Goal: Task Accomplishment & Management: Manage account settings

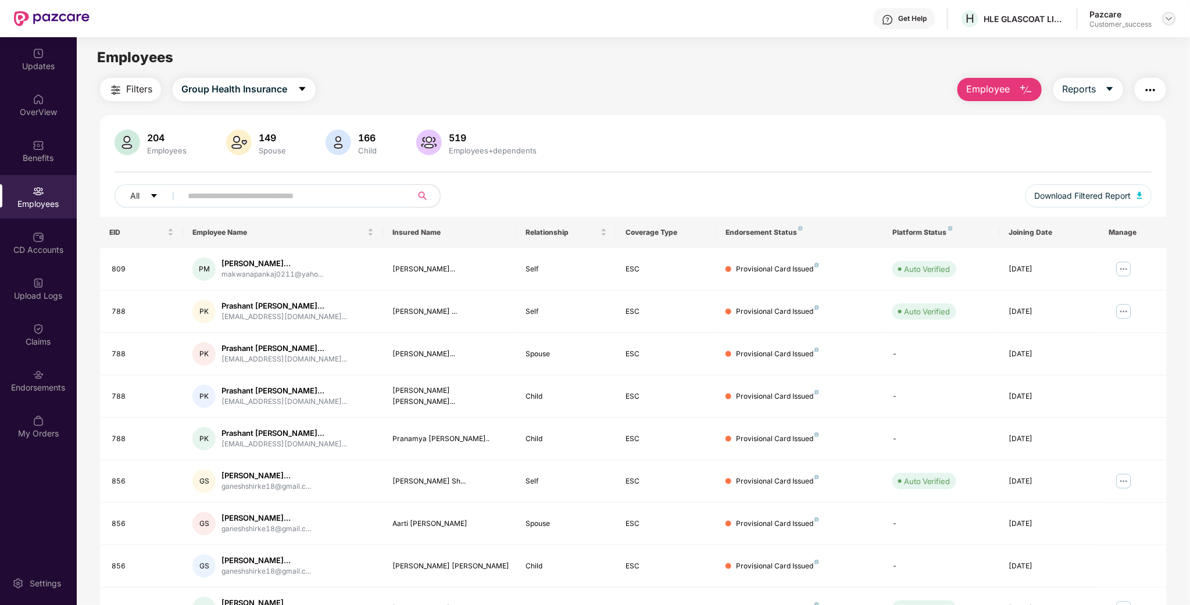
click at [1170, 16] on img at bounding box center [1168, 18] width 9 height 9
click at [1100, 46] on div "Switch to partner view" at bounding box center [1114, 45] width 151 height 23
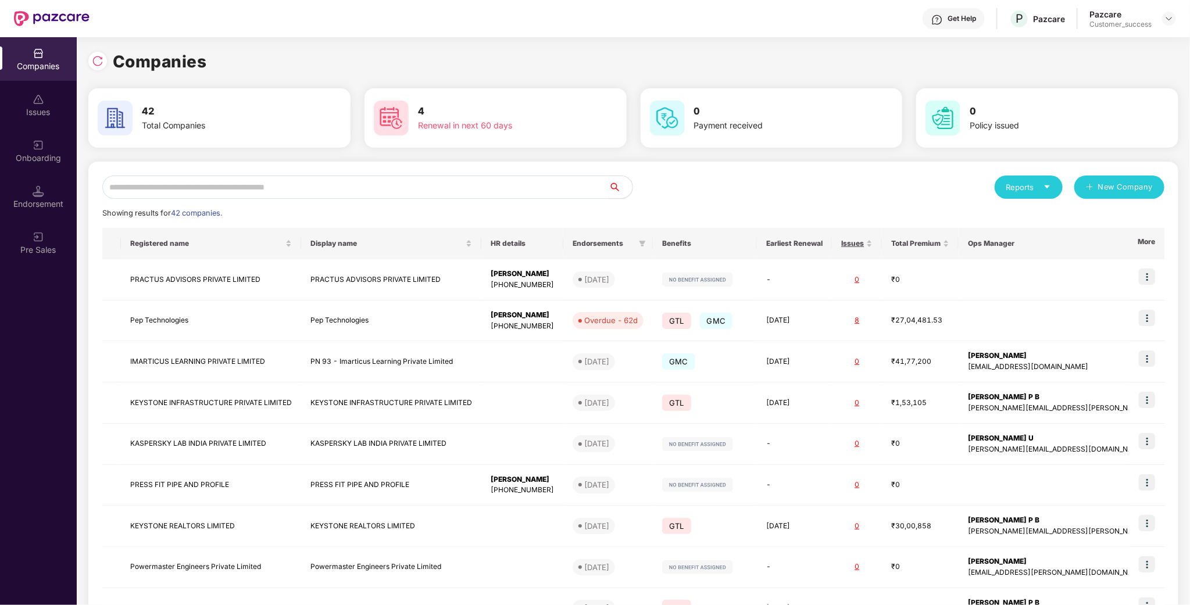
click at [426, 185] on input "text" at bounding box center [355, 187] width 507 height 23
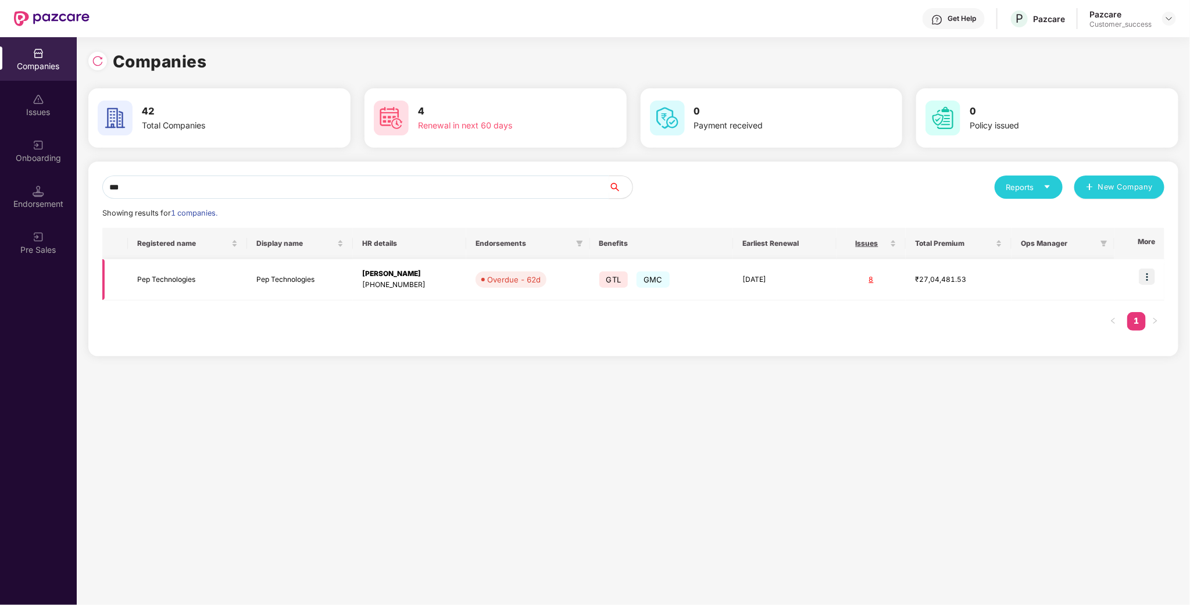
type input "***"
click at [1143, 281] on img at bounding box center [1147, 277] width 16 height 16
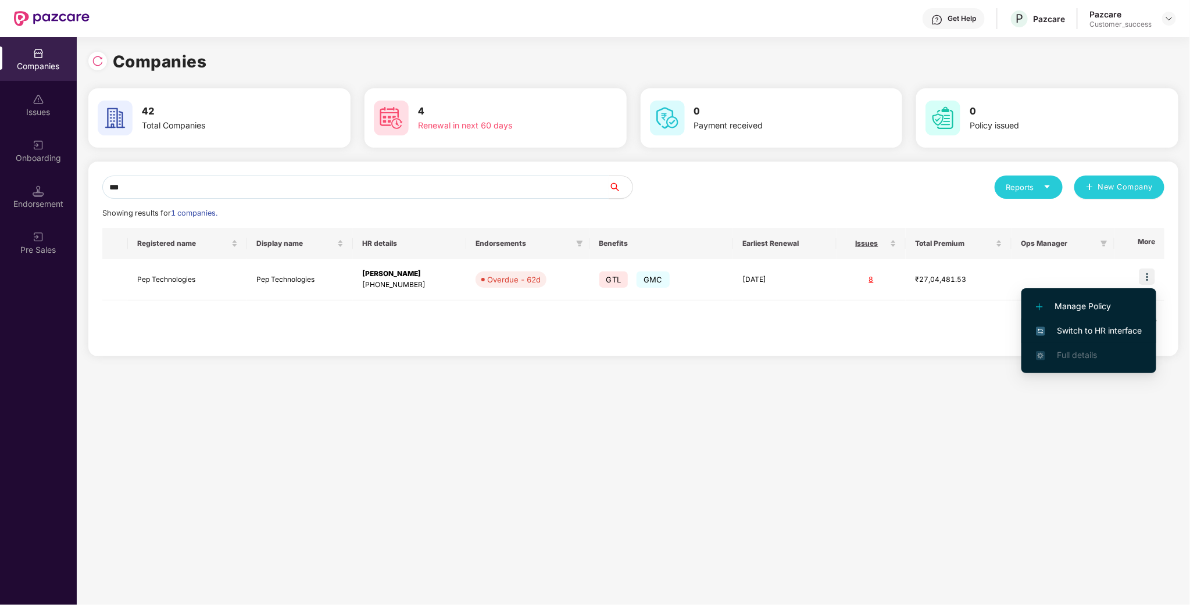
click at [1104, 328] on span "Switch to HR interface" at bounding box center [1089, 330] width 106 height 13
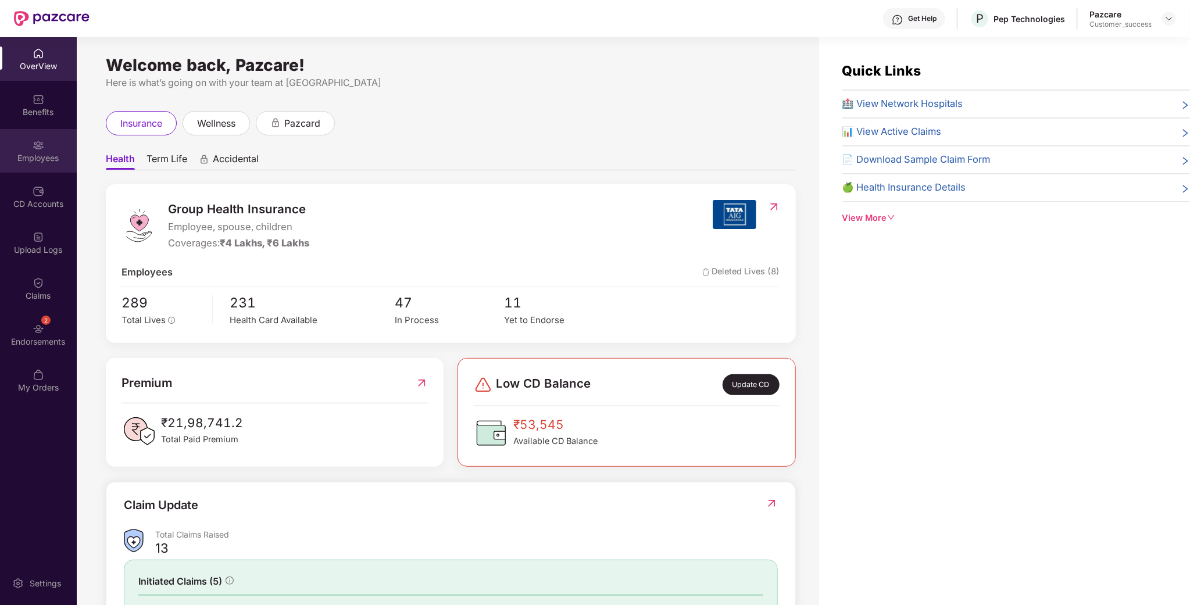
click at [21, 157] on div "Employees" at bounding box center [38, 158] width 77 height 12
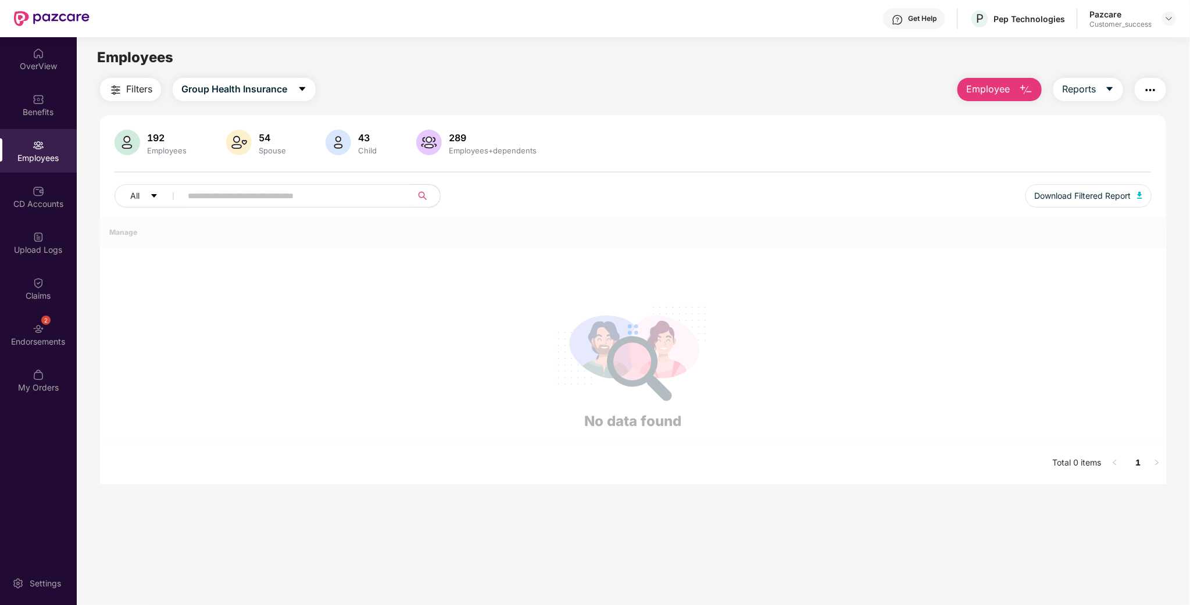
click at [232, 201] on input "text" at bounding box center [292, 195] width 209 height 17
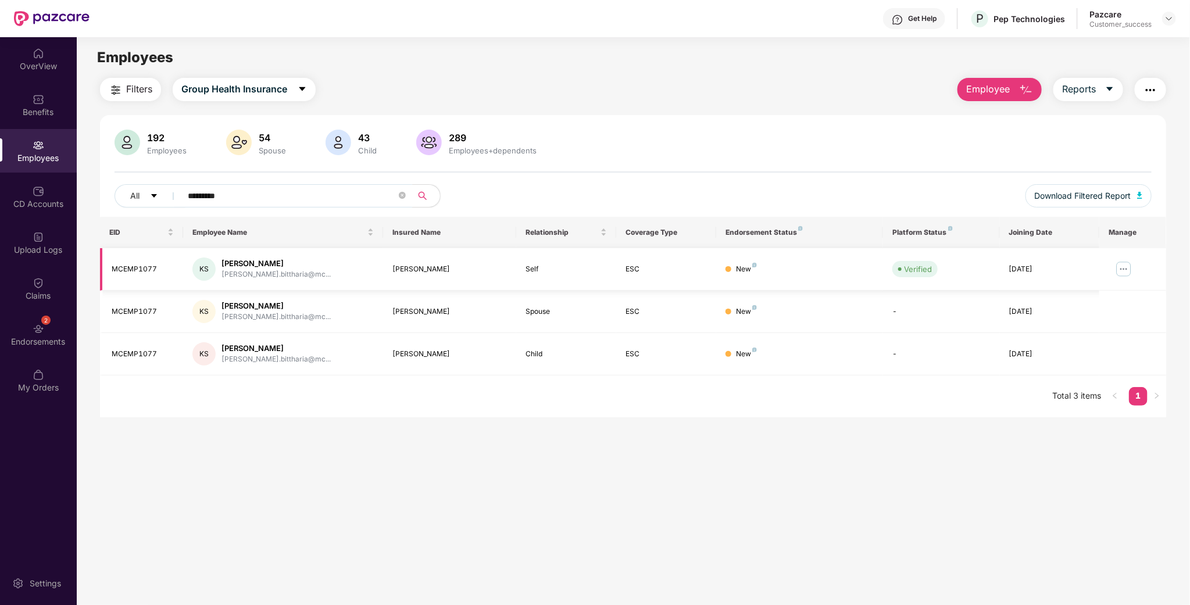
type input "*********"
click at [1121, 264] on img at bounding box center [1123, 269] width 19 height 19
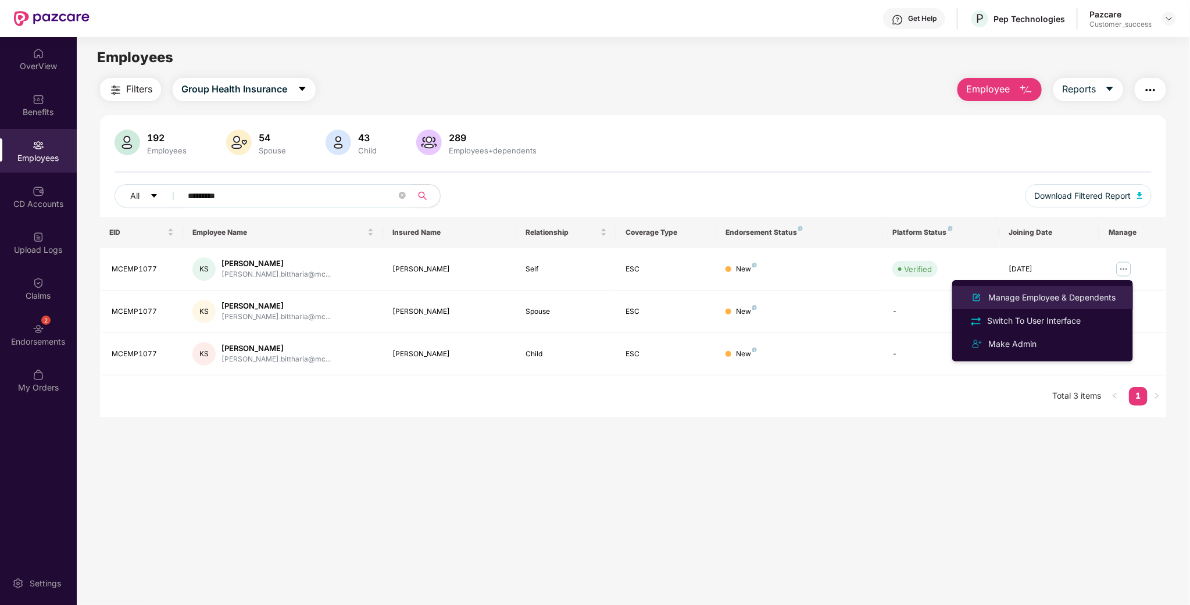
click at [1091, 296] on div "Manage Employee & Dependents" at bounding box center [1052, 297] width 132 height 13
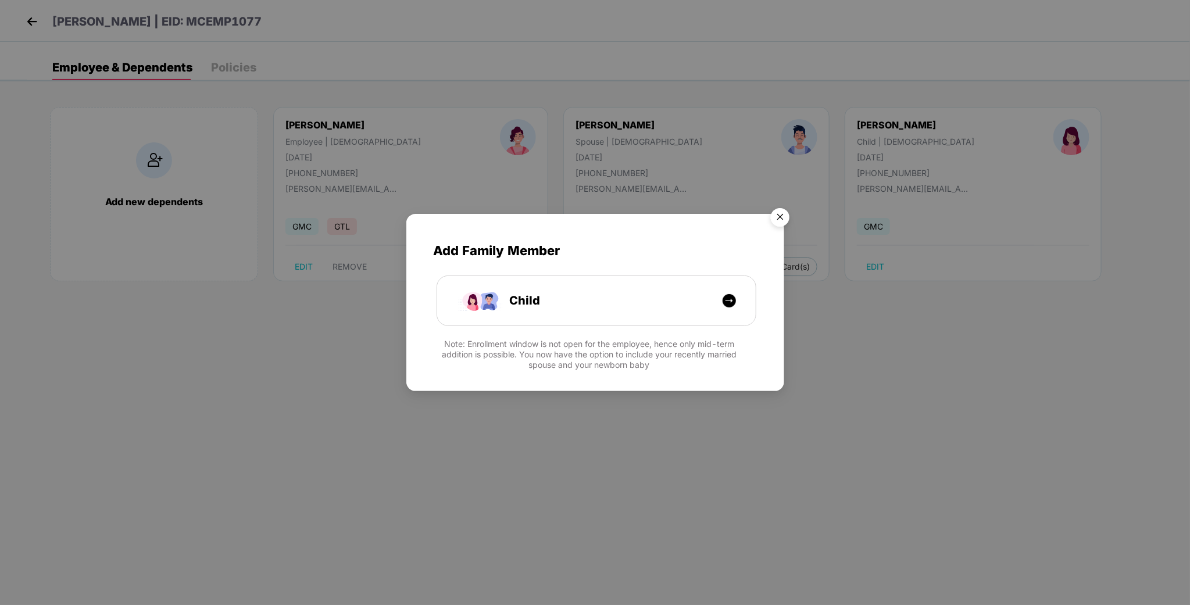
click at [790, 220] on img "Close" at bounding box center [780, 219] width 33 height 33
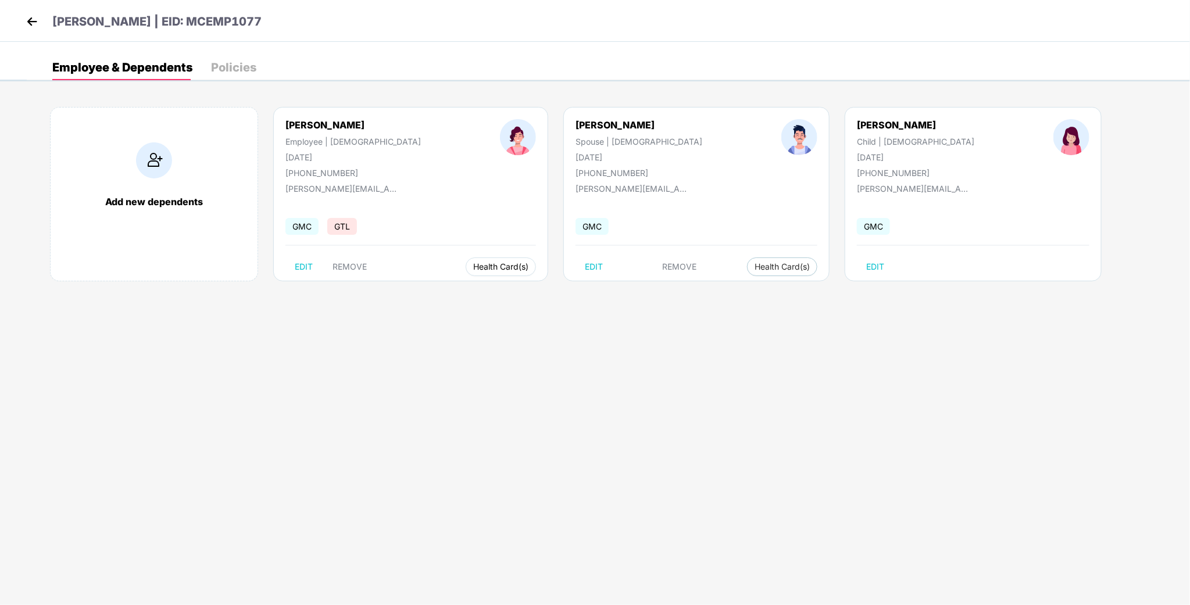
click at [473, 269] on span "Health Card(s)" at bounding box center [500, 267] width 55 height 6
click at [486, 284] on span "Health Insurance(ESC)" at bounding box center [470, 290] width 102 height 13
drag, startPoint x: 827, startPoint y: 128, endPoint x: 750, endPoint y: 124, distance: 76.8
click at [817, 124] on div "[PERSON_NAME] Child | [DEMOGRAPHIC_DATA] [DATE] [PHONE_NUMBER]" at bounding box center [915, 148] width 196 height 59
click at [867, 357] on body "[PERSON_NAME] | EID: MCEMP1077 Employee & Dependents Policies Add new dependent…" at bounding box center [595, 302] width 1190 height 605
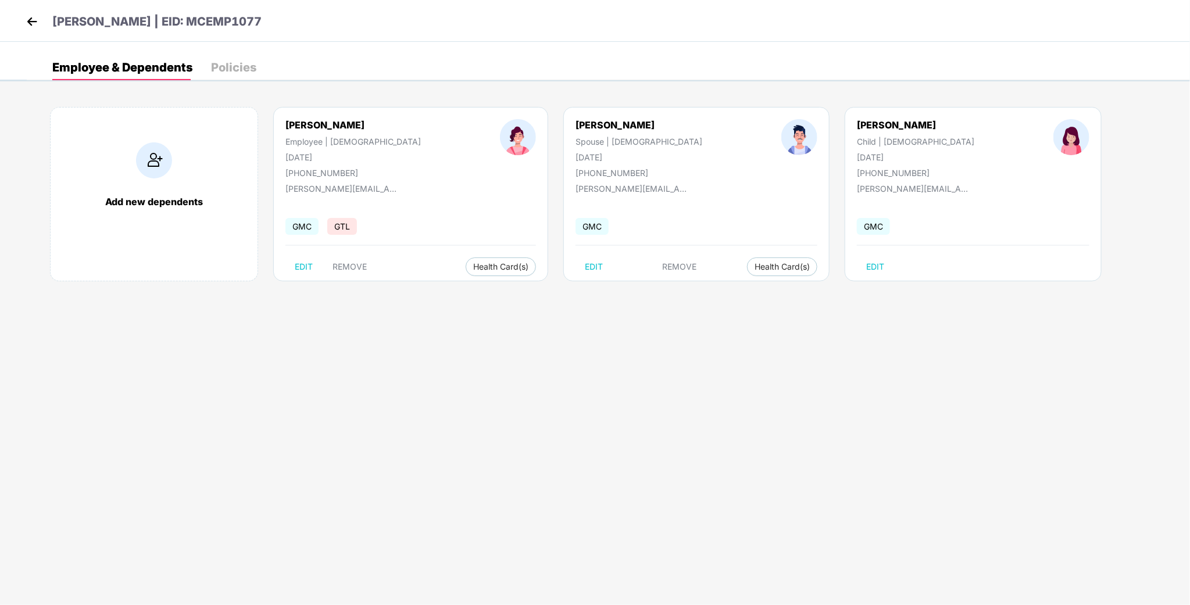
click at [821, 482] on body "[PERSON_NAME] | EID: MCEMP1077 Employee & Dependents Policies Add new dependent…" at bounding box center [595, 302] width 1190 height 605
drag, startPoint x: 273, startPoint y: 21, endPoint x: 196, endPoint y: 23, distance: 76.7
click at [196, 23] on div "[PERSON_NAME] | EID: MCEMP1077" at bounding box center [595, 21] width 1190 height 42
click at [292, 35] on div "[PERSON_NAME] | EID: MCEMP1077" at bounding box center [595, 21] width 1190 height 42
click at [17, 16] on div "[PERSON_NAME] | EID: MCEMP1077" at bounding box center [595, 21] width 1190 height 42
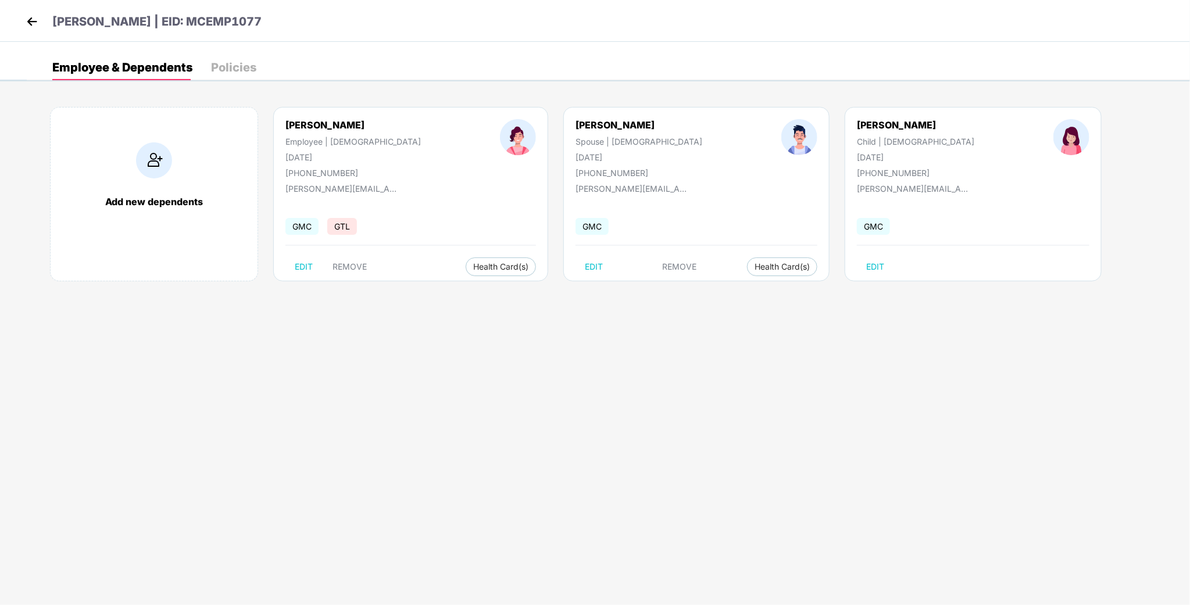
click at [34, 23] on img at bounding box center [31, 21] width 17 height 17
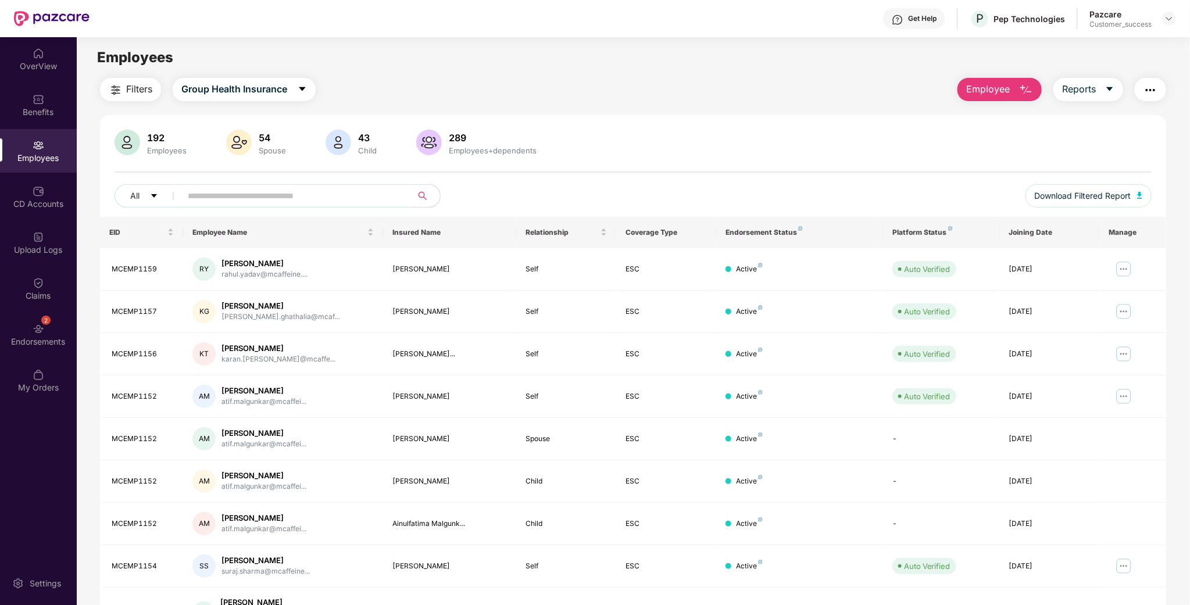
click at [321, 192] on input "text" at bounding box center [292, 195] width 209 height 17
click at [38, 326] on img at bounding box center [39, 329] width 12 height 12
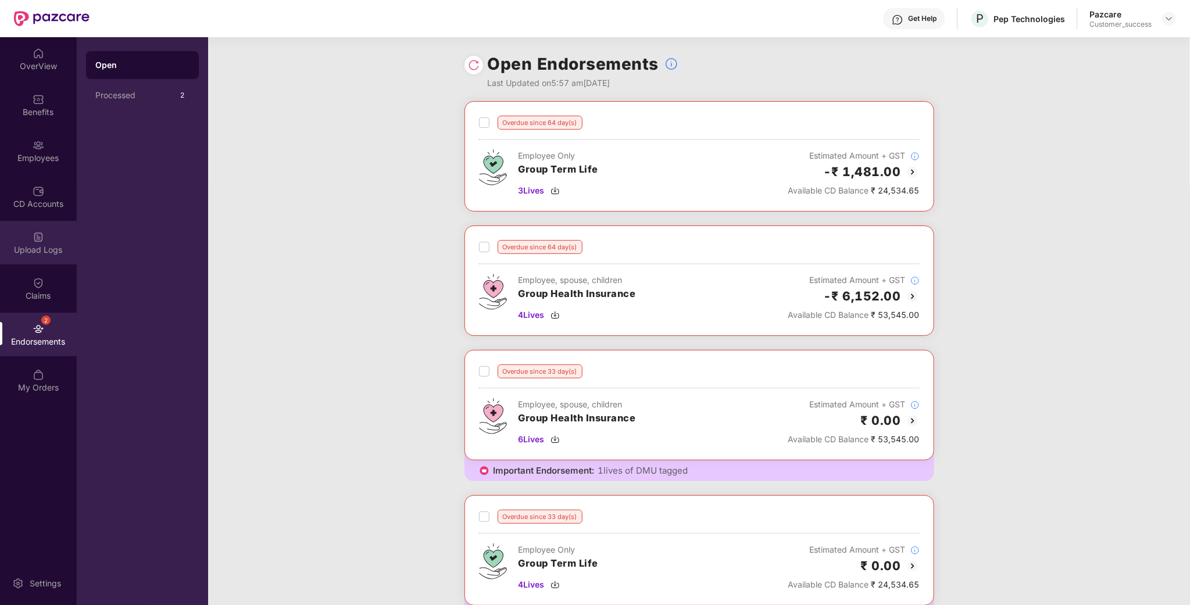
click at [33, 249] on div "Upload Logs" at bounding box center [38, 250] width 77 height 12
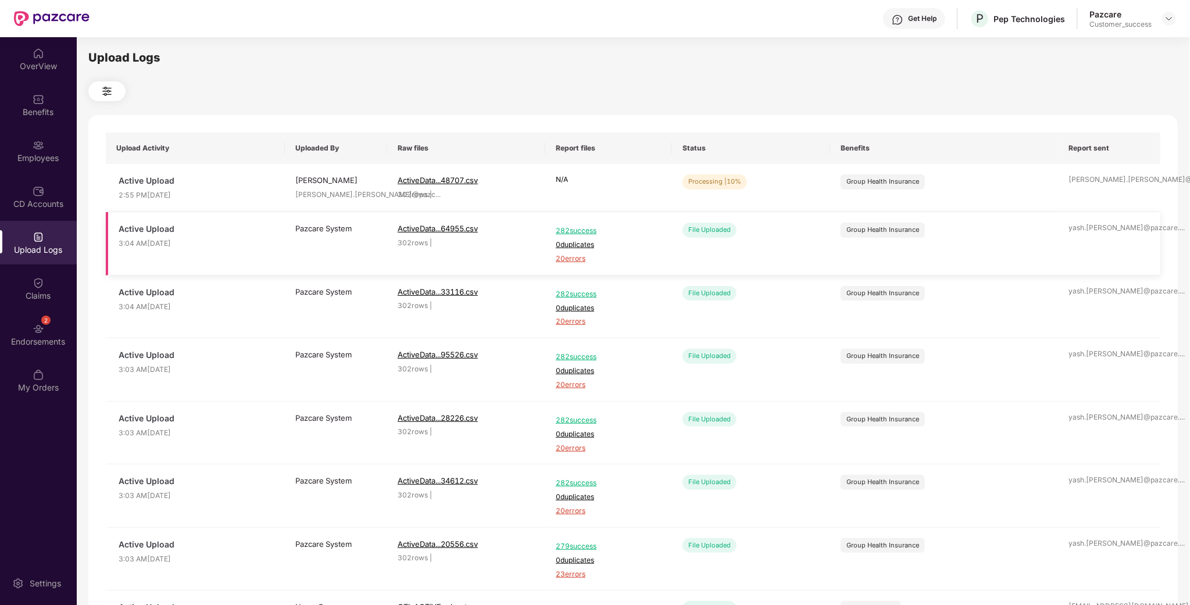
click at [562, 257] on span "20 errors" at bounding box center [609, 258] width 106 height 11
click at [35, 194] on img at bounding box center [39, 191] width 12 height 12
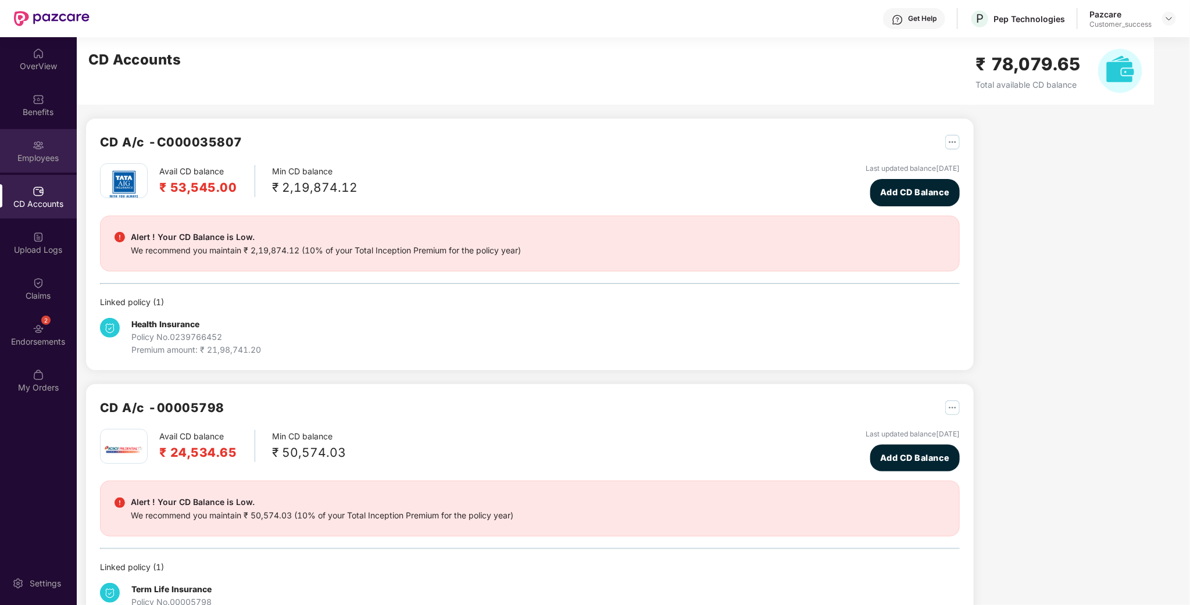
click at [9, 139] on div "Employees" at bounding box center [38, 151] width 77 height 44
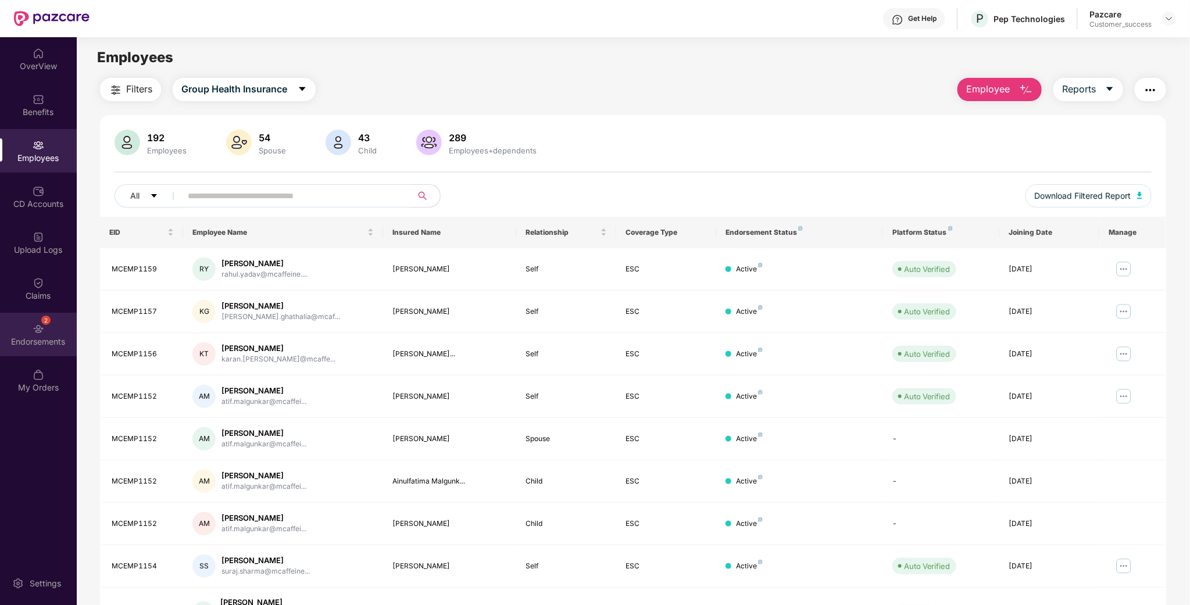
click at [47, 331] on div "2 Endorsements" at bounding box center [38, 335] width 77 height 44
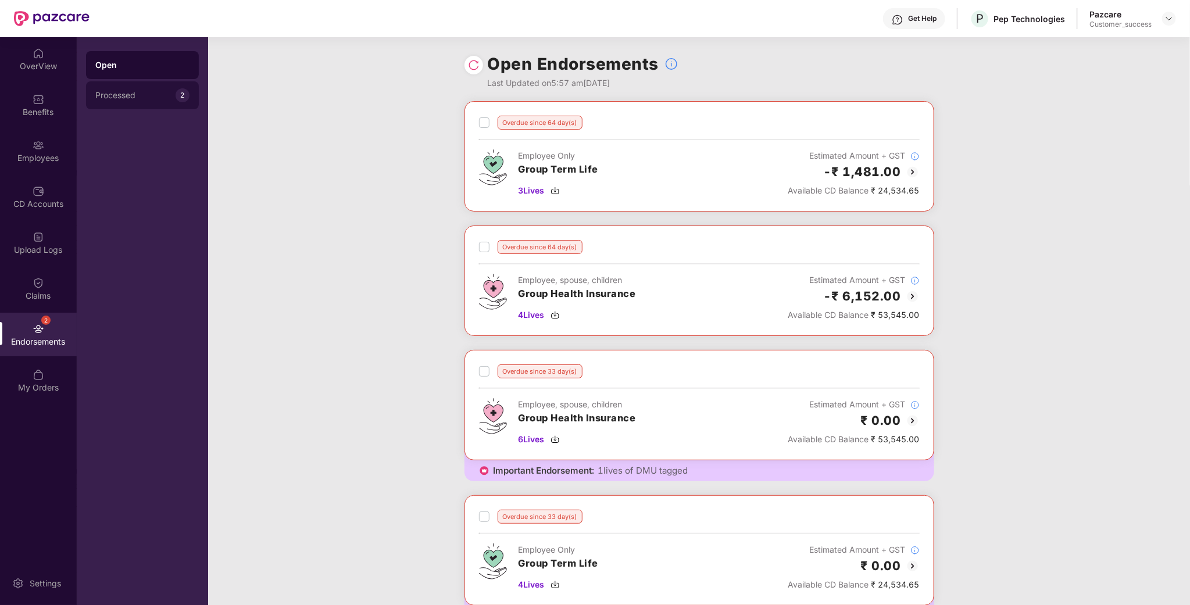
click at [112, 87] on div "Processed 2" at bounding box center [142, 95] width 113 height 28
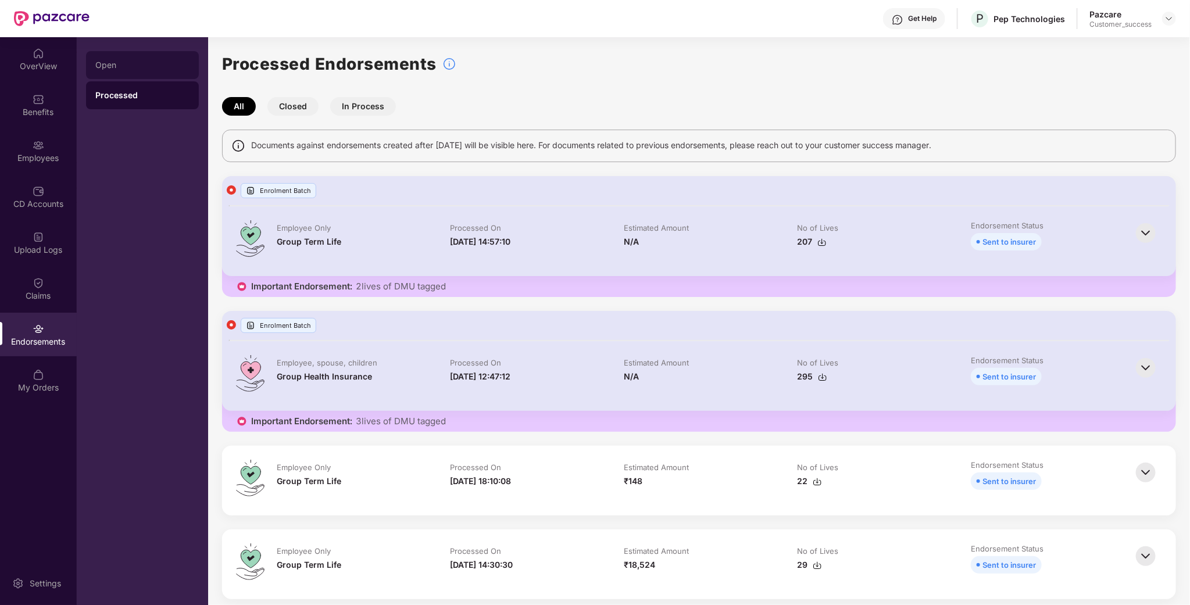
click at [105, 75] on div "Open" at bounding box center [142, 65] width 113 height 28
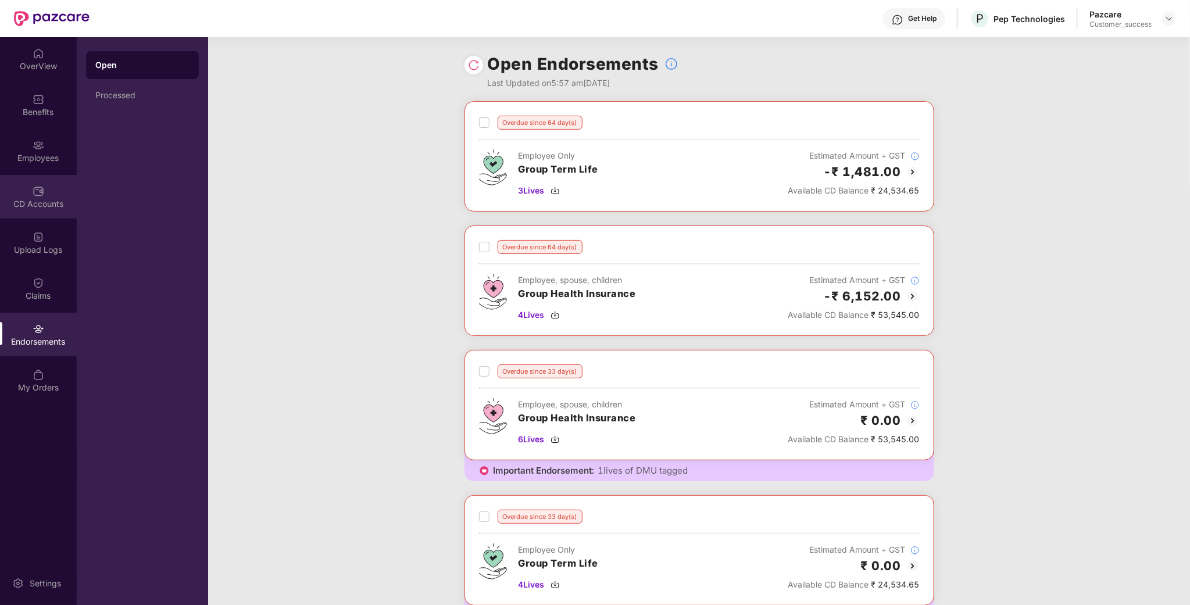
click at [56, 201] on div "CD Accounts" at bounding box center [38, 204] width 77 height 12
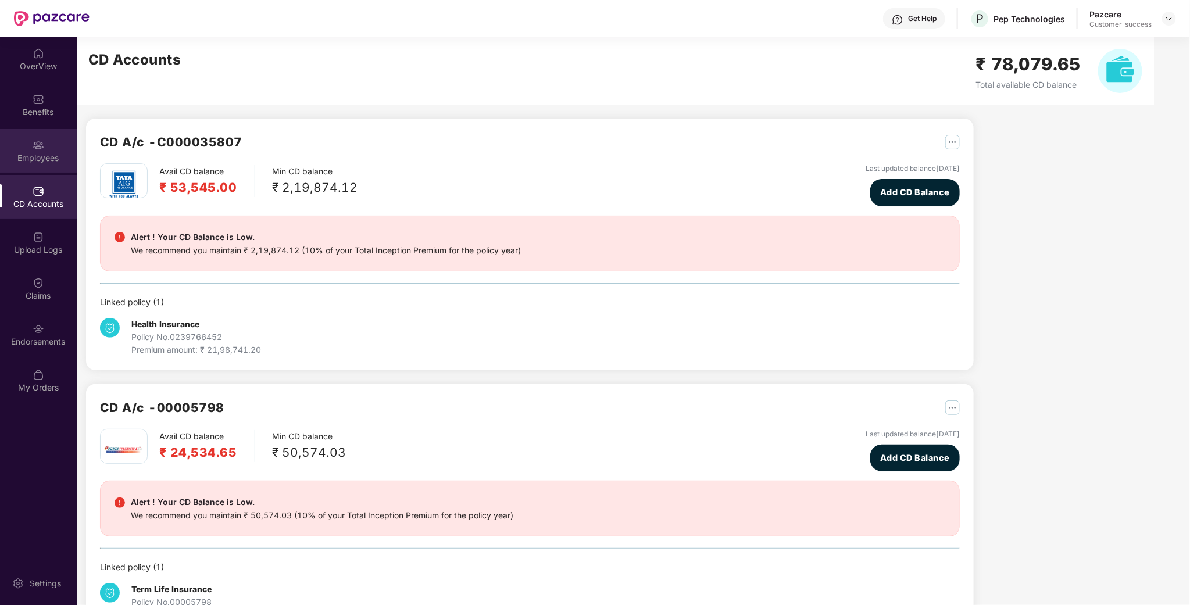
click at [51, 159] on div "Employees" at bounding box center [38, 158] width 77 height 12
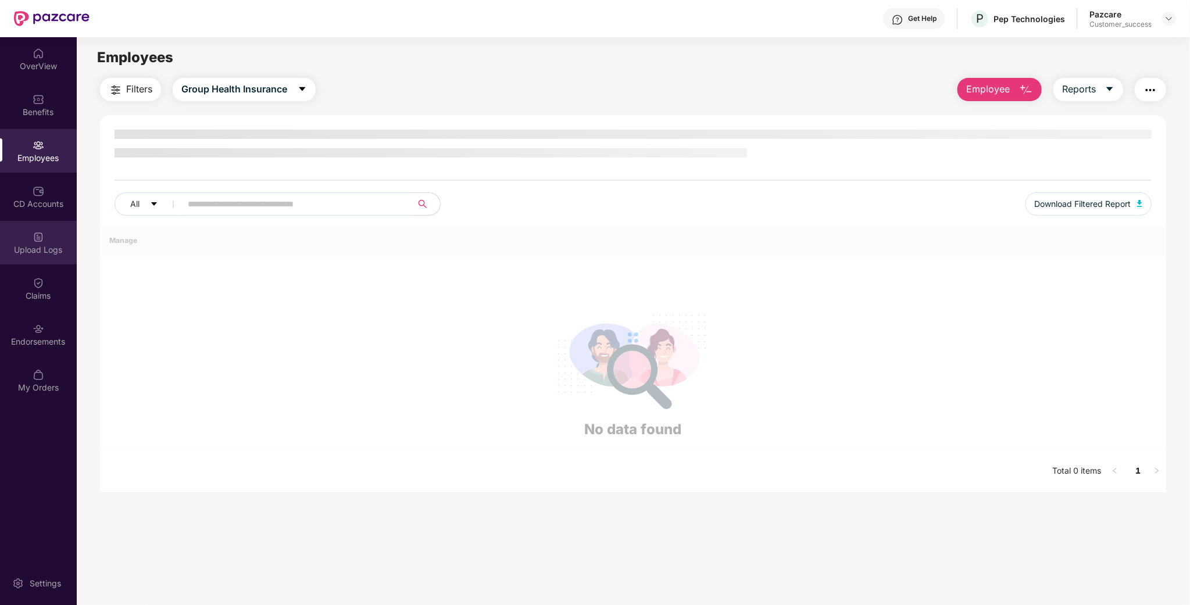
click at [40, 244] on div "Upload Logs" at bounding box center [38, 250] width 77 height 12
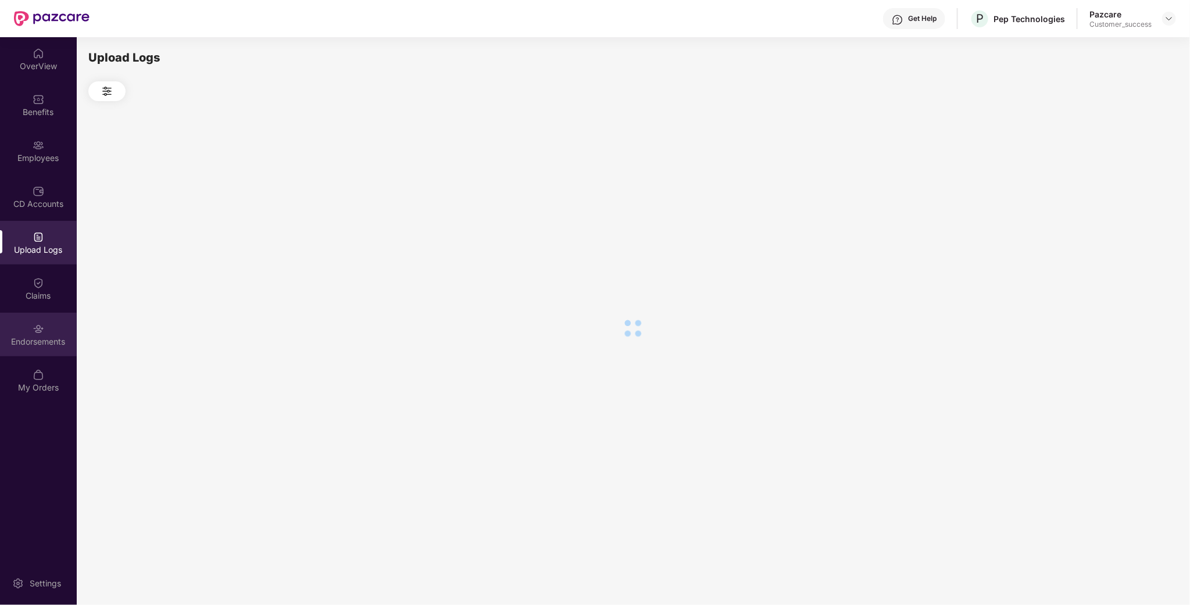
click at [47, 339] on div "Endorsements" at bounding box center [38, 342] width 77 height 12
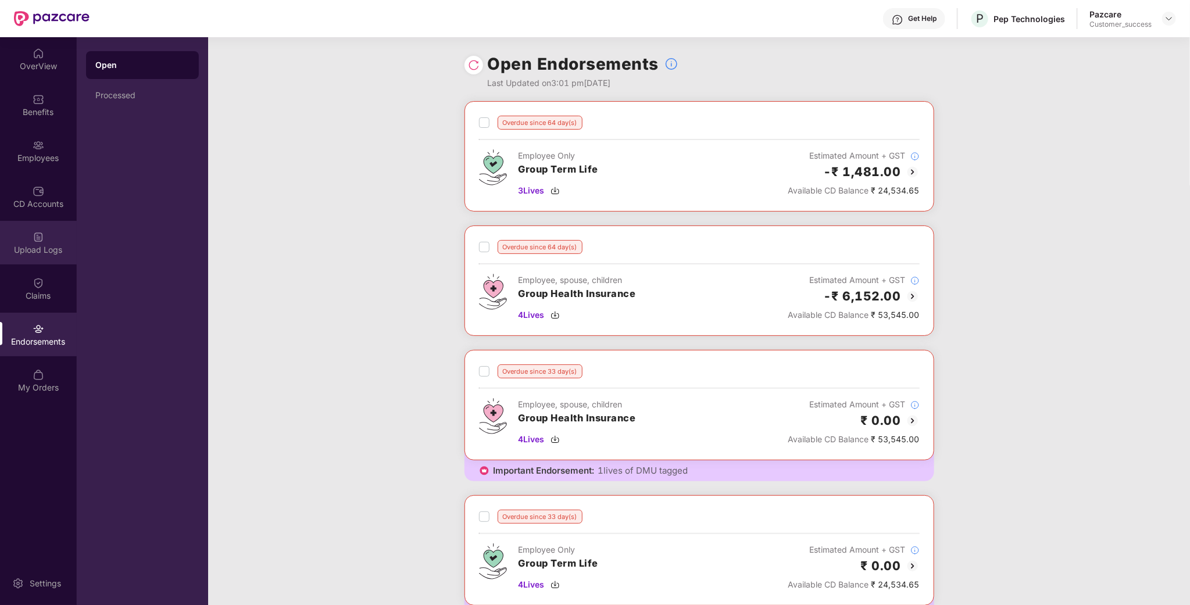
click at [44, 249] on div "Upload Logs" at bounding box center [38, 250] width 77 height 12
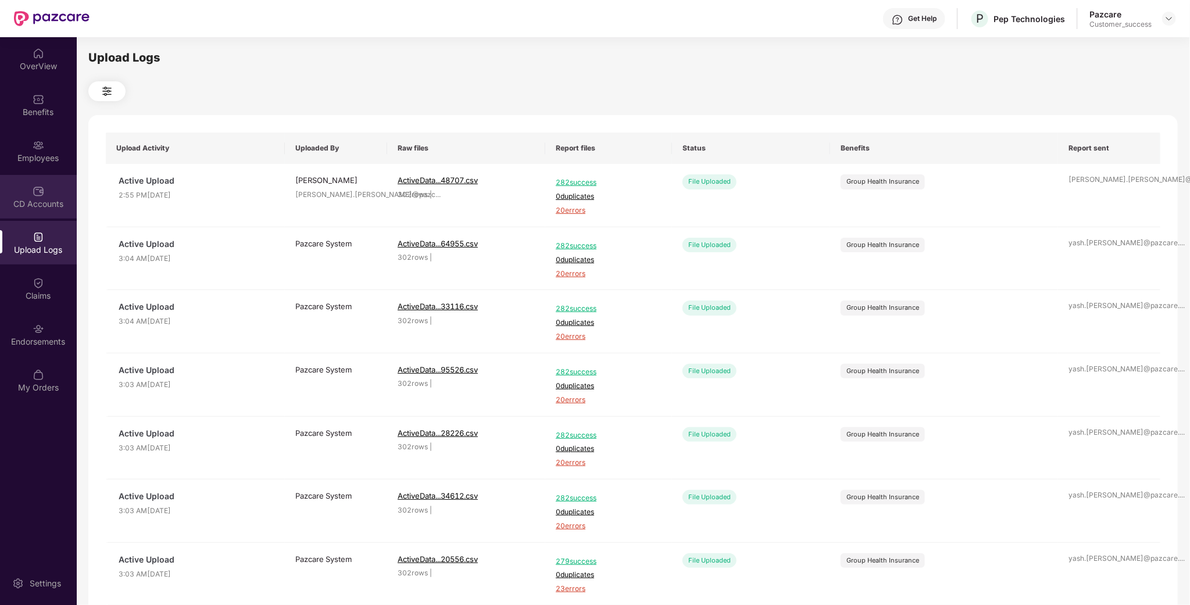
click at [32, 198] on div "CD Accounts" at bounding box center [38, 204] width 77 height 12
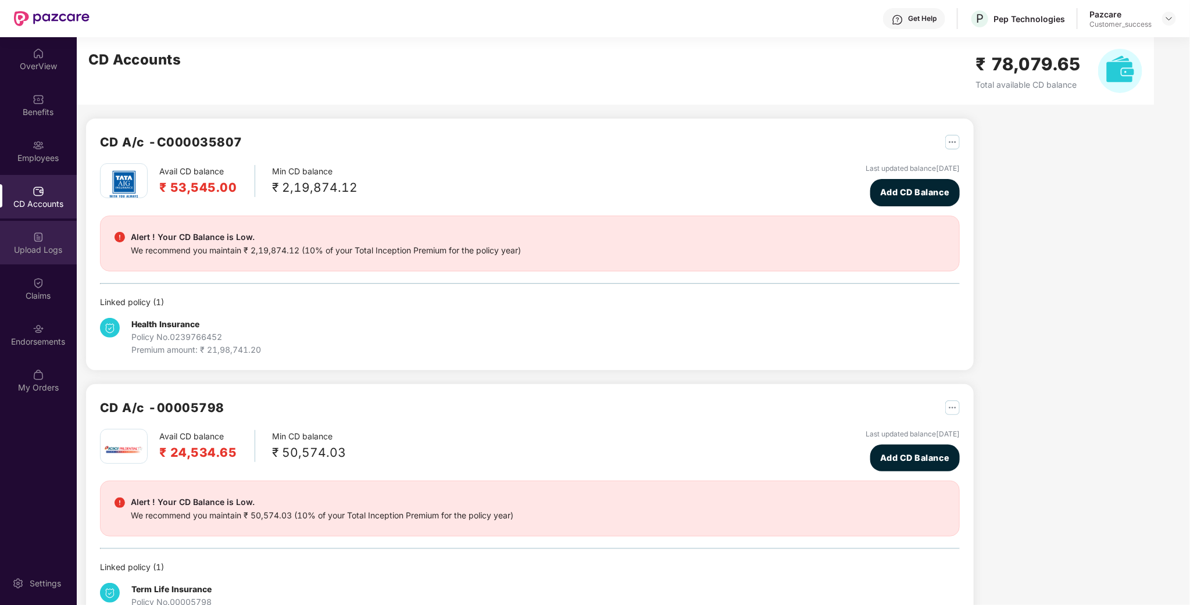
click at [32, 249] on div "Upload Logs" at bounding box center [38, 250] width 77 height 12
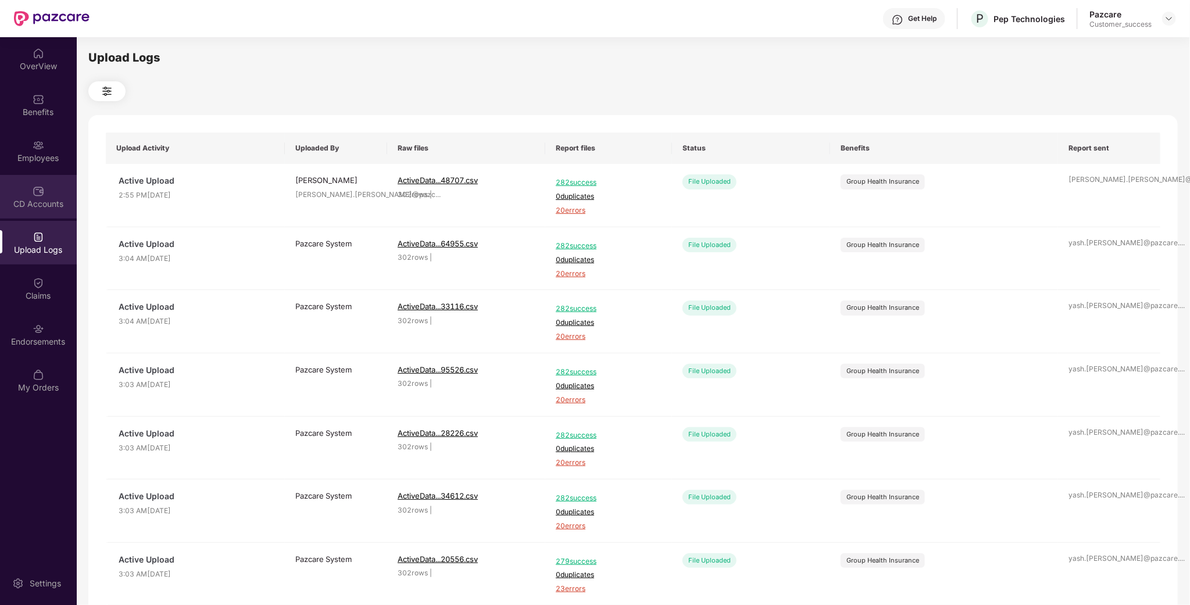
click at [33, 208] on div "CD Accounts" at bounding box center [38, 204] width 77 height 12
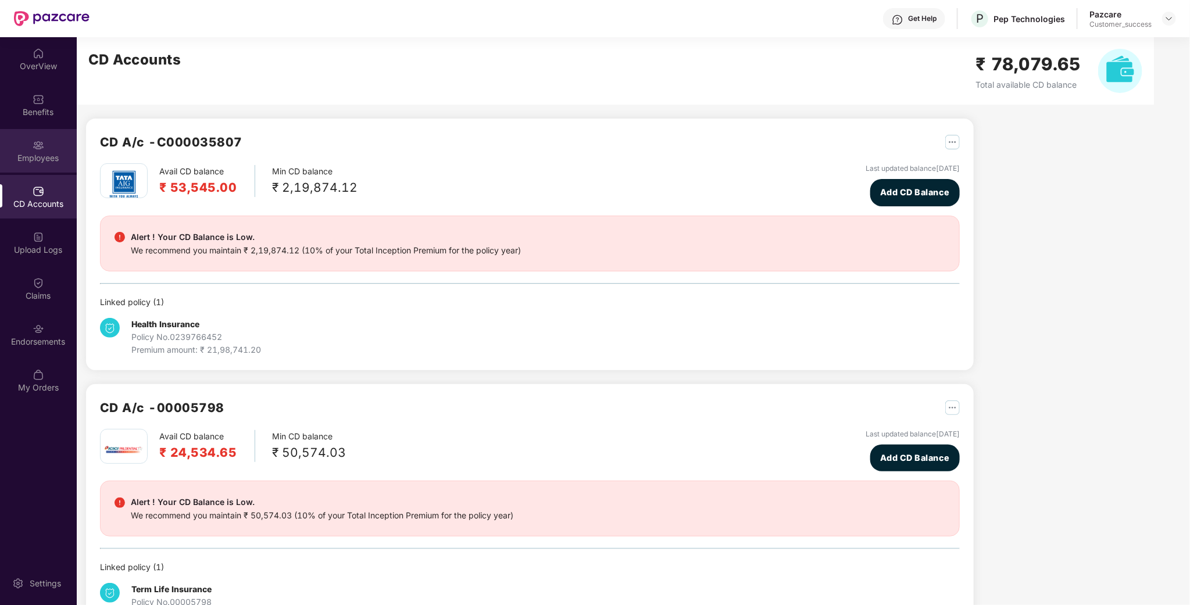
click at [39, 155] on div "Employees" at bounding box center [38, 158] width 77 height 12
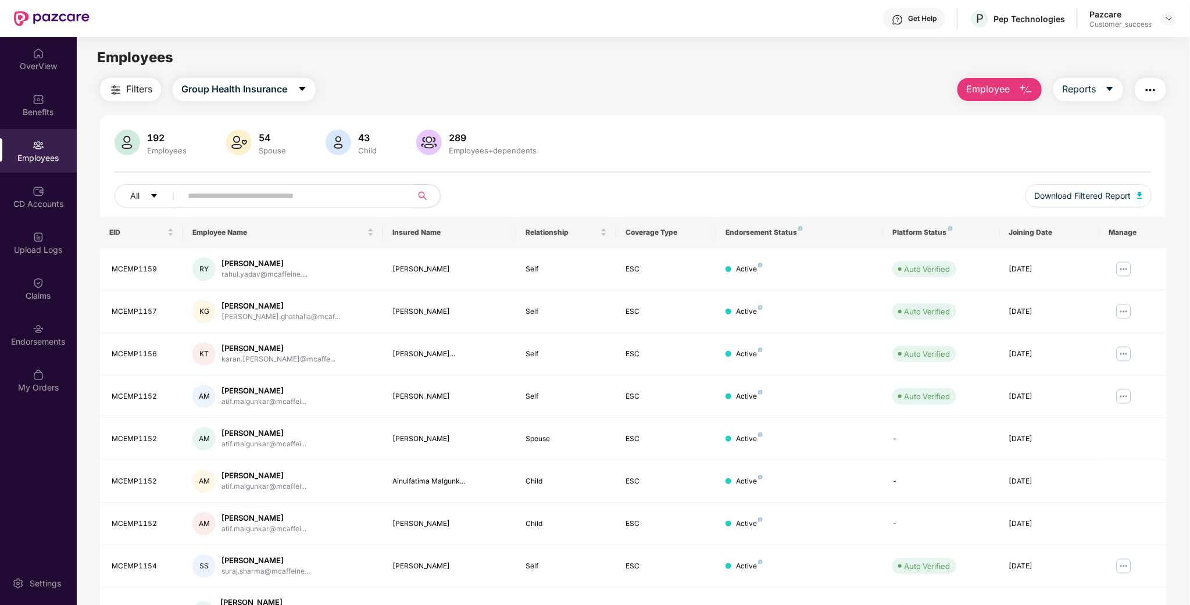
click at [253, 198] on input "text" at bounding box center [292, 195] width 209 height 17
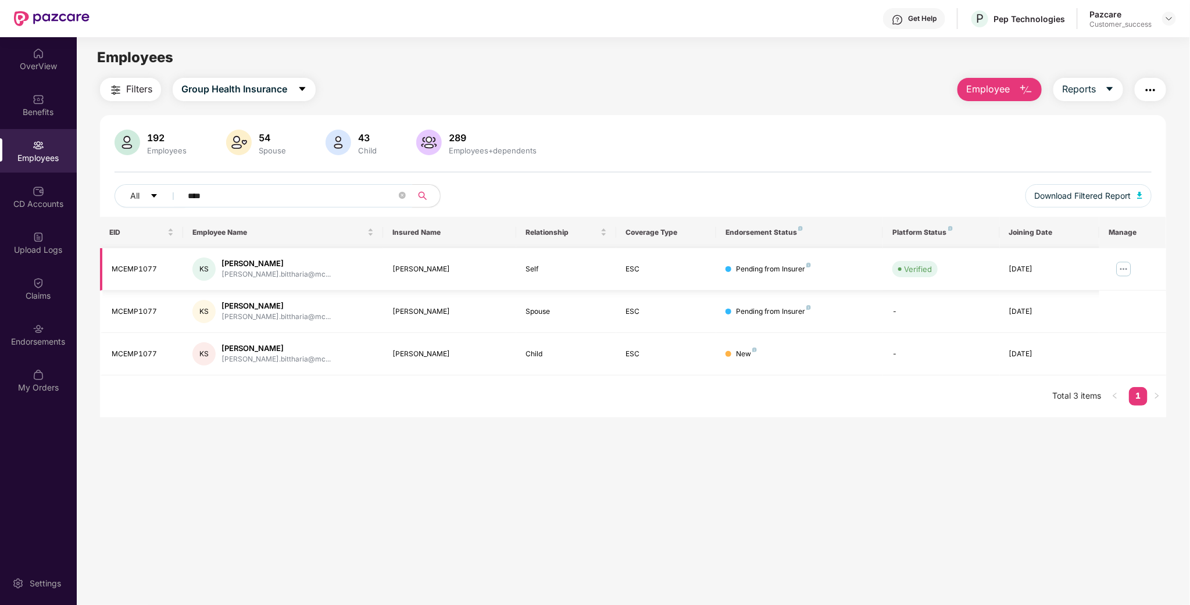
type input "****"
click at [1127, 269] on img at bounding box center [1123, 269] width 19 height 19
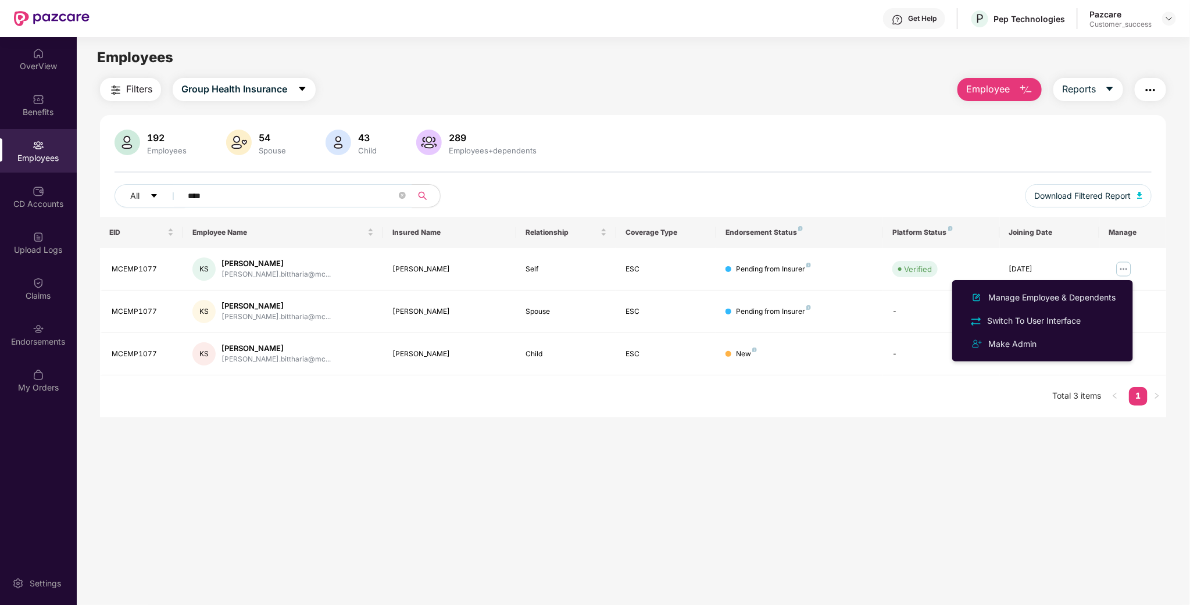
click at [45, 151] on div "Employees" at bounding box center [38, 151] width 77 height 44
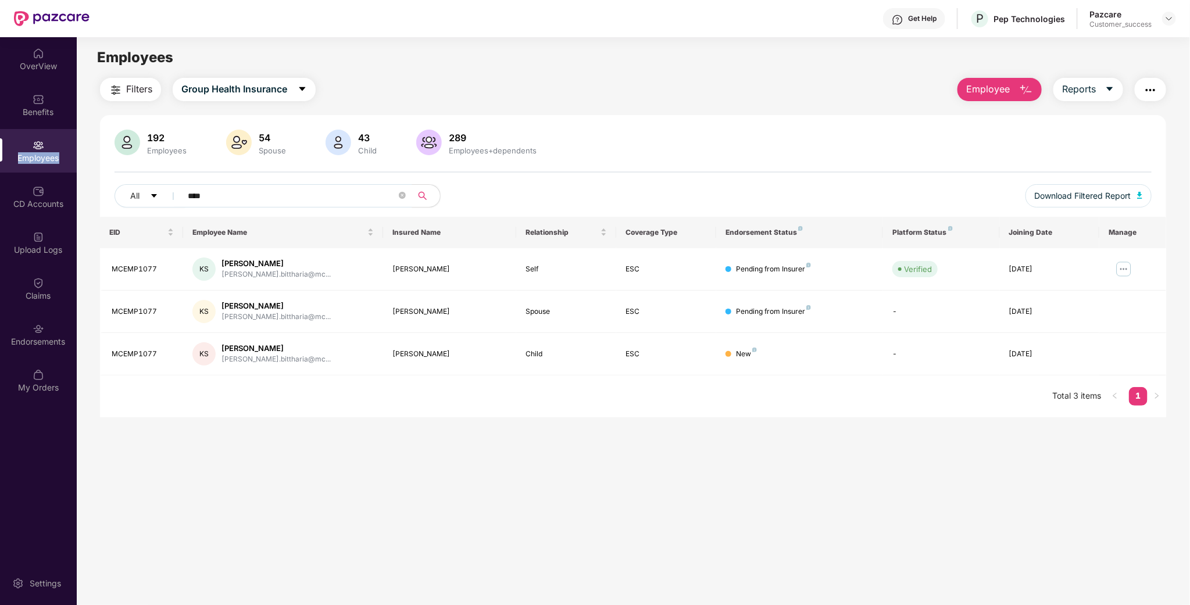
click at [45, 151] on div "Employees" at bounding box center [38, 151] width 77 height 44
click at [0, 173] on div "OverView Benefits Employees CD Accounts Upload Logs Claims Endorsements My Orde…" at bounding box center [38, 220] width 77 height 367
click at [26, 187] on div "CD Accounts" at bounding box center [38, 197] width 77 height 44
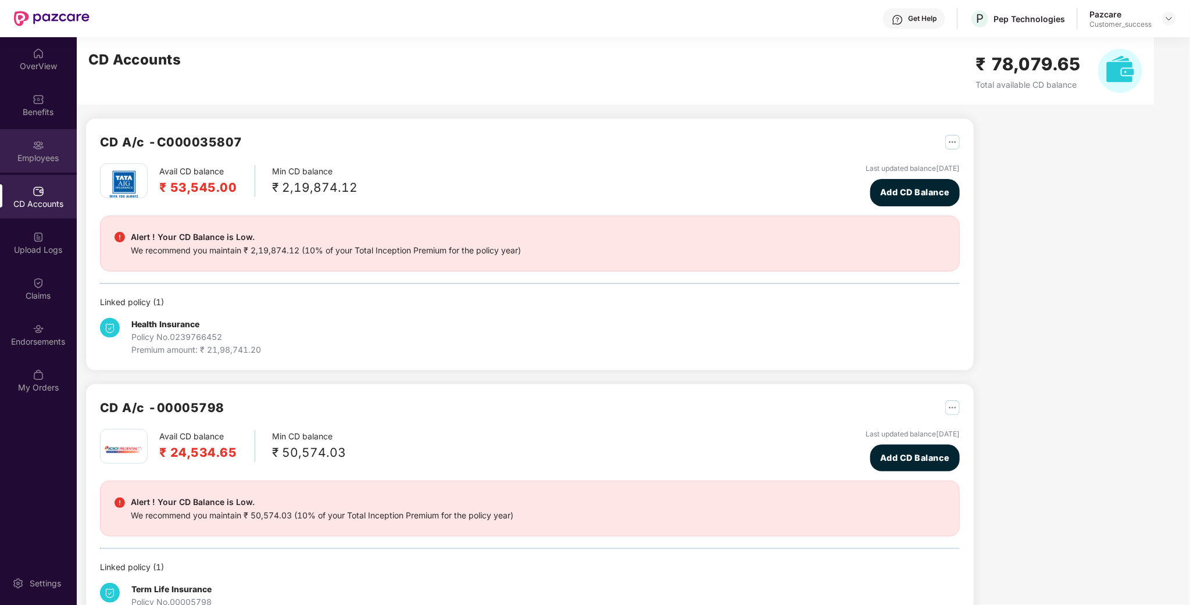
click at [41, 143] on img at bounding box center [39, 145] width 12 height 12
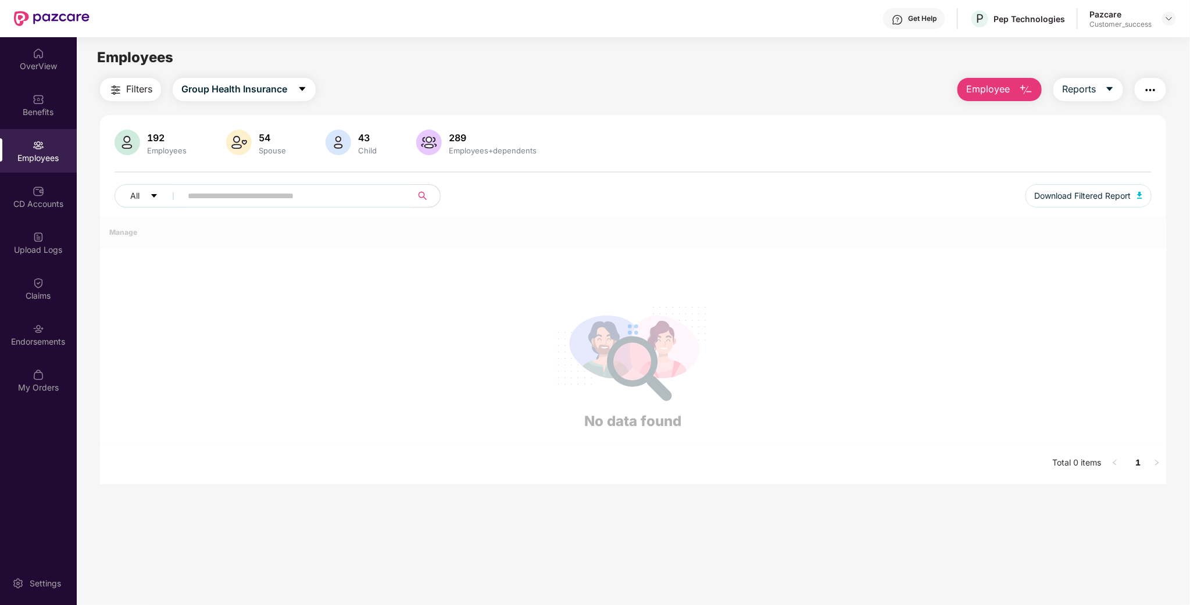
click at [1155, 86] on img "button" at bounding box center [1150, 90] width 14 height 14
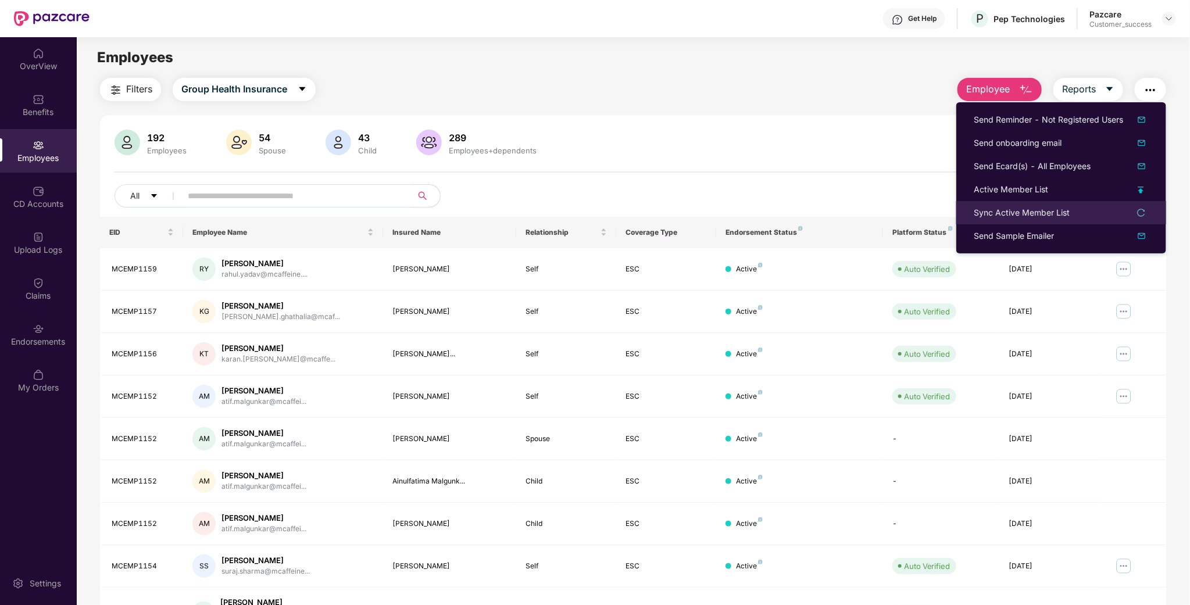
click at [1057, 220] on li "Sync Active Member List" at bounding box center [1061, 212] width 210 height 23
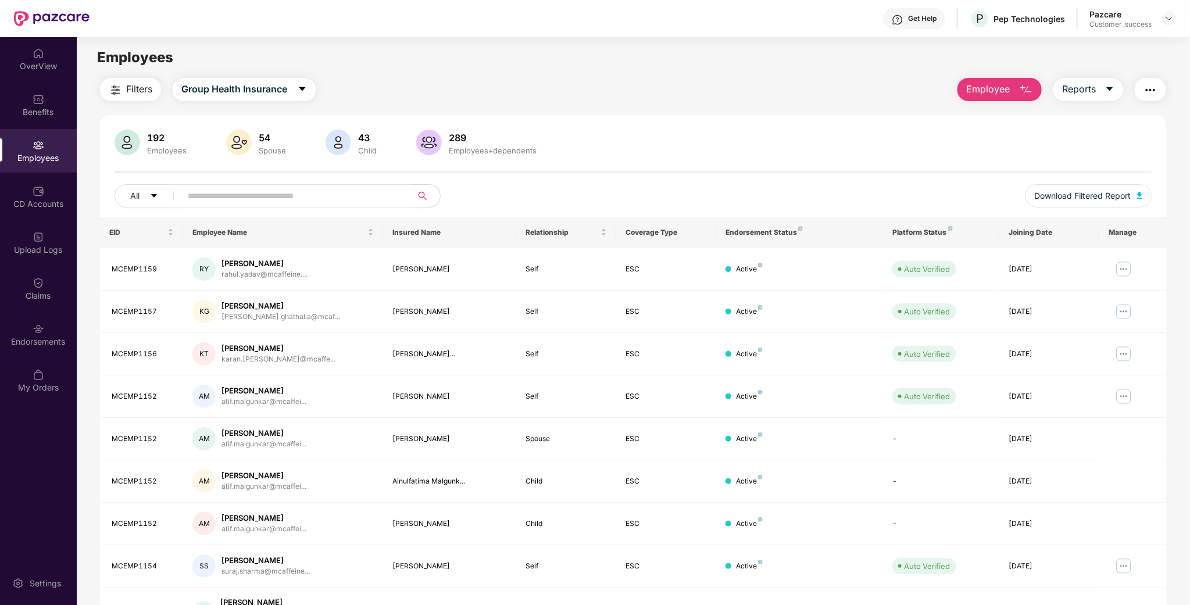
click at [1162, 78] on div "Employee Reports" at bounding box center [1056, 89] width 220 height 23
click at [1159, 85] on button "button" at bounding box center [1149, 89] width 31 height 23
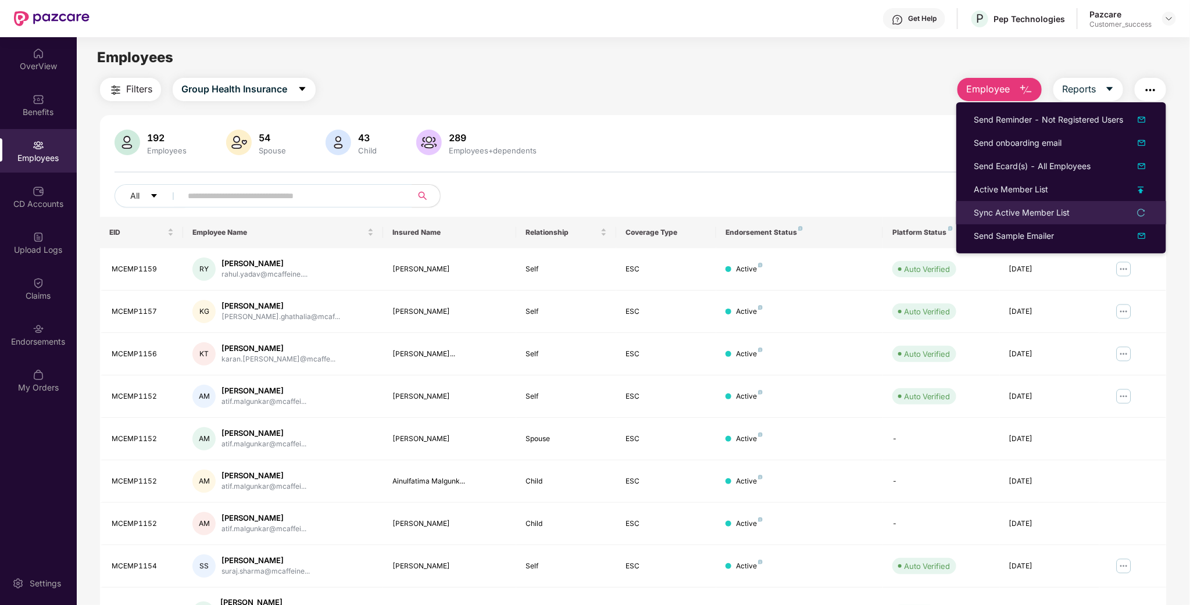
click at [1136, 217] on div "Sync Active Member List" at bounding box center [1060, 212] width 175 height 13
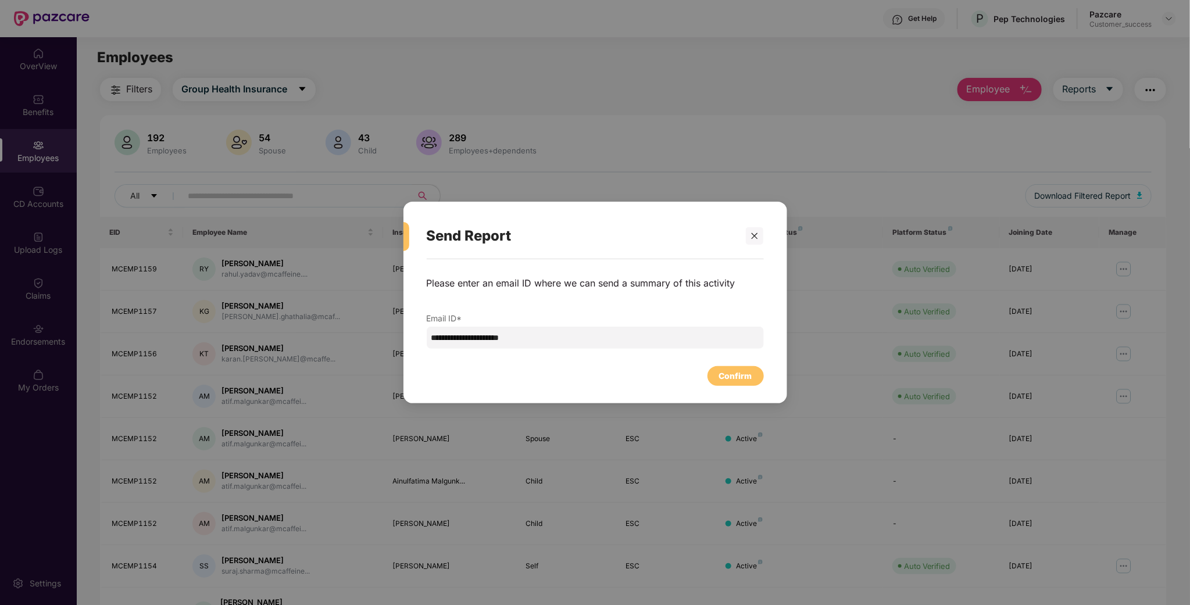
click at [731, 373] on div "Confirm" at bounding box center [735, 376] width 33 height 13
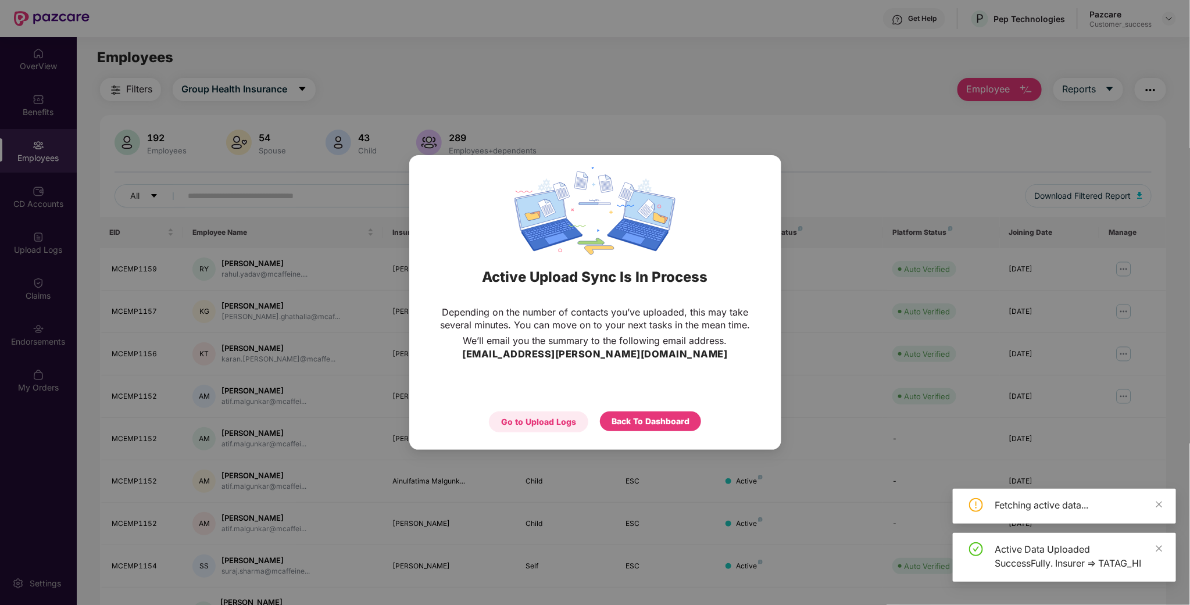
click at [537, 418] on div "Go to Upload Logs" at bounding box center [538, 422] width 75 height 13
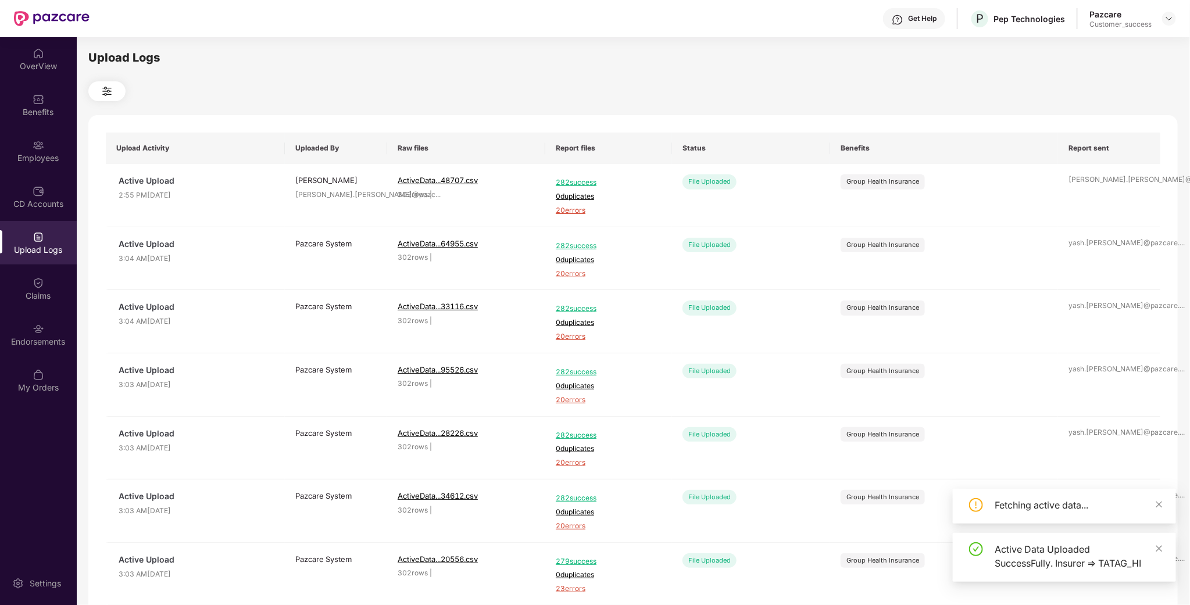
click at [23, 245] on div "Upload Logs" at bounding box center [38, 250] width 77 height 12
click at [33, 211] on div "CD Accounts" at bounding box center [38, 197] width 77 height 44
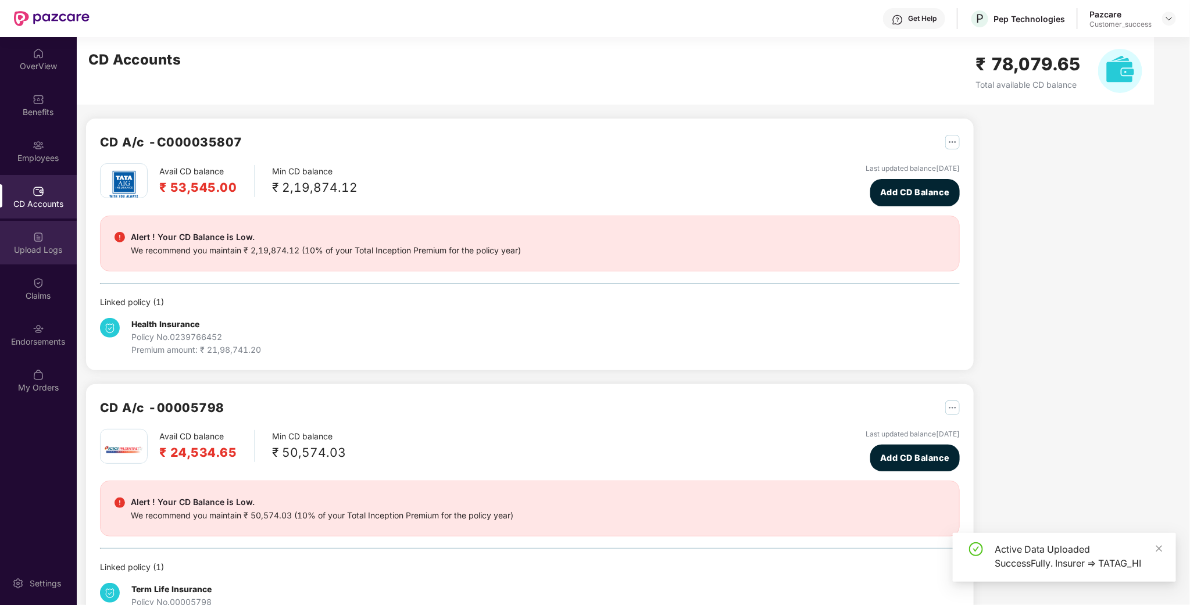
click at [37, 256] on div "Upload Logs" at bounding box center [38, 243] width 77 height 44
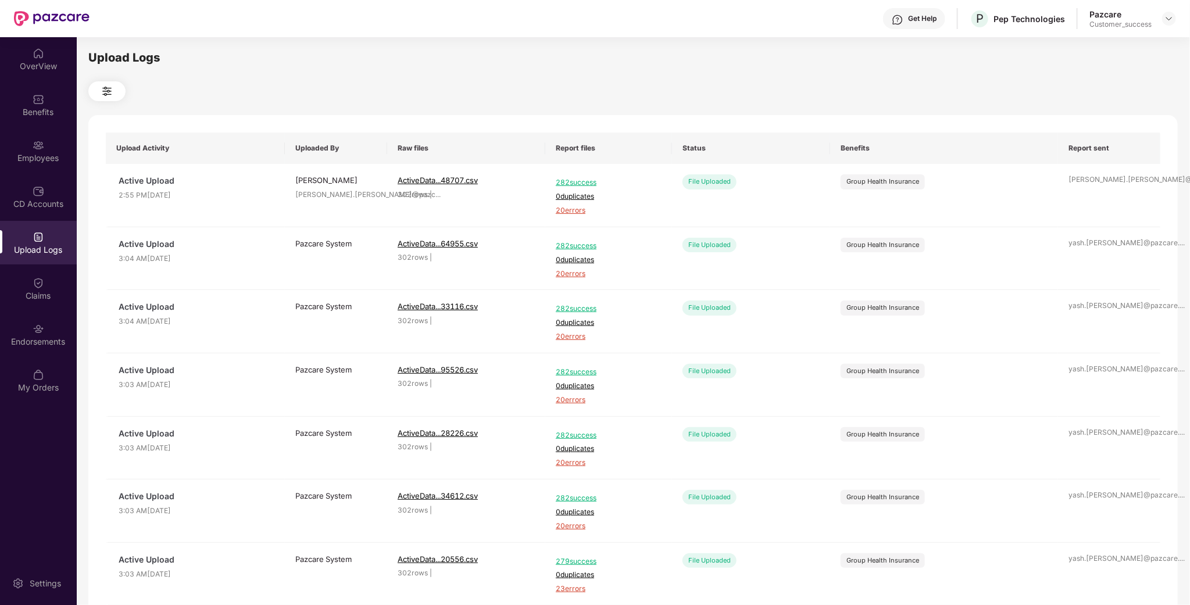
click at [28, 221] on div "Upload Logs" at bounding box center [38, 243] width 77 height 44
click at [37, 194] on img at bounding box center [39, 191] width 12 height 12
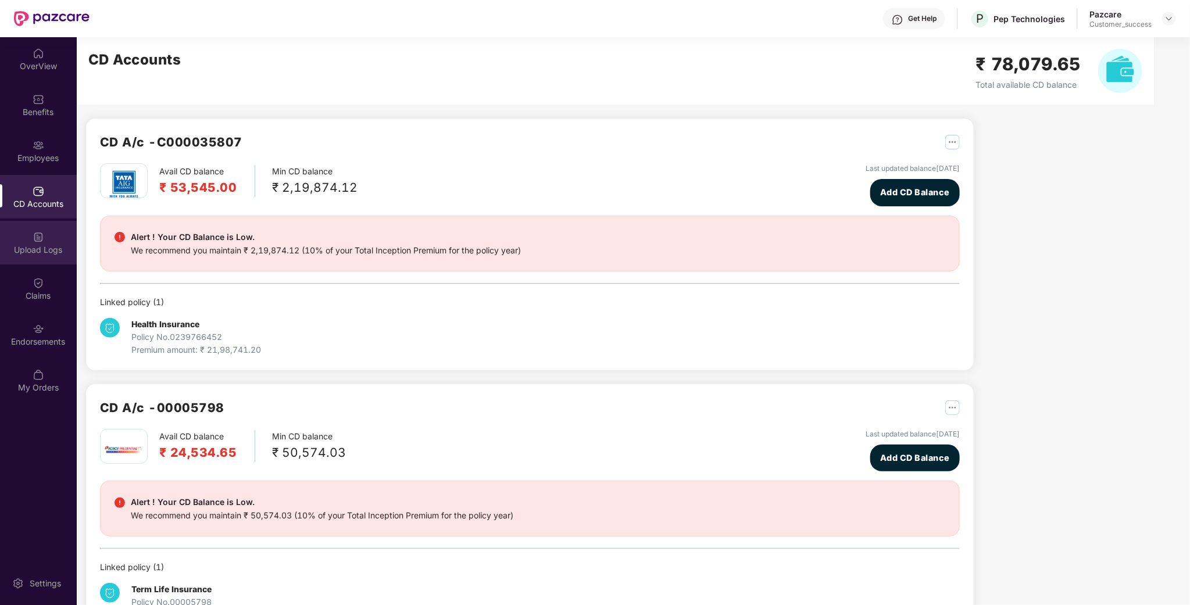
click at [6, 258] on div "Upload Logs" at bounding box center [38, 243] width 77 height 44
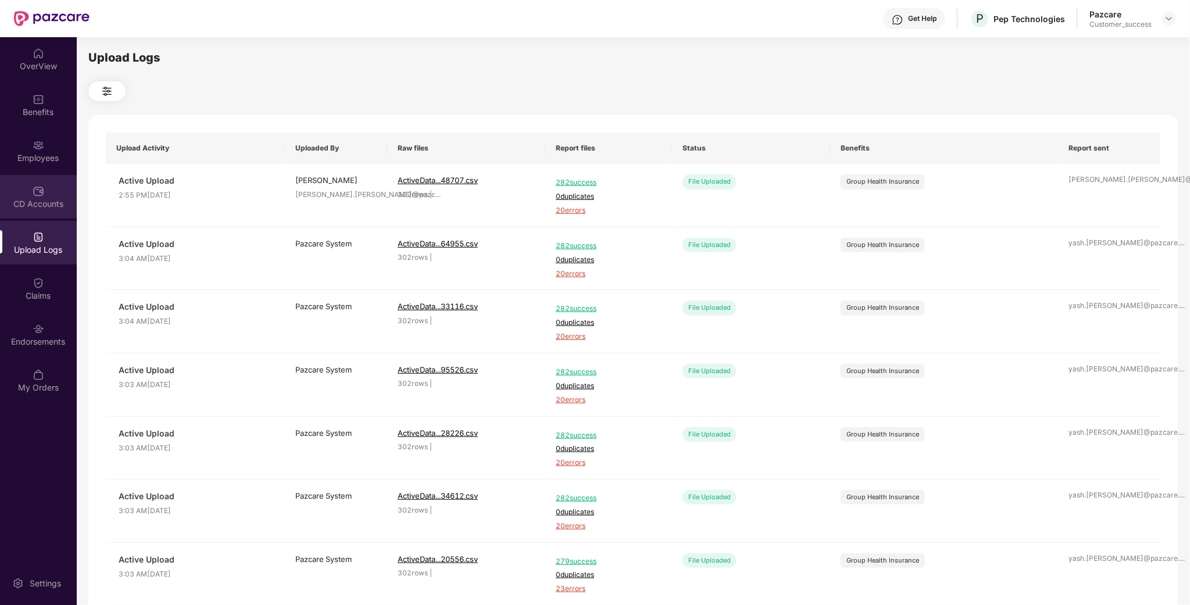
click at [19, 190] on div "CD Accounts" at bounding box center [38, 197] width 77 height 44
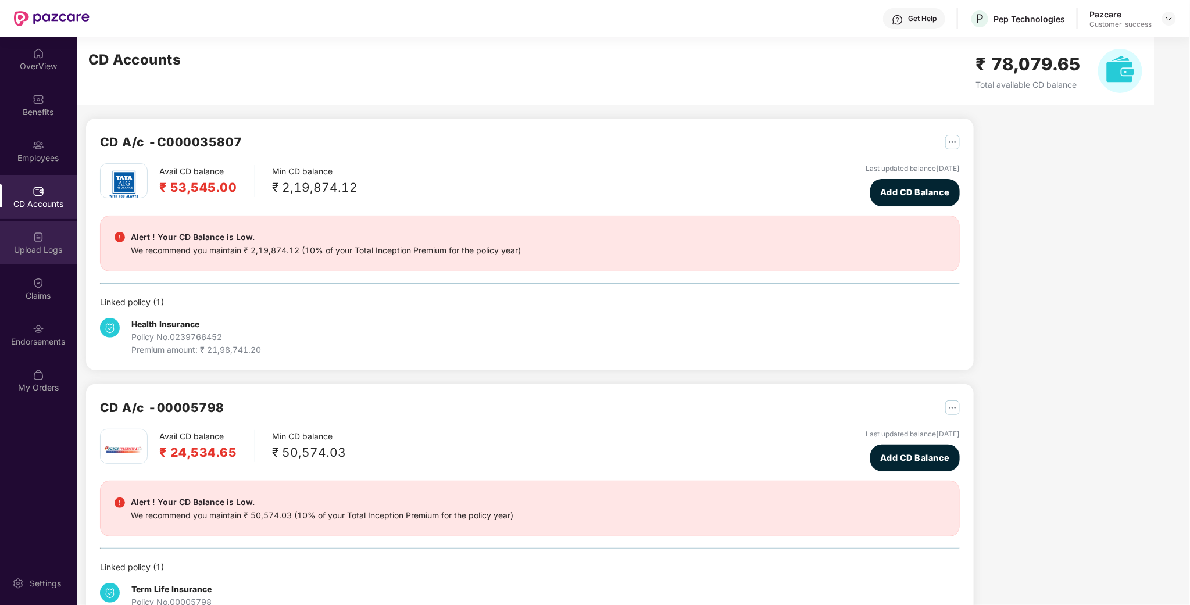
click at [41, 225] on div "Upload Logs" at bounding box center [38, 243] width 77 height 44
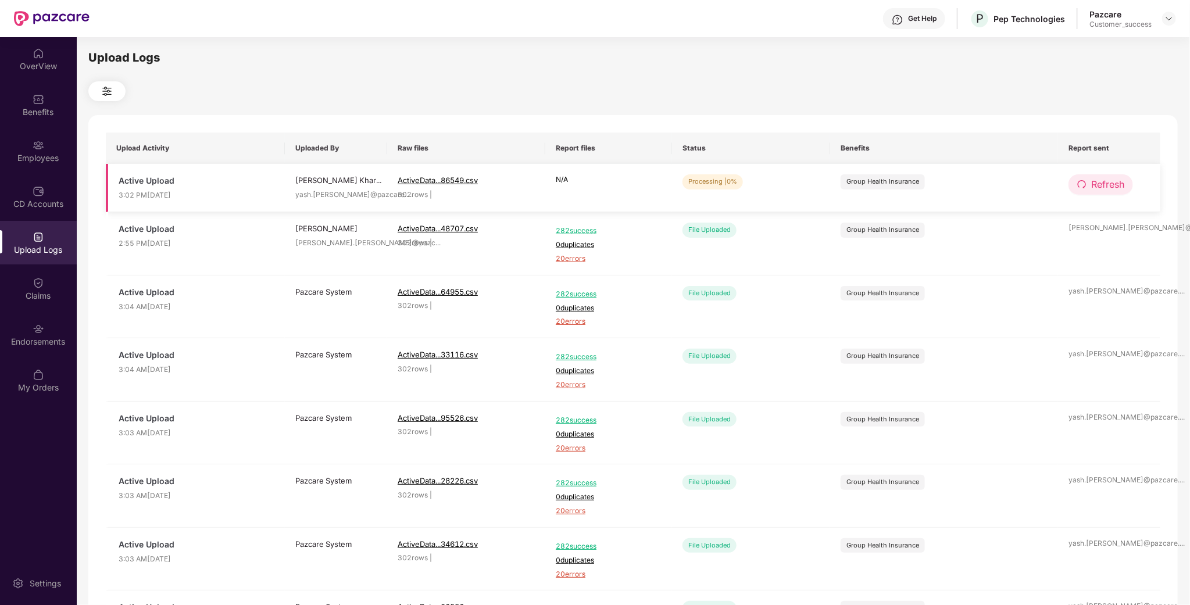
click at [1116, 181] on span "Refresh" at bounding box center [1107, 184] width 33 height 15
click at [1114, 181] on span "Refresh" at bounding box center [1107, 184] width 33 height 15
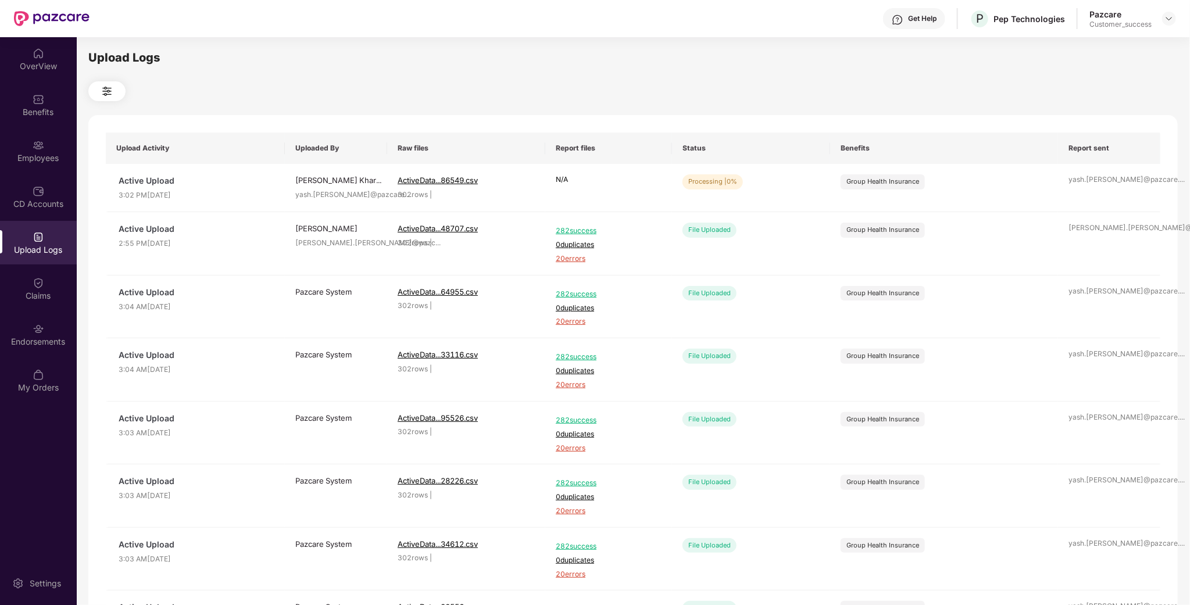
click at [948, 94] on div at bounding box center [632, 91] width 1089 height 20
click at [1091, 187] on span "Refresh" at bounding box center [1107, 184] width 33 height 15
click at [1094, 189] on span "Refresh" at bounding box center [1107, 184] width 33 height 15
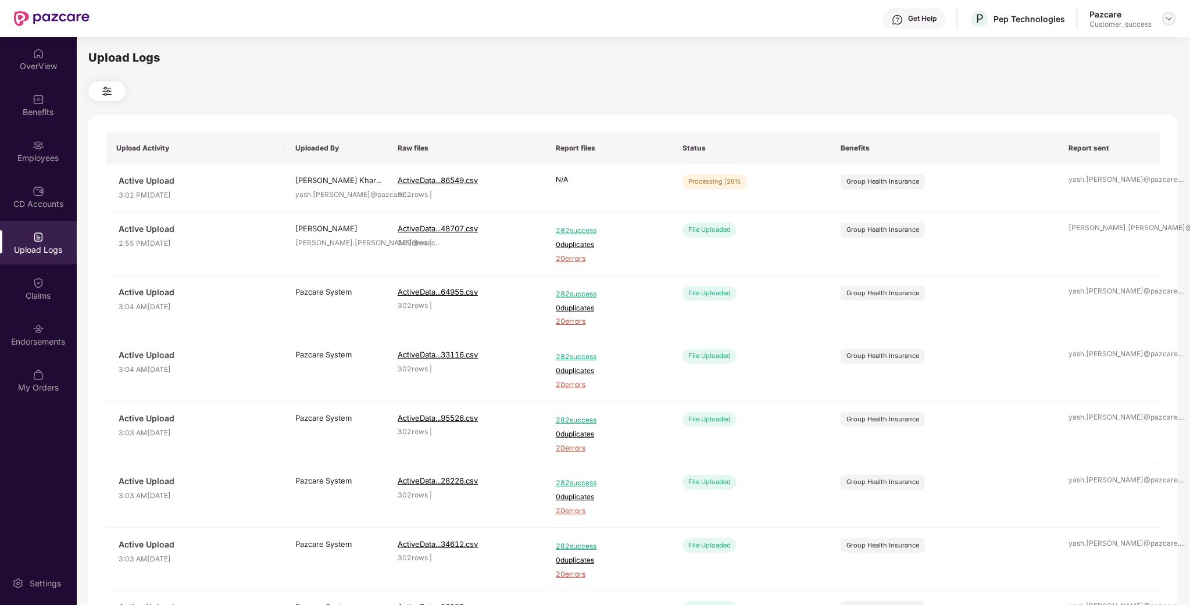
click at [1166, 23] on div at bounding box center [1169, 19] width 14 height 14
click at [1115, 44] on div "Switch to partner view" at bounding box center [1114, 45] width 151 height 23
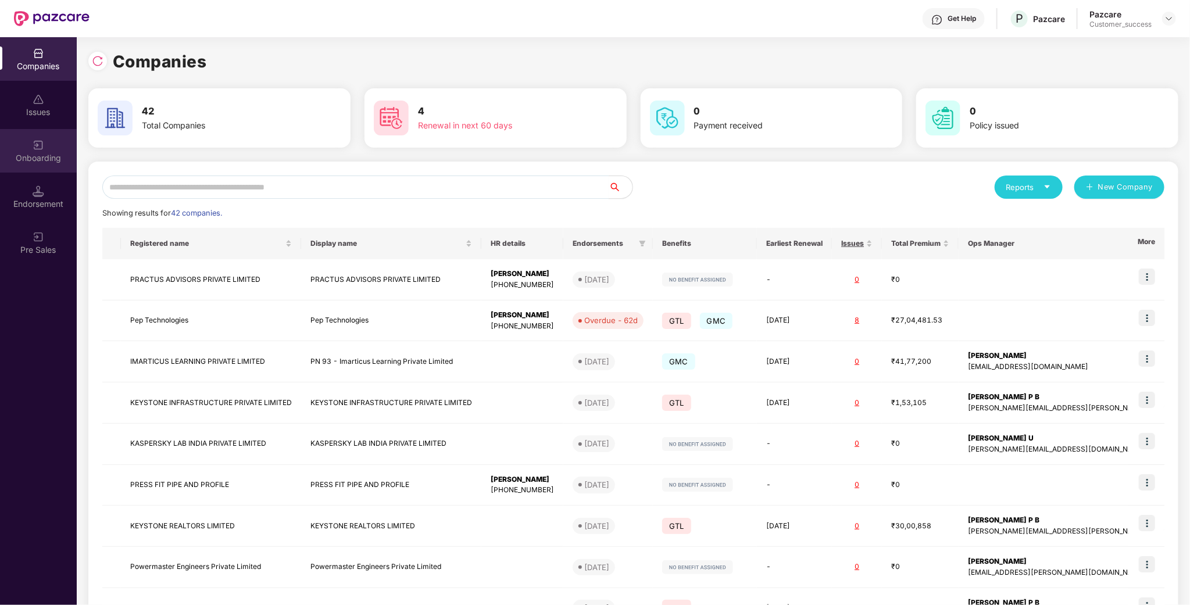
click at [35, 146] on img at bounding box center [39, 145] width 12 height 12
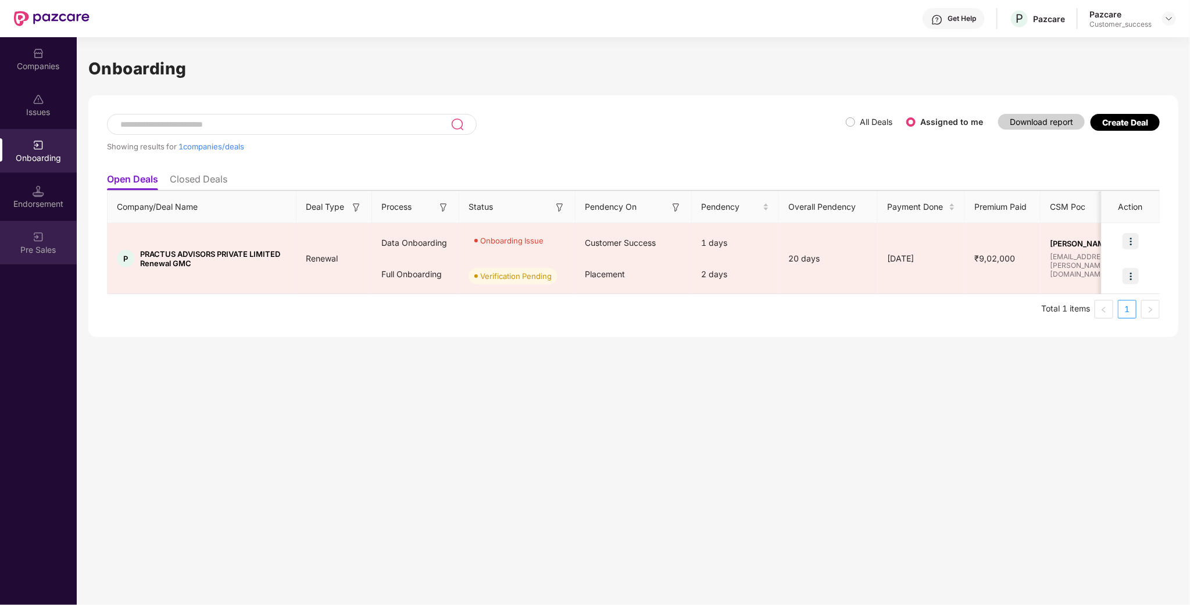
click at [35, 246] on div "Pre Sales" at bounding box center [38, 250] width 77 height 12
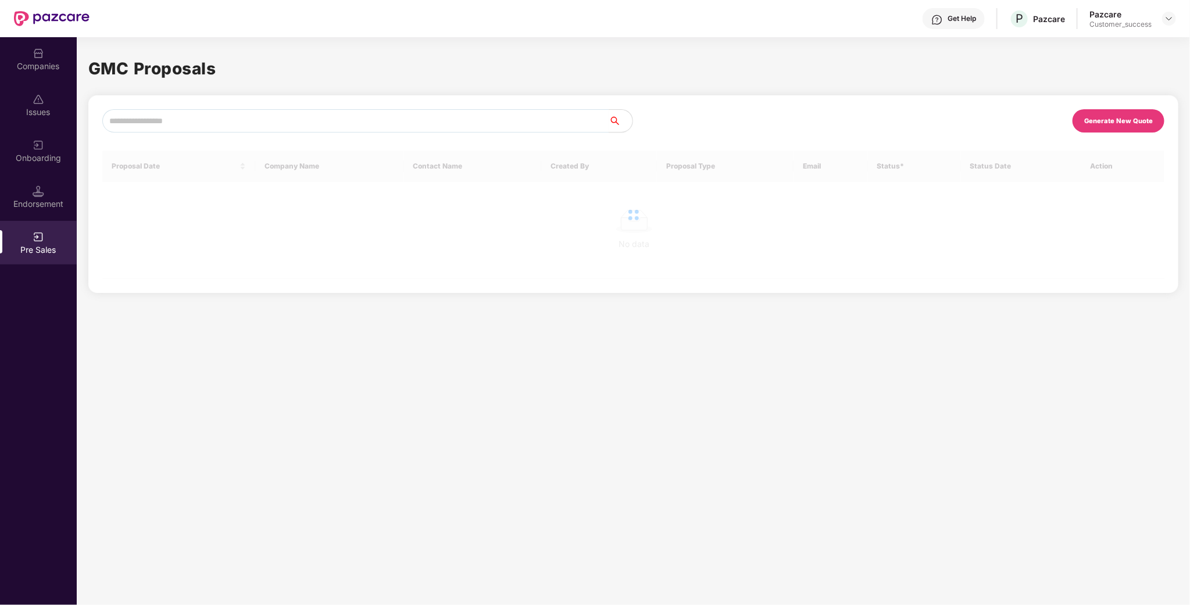
click at [27, 178] on div "Endorsement" at bounding box center [38, 197] width 77 height 44
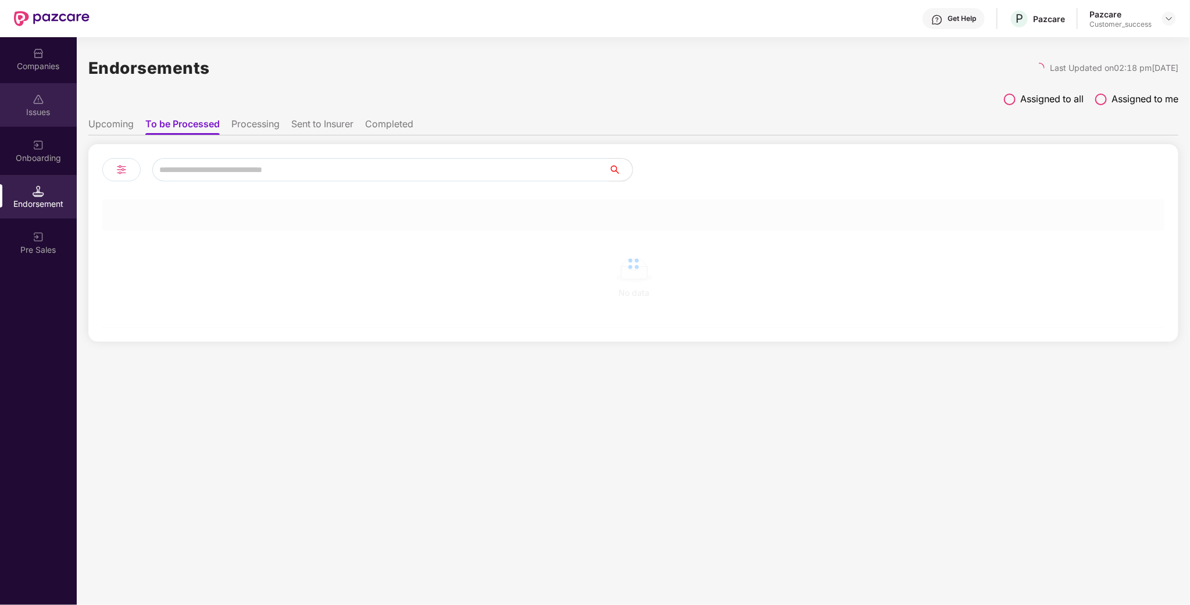
click at [37, 105] on div "Issues" at bounding box center [38, 105] width 77 height 44
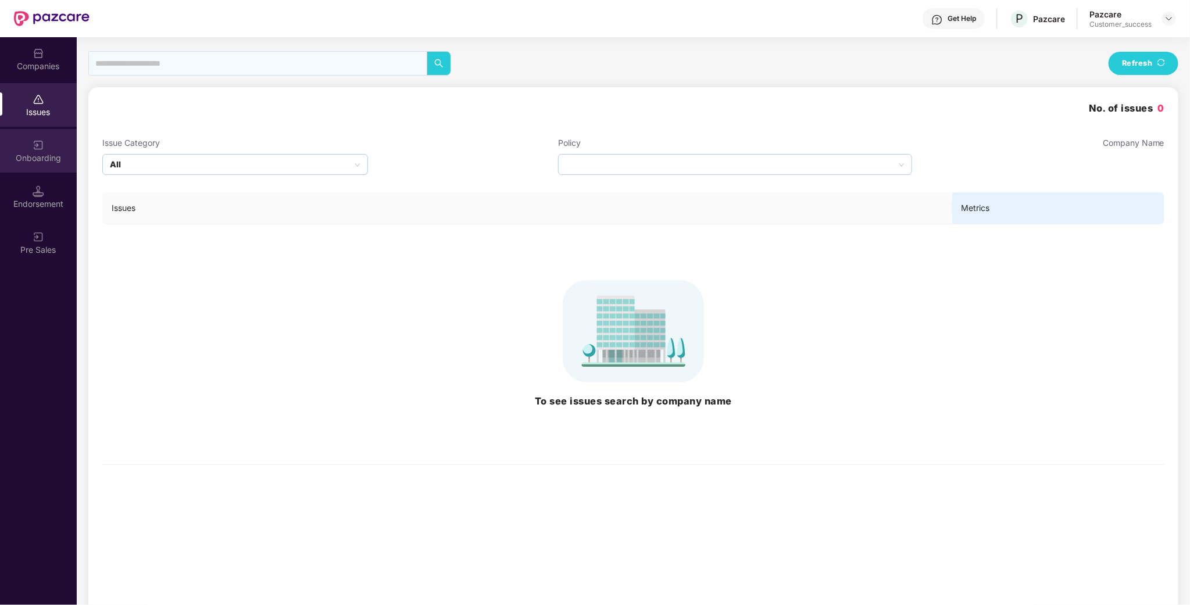
click at [23, 157] on div "Onboarding" at bounding box center [38, 158] width 77 height 12
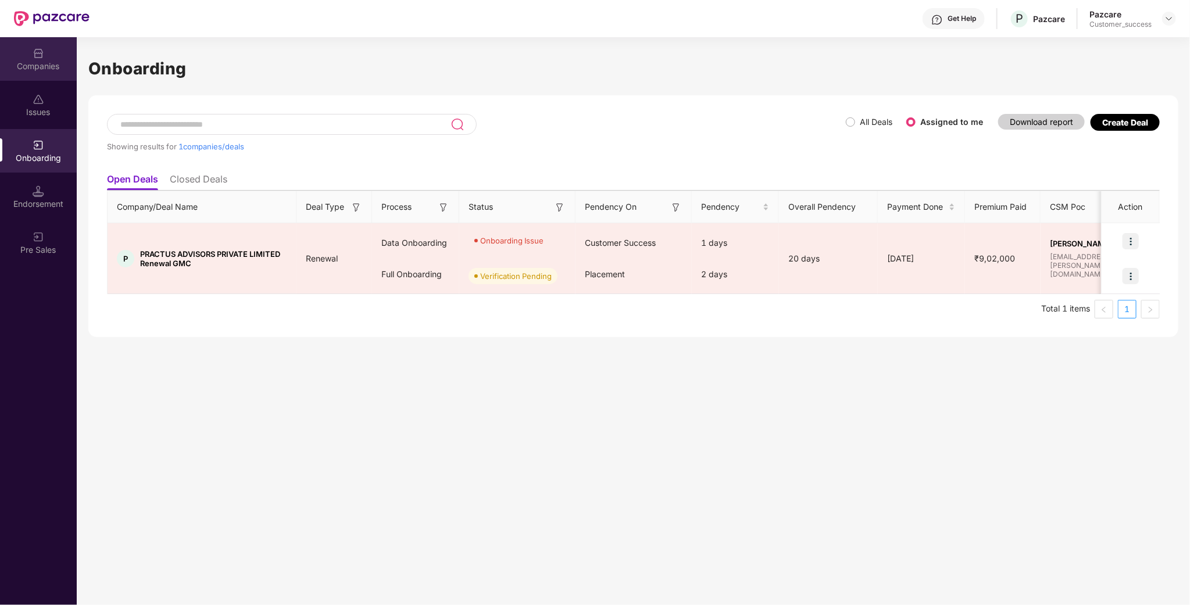
click at [34, 60] on div "Companies" at bounding box center [38, 66] width 77 height 12
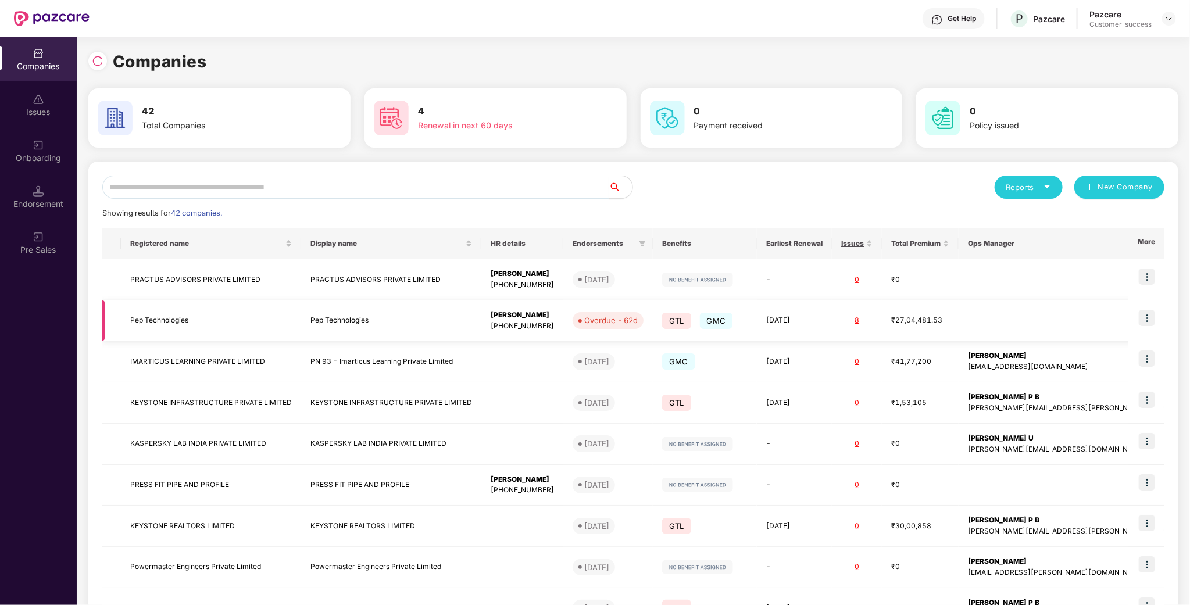
click at [1148, 316] on img at bounding box center [1147, 318] width 16 height 16
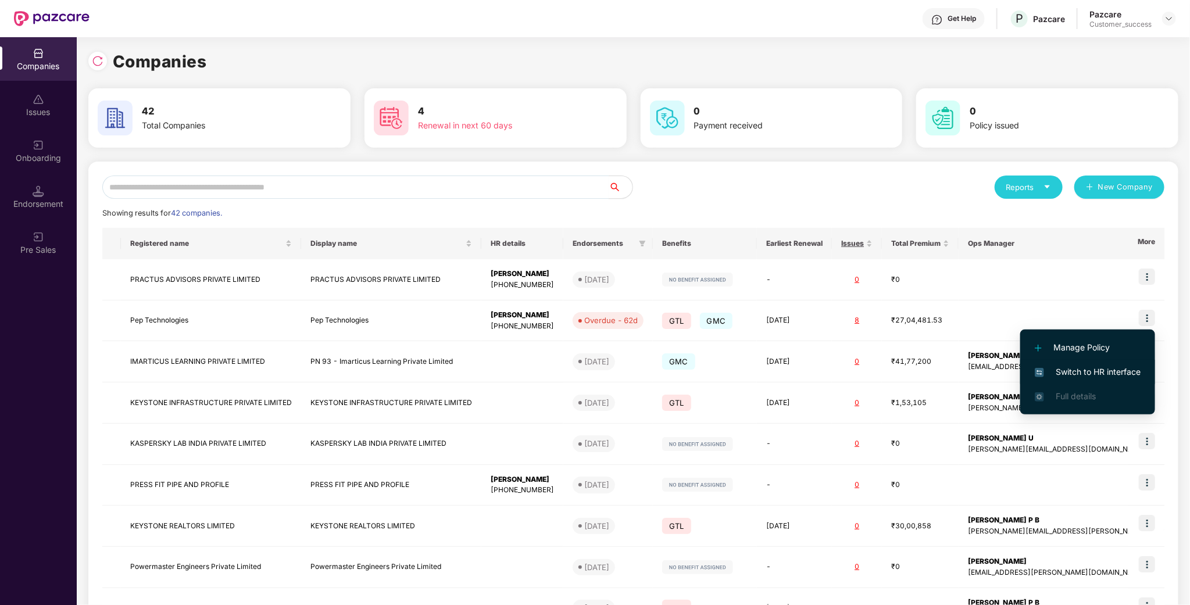
click at [1123, 368] on span "Switch to HR interface" at bounding box center [1087, 372] width 106 height 13
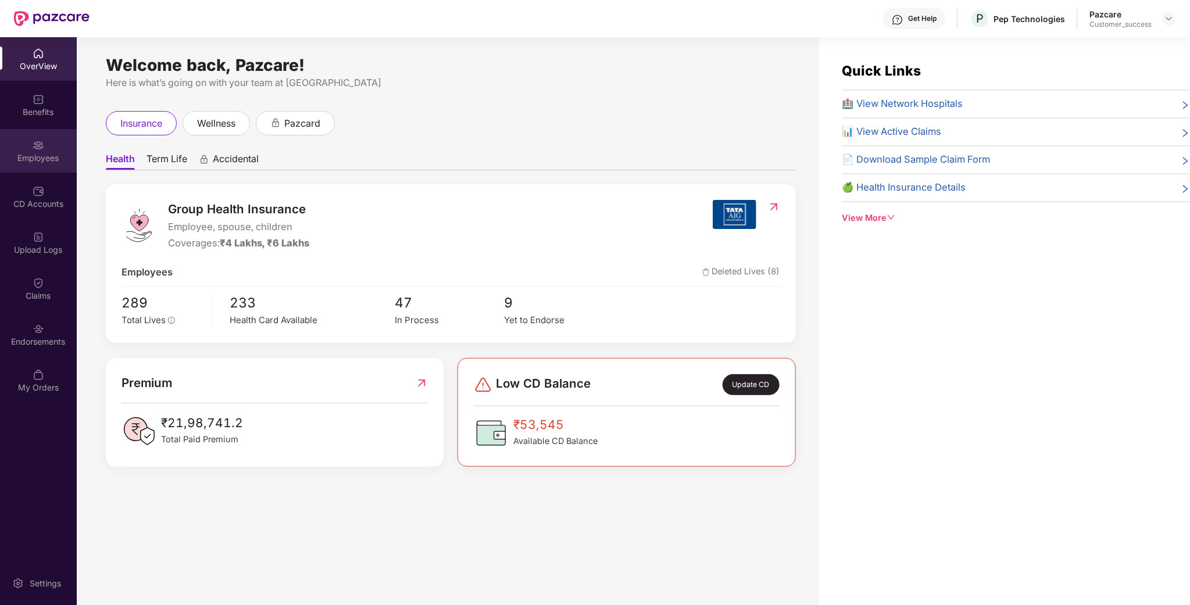
click at [56, 159] on div "Employees" at bounding box center [38, 158] width 77 height 12
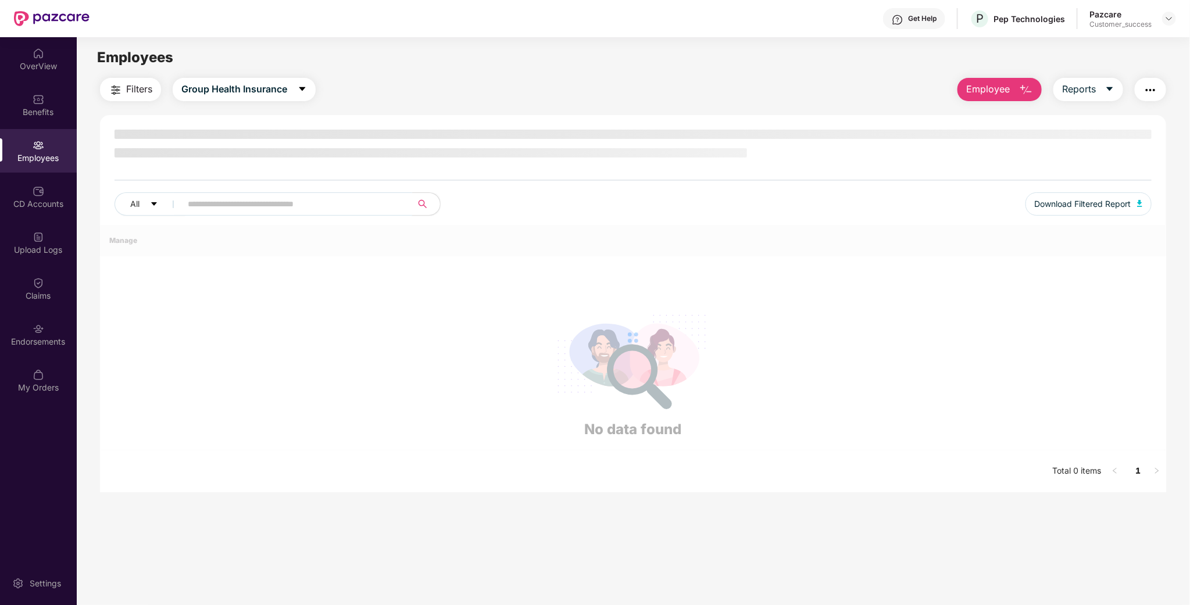
click at [325, 205] on span at bounding box center [293, 203] width 238 height 23
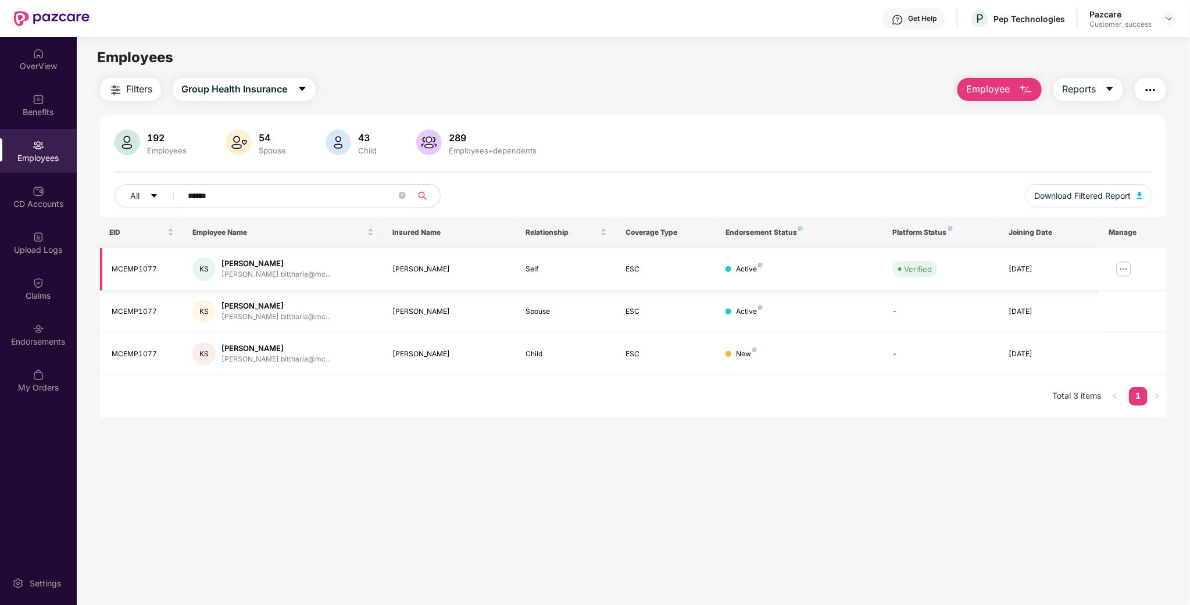
type input "******"
click at [1132, 271] on img at bounding box center [1123, 269] width 19 height 19
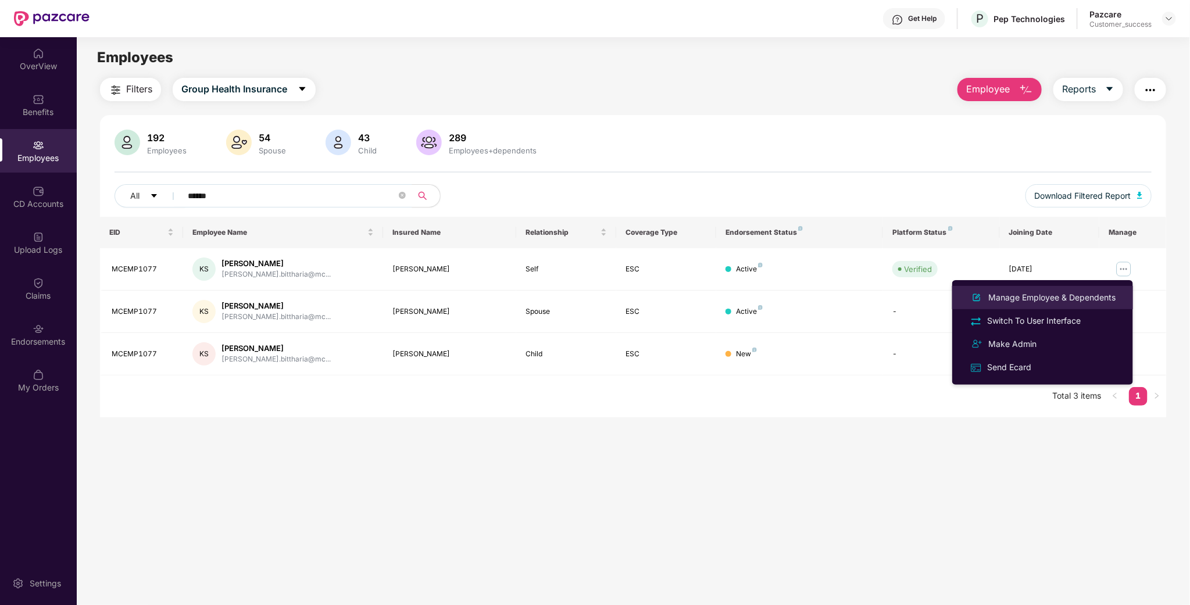
click at [1092, 299] on div "Manage Employee & Dependents" at bounding box center [1052, 297] width 132 height 13
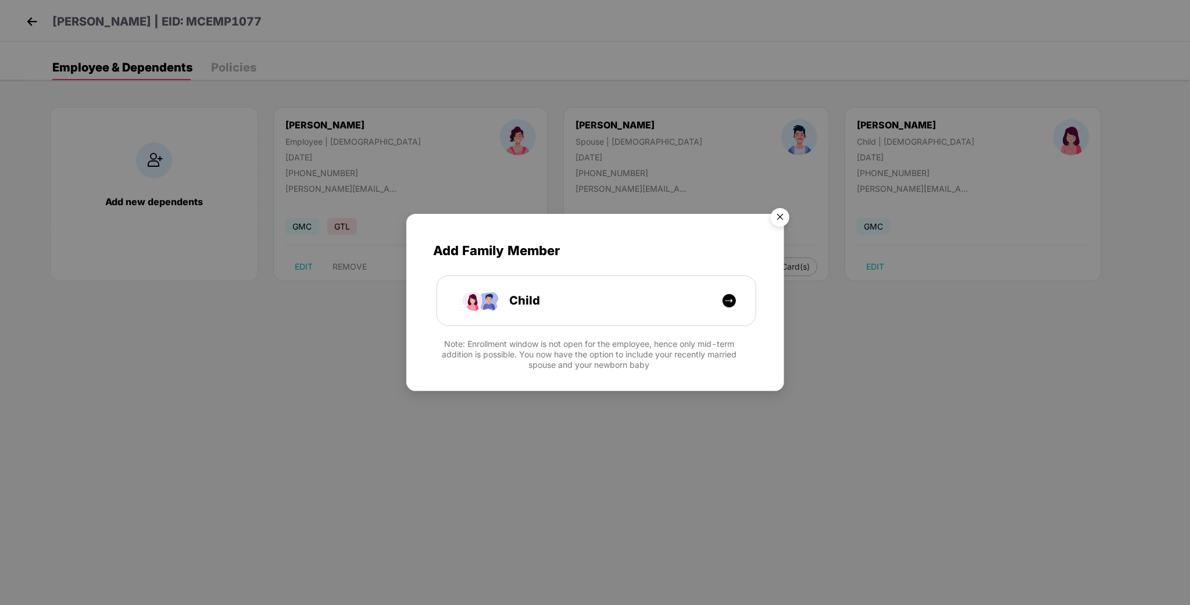
click at [778, 220] on img "Close" at bounding box center [780, 219] width 33 height 33
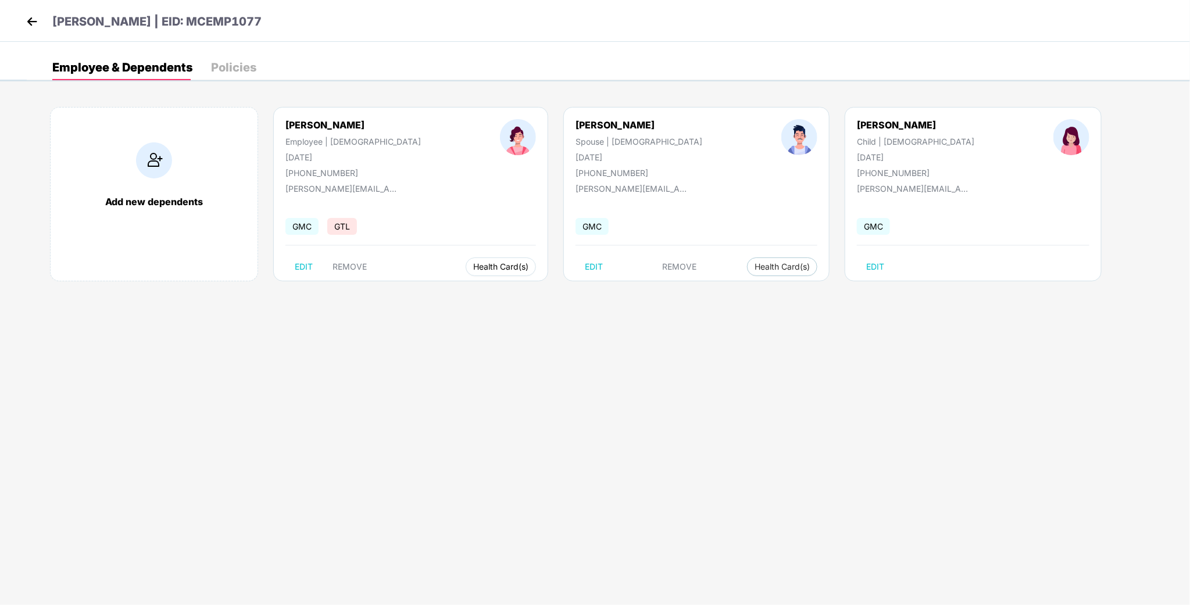
click at [473, 266] on span "Health Card(s)" at bounding box center [500, 267] width 55 height 6
click at [467, 280] on ul "Health Insurance(ESC)" at bounding box center [470, 290] width 116 height 23
click at [468, 285] on span "Health Insurance(ESC)" at bounding box center [470, 290] width 102 height 13
click at [22, 14] on div "[PERSON_NAME] | EID: MCEMP1077" at bounding box center [595, 21] width 1190 height 42
click at [23, 15] on img at bounding box center [31, 21] width 17 height 17
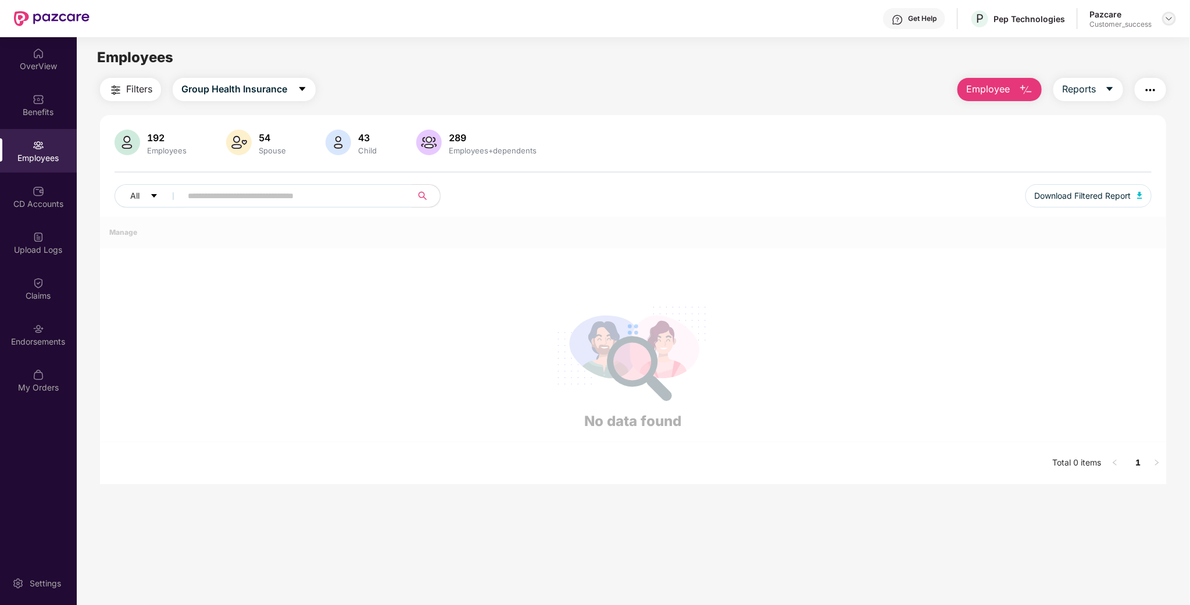
click at [1170, 17] on img at bounding box center [1168, 18] width 9 height 9
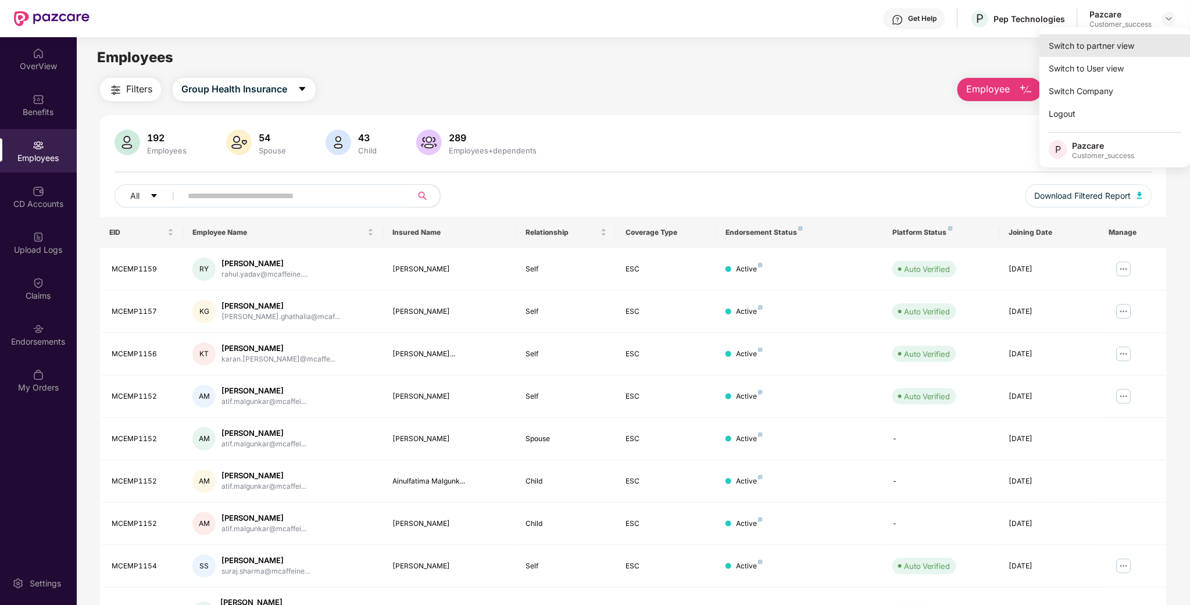
click at [1073, 46] on div "Switch to partner view" at bounding box center [1114, 45] width 151 height 23
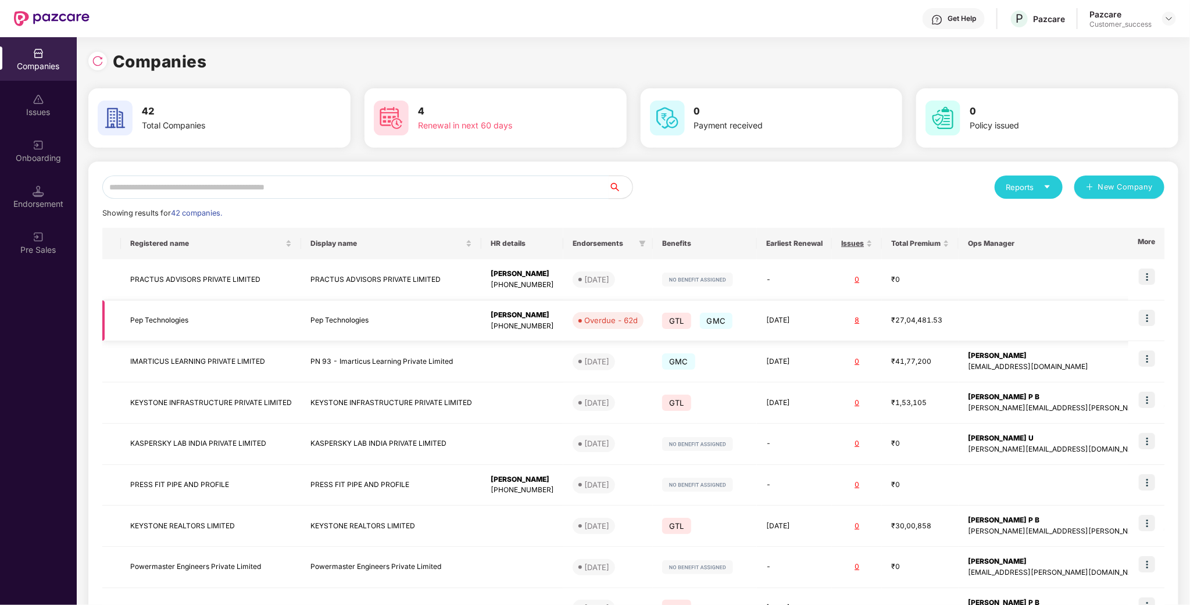
click at [151, 327] on td "Pep Technologies" at bounding box center [211, 320] width 180 height 41
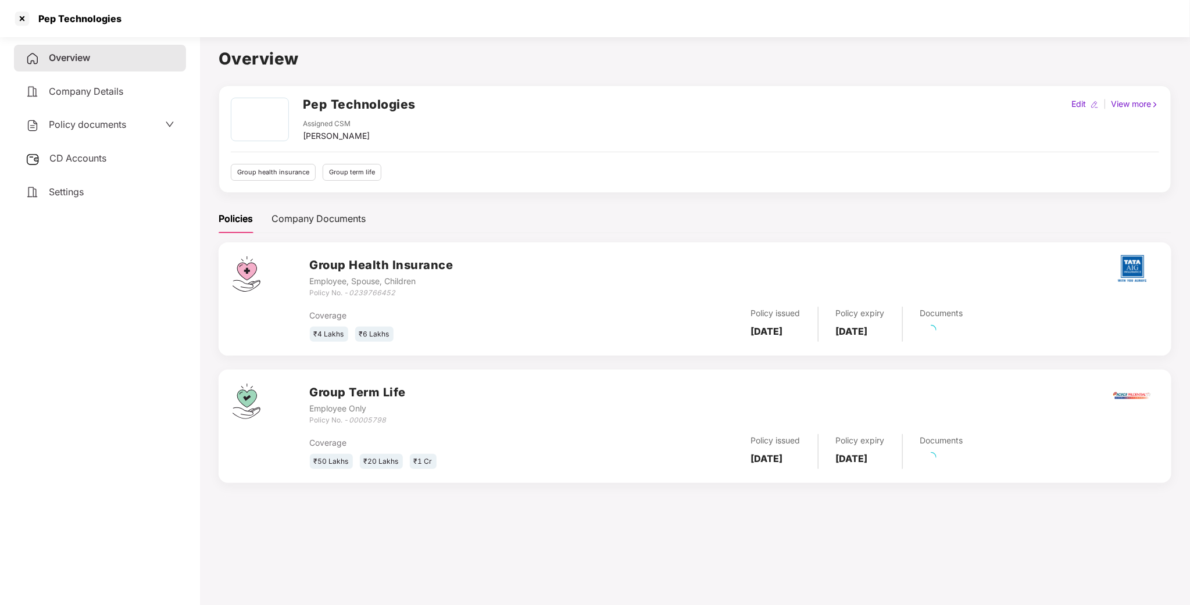
click at [114, 108] on div "Overview Company Details Policy documents CD Accounts Settings" at bounding box center [100, 125] width 172 height 160
click at [109, 114] on div "Policy documents" at bounding box center [100, 125] width 172 height 27
click at [112, 119] on span "Policy documents" at bounding box center [87, 125] width 77 height 12
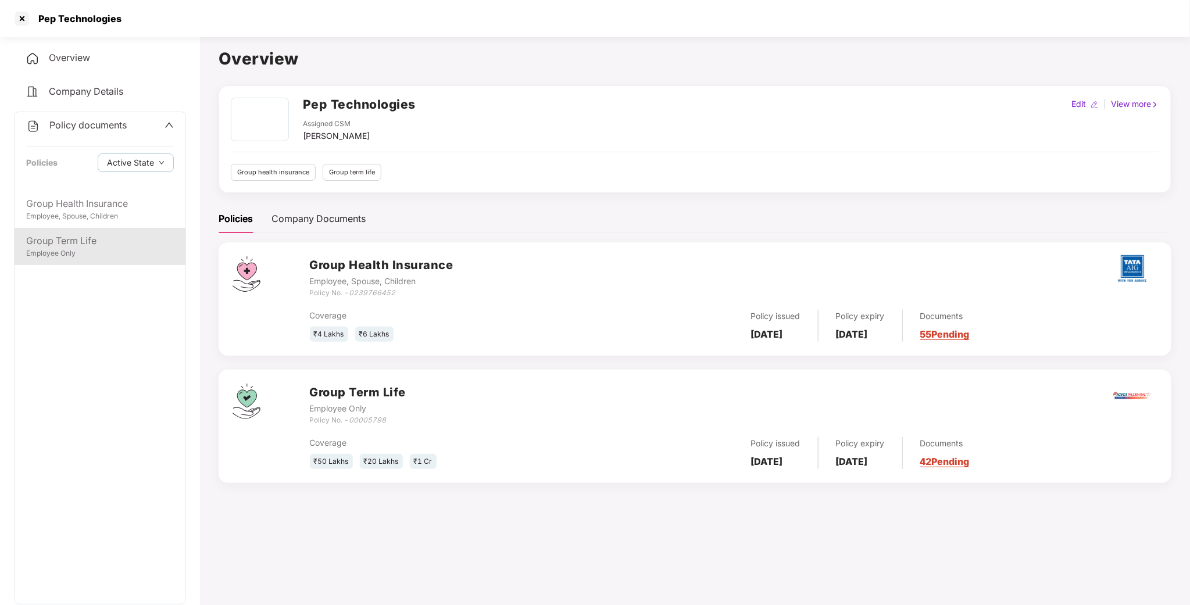
click at [56, 236] on div "Group Term Life" at bounding box center [100, 241] width 148 height 15
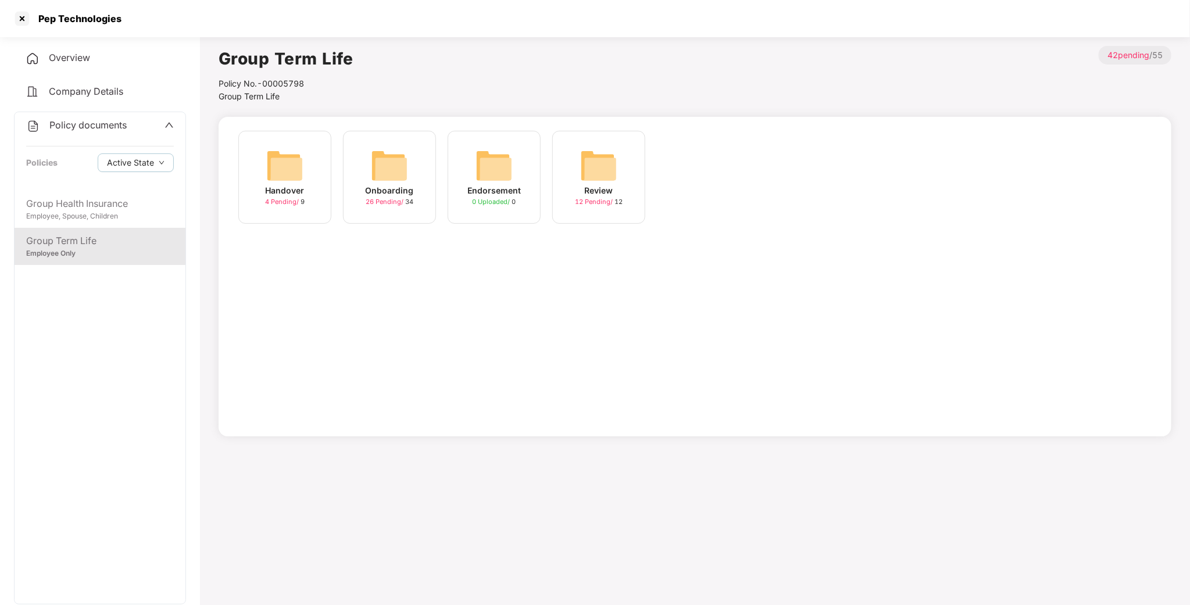
click at [356, 161] on div "Onboarding 26 Pending / 34" at bounding box center [389, 177] width 93 height 93
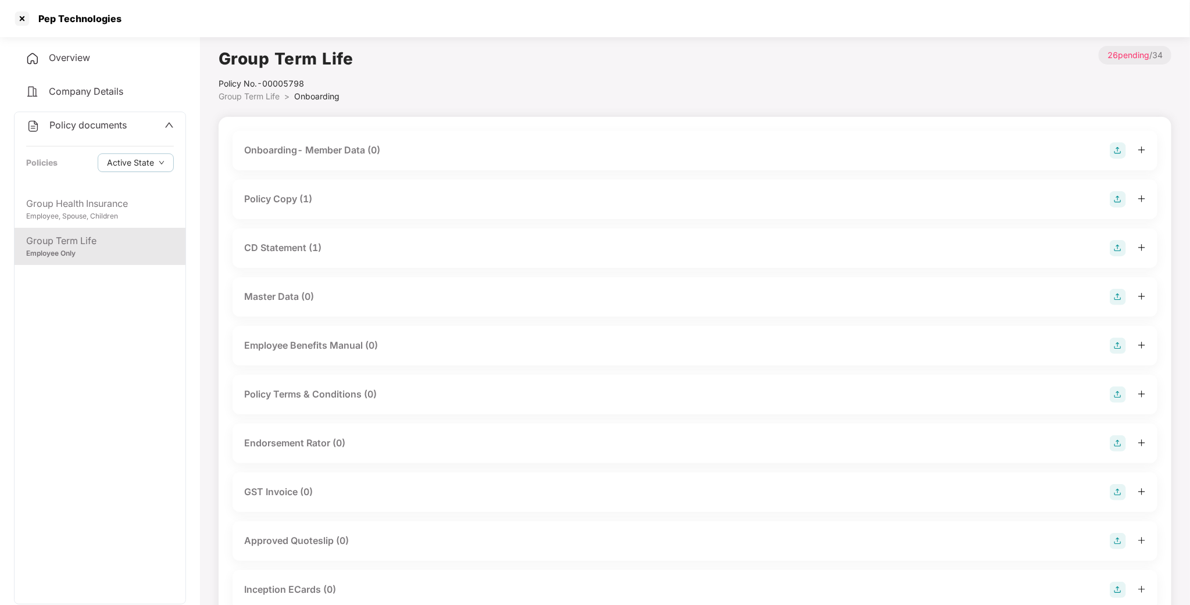
click at [262, 206] on div "Policy Copy (1)" at bounding box center [278, 199] width 68 height 15
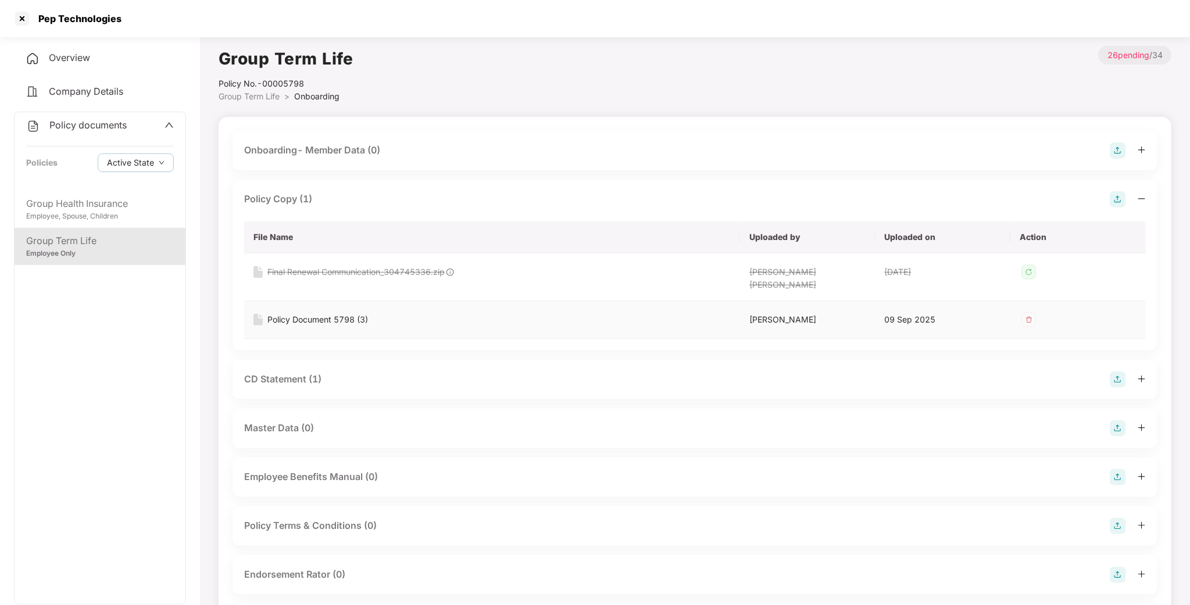
click at [1029, 310] on img at bounding box center [1028, 319] width 19 height 19
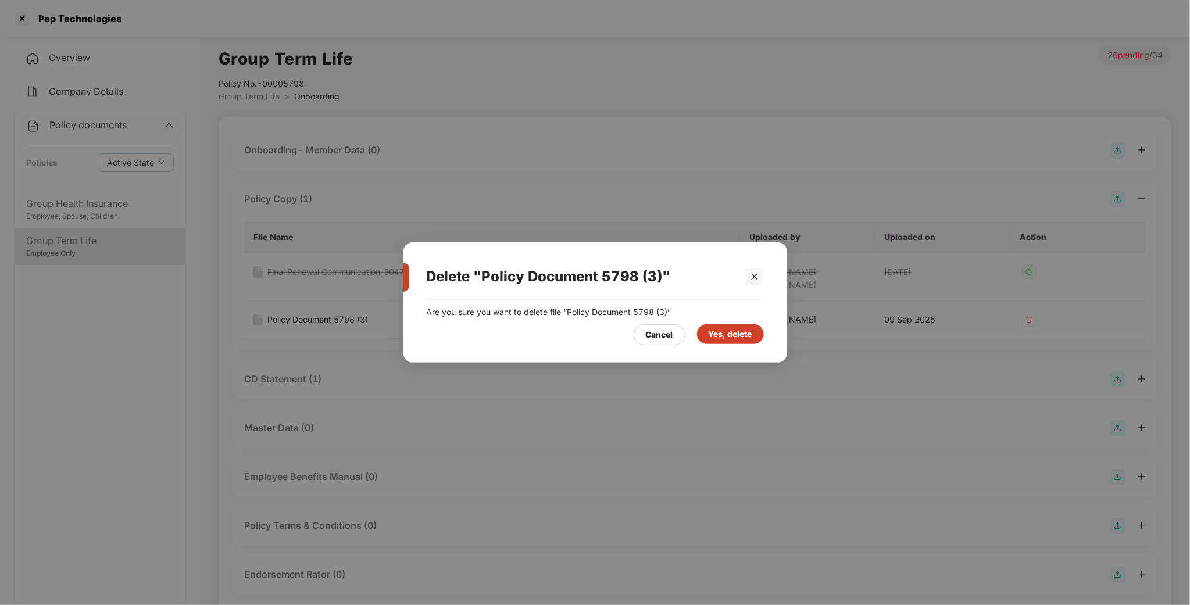
click at [726, 330] on div "Yes, delete" at bounding box center [730, 334] width 44 height 13
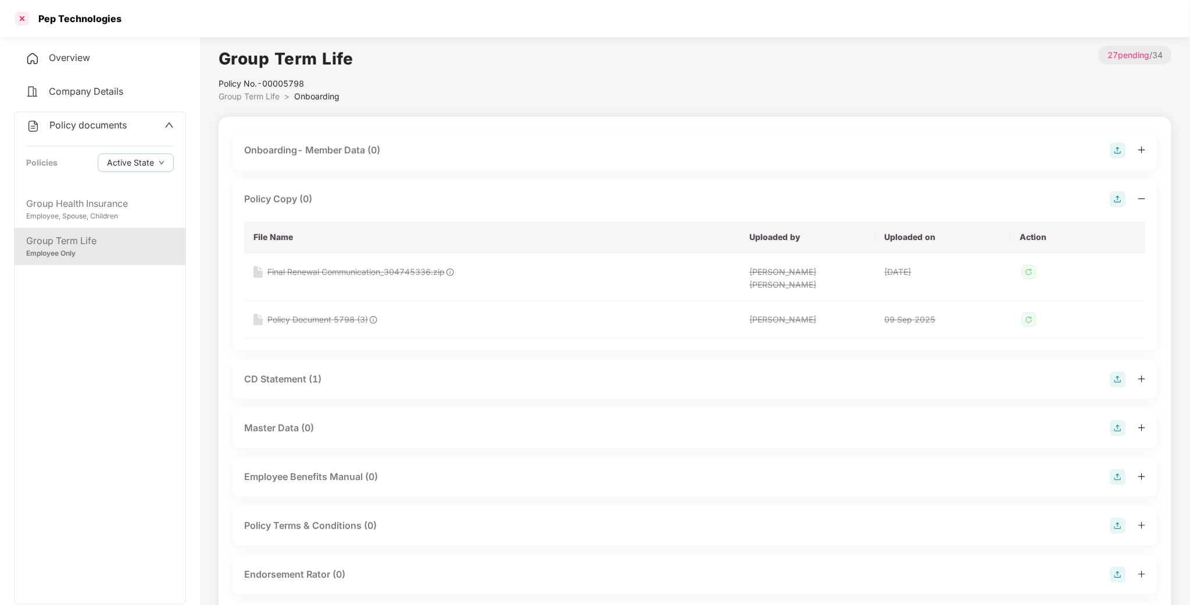
click at [19, 21] on div at bounding box center [22, 18] width 19 height 19
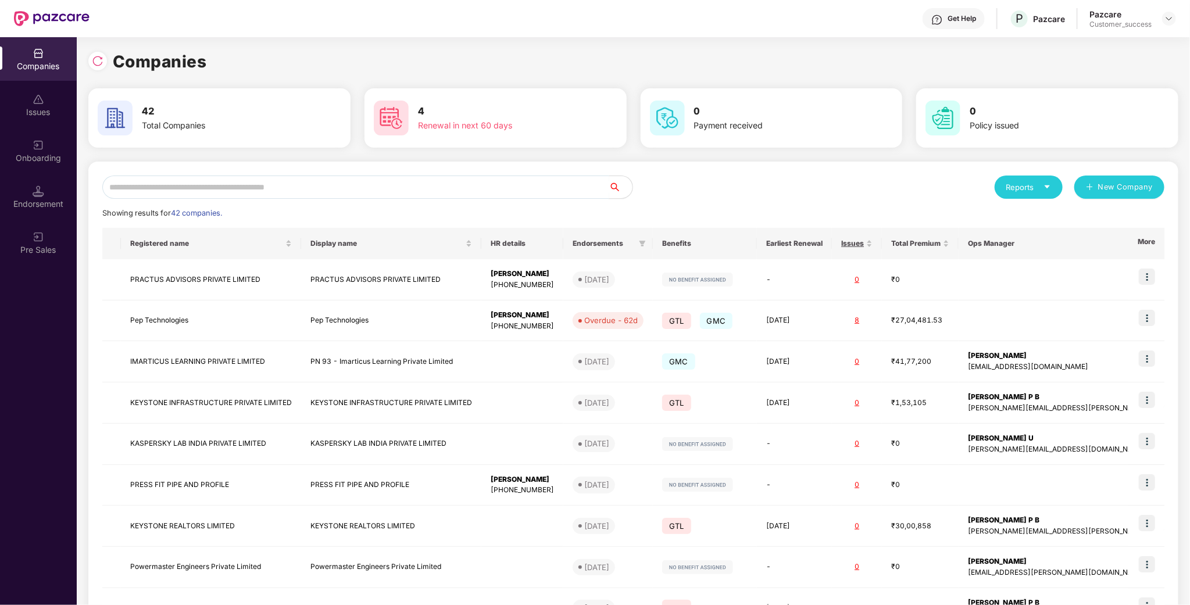
click at [338, 187] on input "text" at bounding box center [355, 187] width 507 height 23
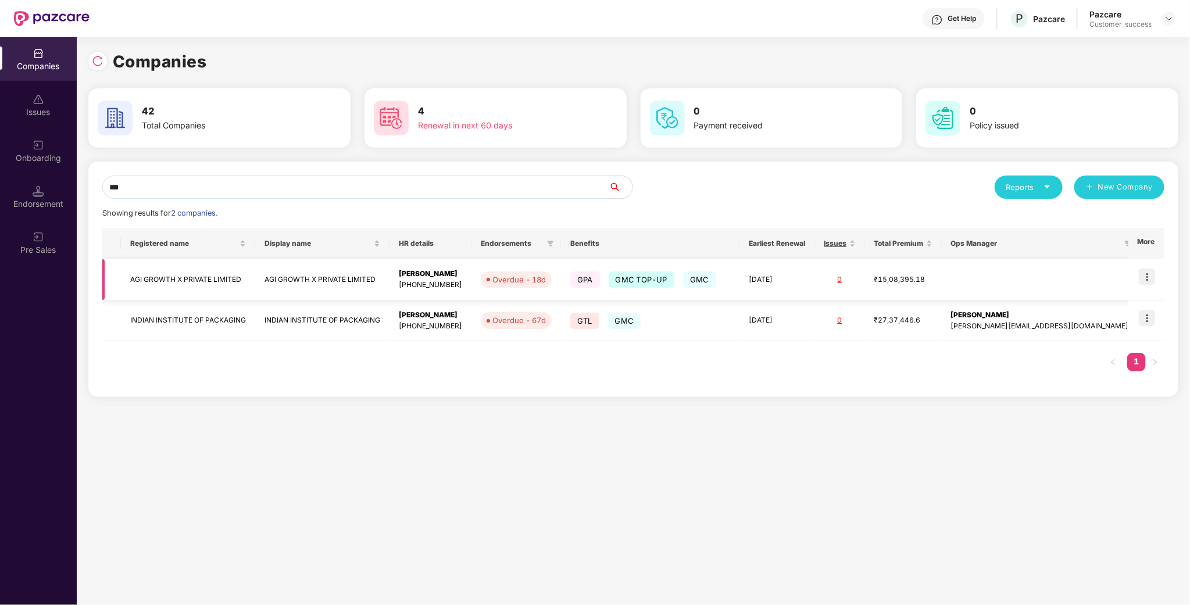
type input "***"
click at [196, 289] on td "AGI GROWTH X PRIVATE LIMITED" at bounding box center [188, 279] width 134 height 41
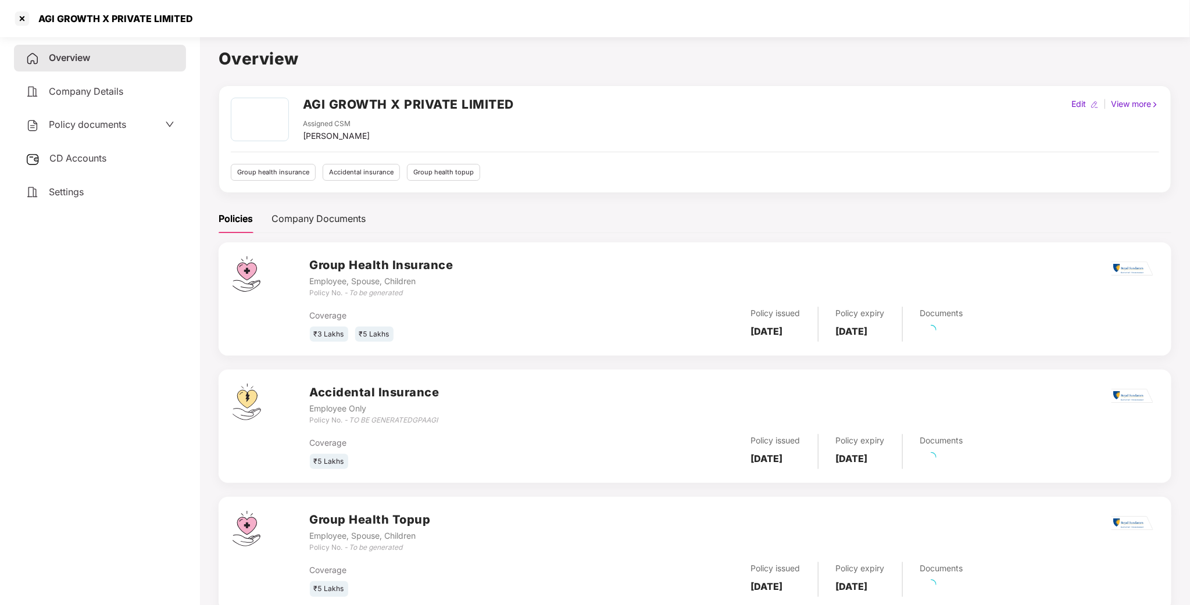
click at [102, 126] on span "Policy documents" at bounding box center [87, 125] width 77 height 12
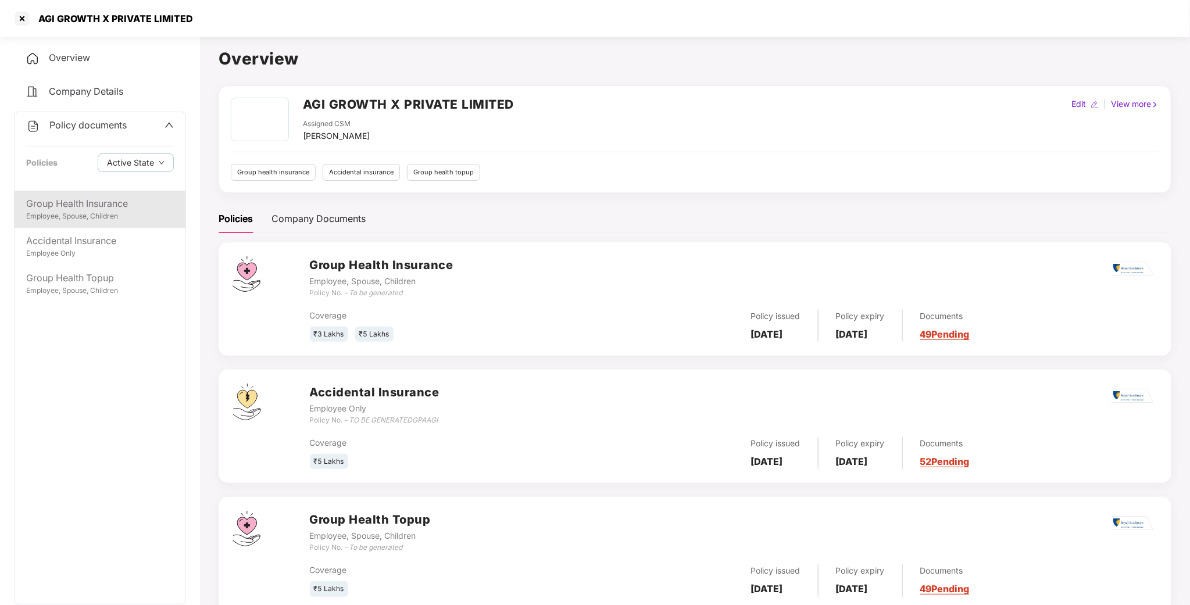
click at [79, 216] on div "Employee, Spouse, Children" at bounding box center [100, 216] width 148 height 11
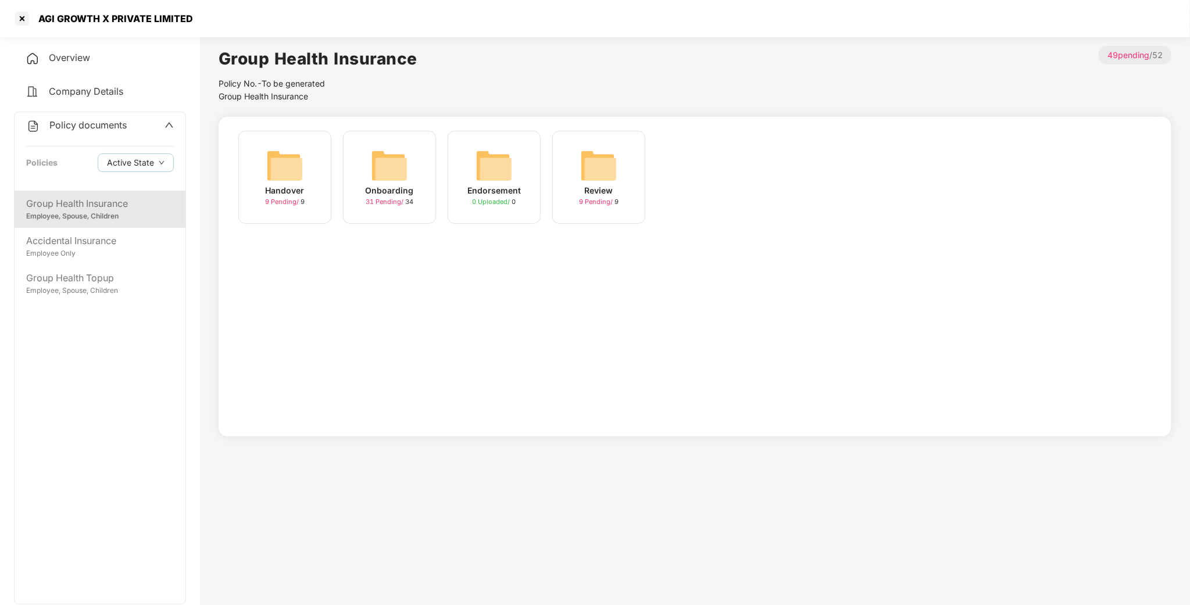
click at [396, 171] on img at bounding box center [389, 165] width 37 height 37
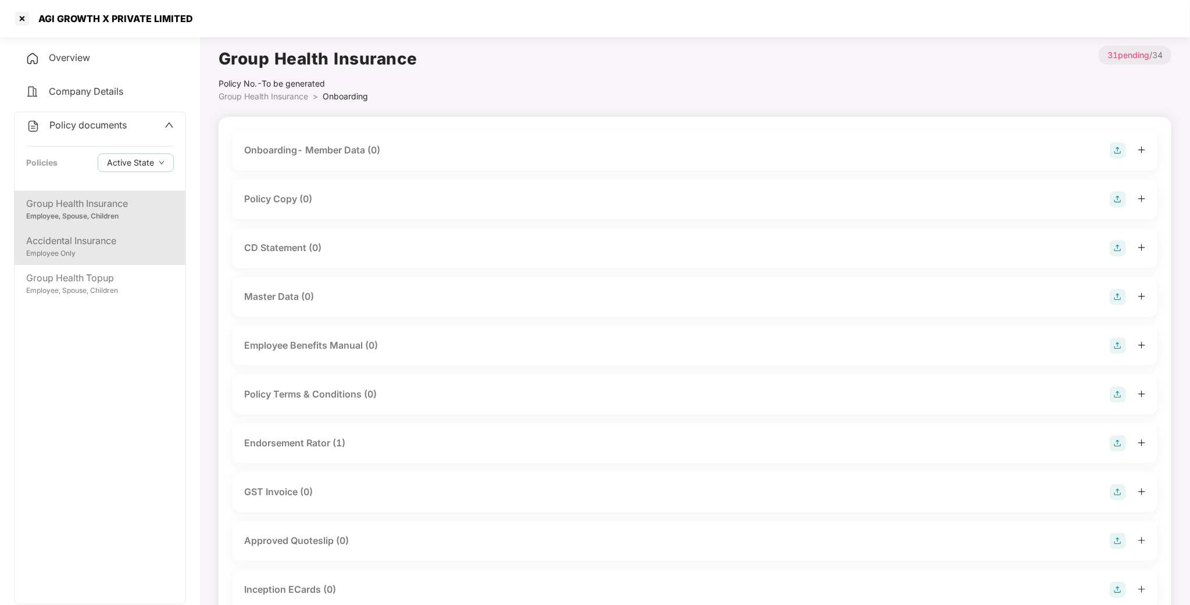
click at [56, 263] on div "Accidental Insurance Employee Only" at bounding box center [100, 246] width 171 height 37
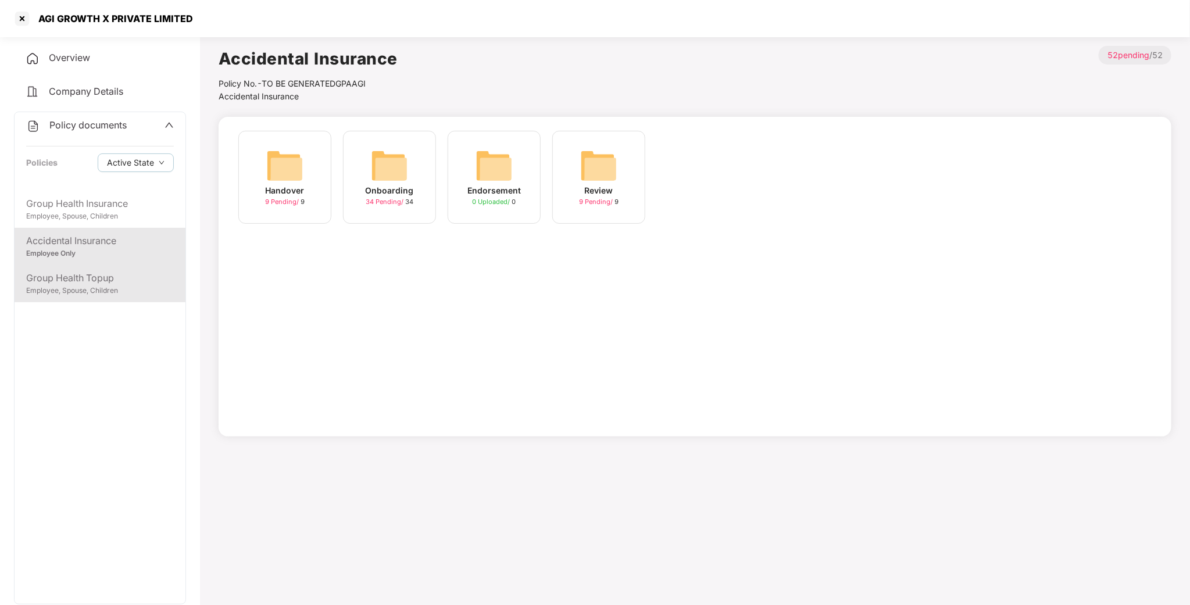
click at [70, 288] on div "Employee, Spouse, Children" at bounding box center [100, 290] width 148 height 11
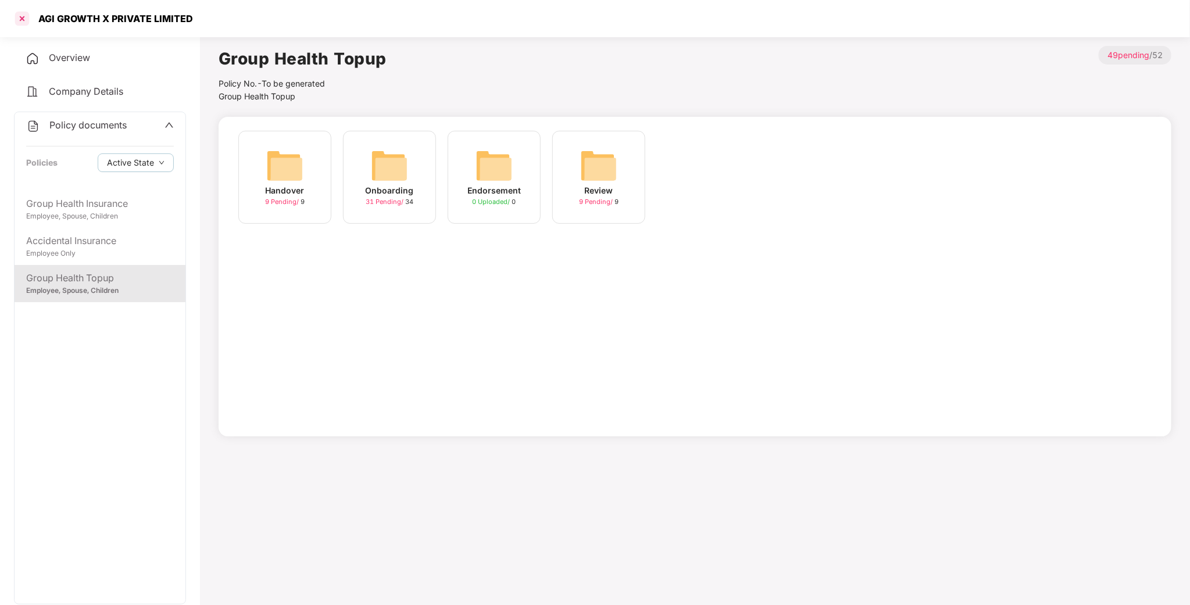
click at [27, 20] on div at bounding box center [22, 18] width 19 height 19
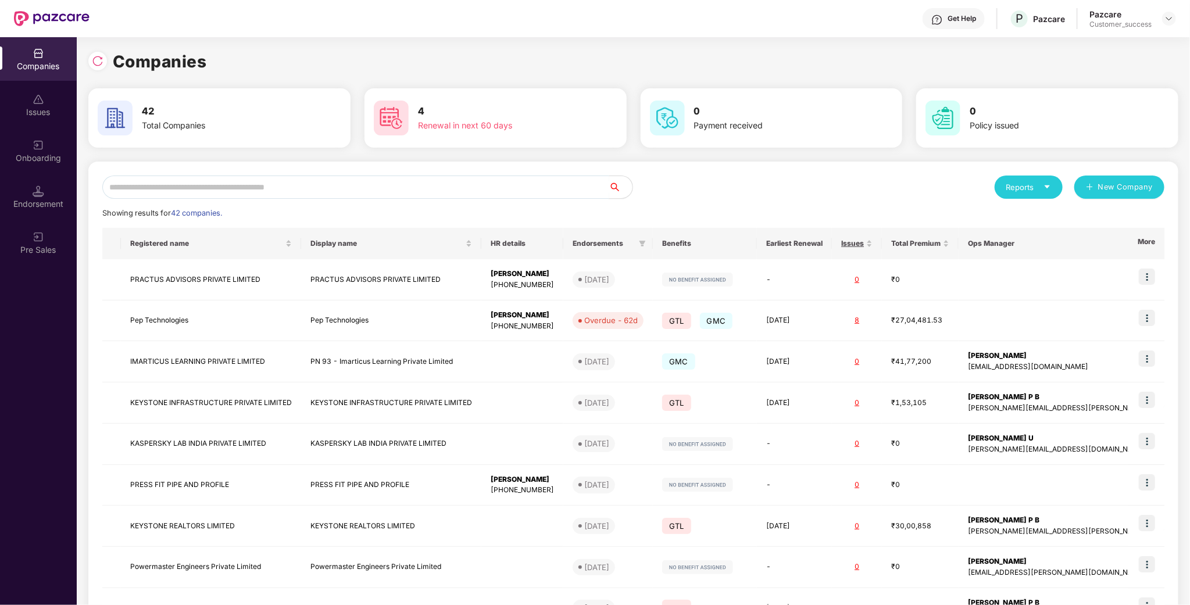
click at [368, 185] on input "text" at bounding box center [355, 187] width 507 height 23
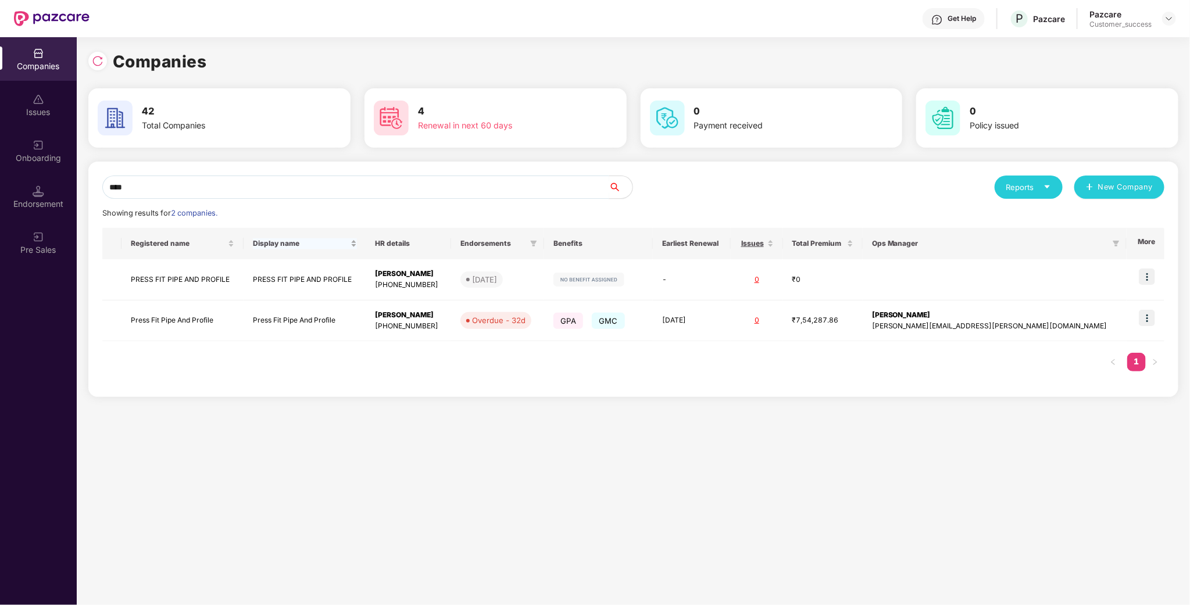
type input "*****"
click at [164, 320] on td "Press Fit Pipe And Profile" at bounding box center [182, 320] width 122 height 41
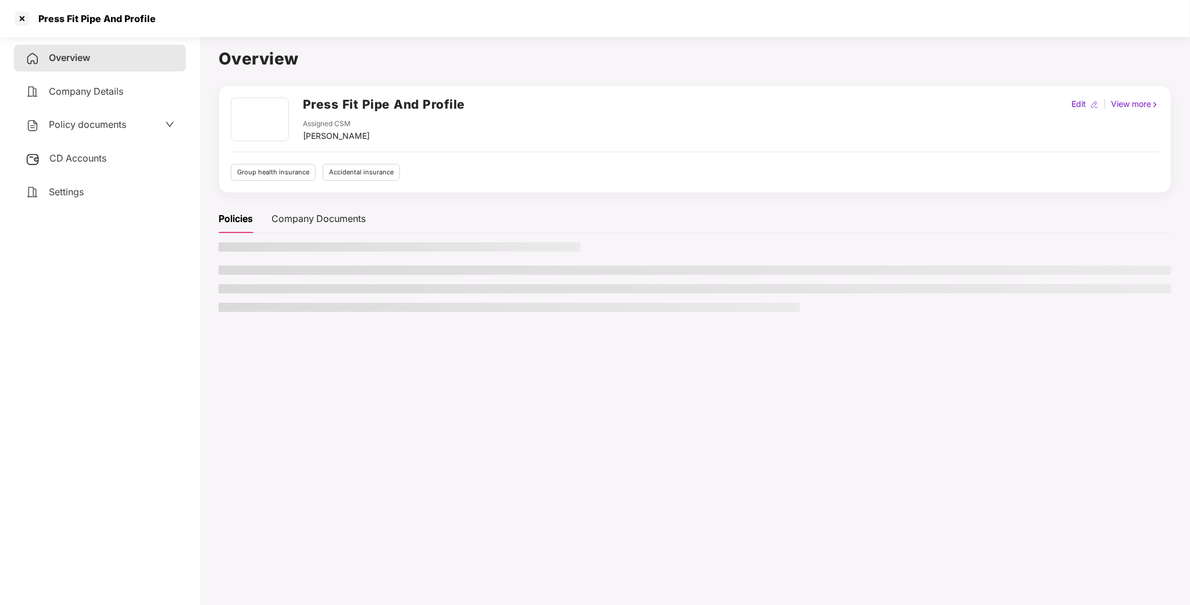
click at [112, 119] on span "Policy documents" at bounding box center [87, 125] width 77 height 12
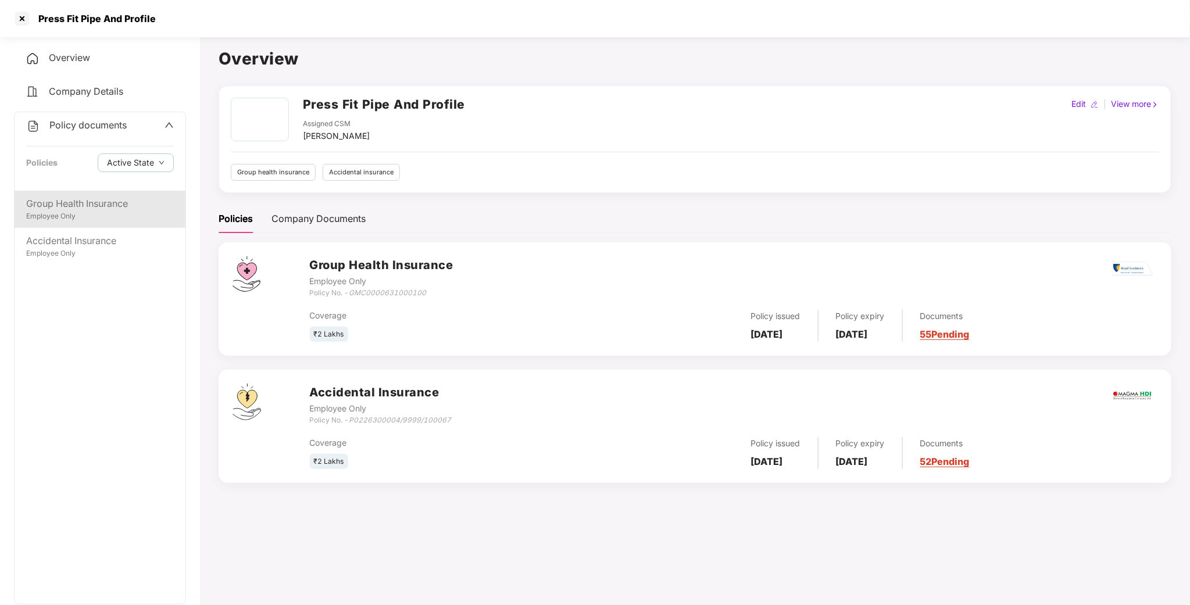
click at [84, 205] on div "Group Health Insurance" at bounding box center [100, 203] width 148 height 15
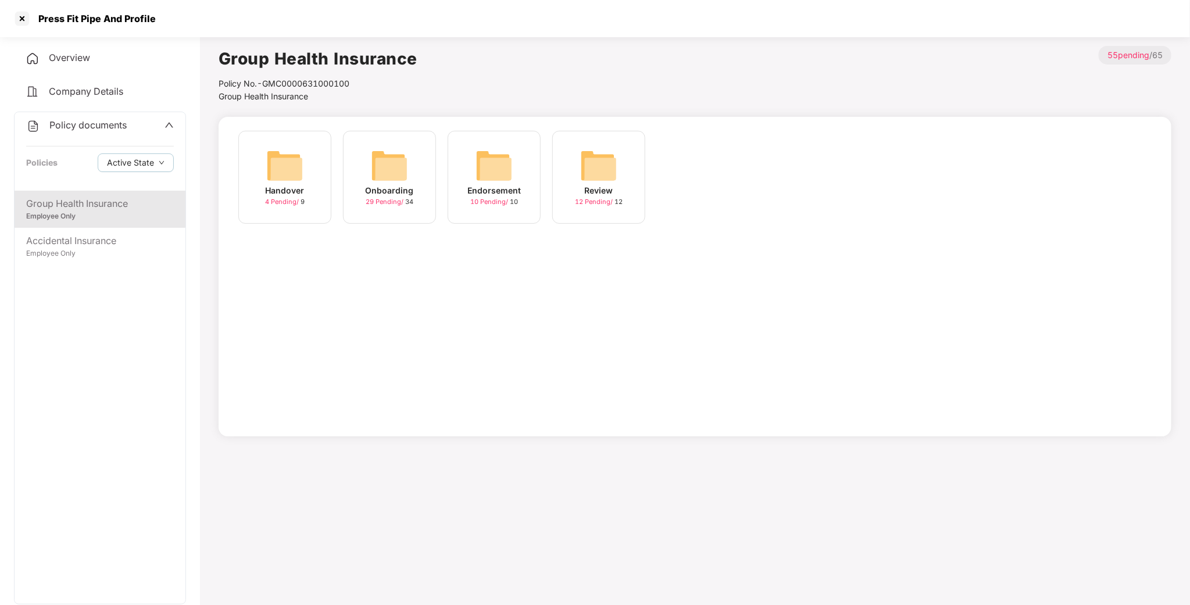
click at [403, 151] on img at bounding box center [389, 165] width 37 height 37
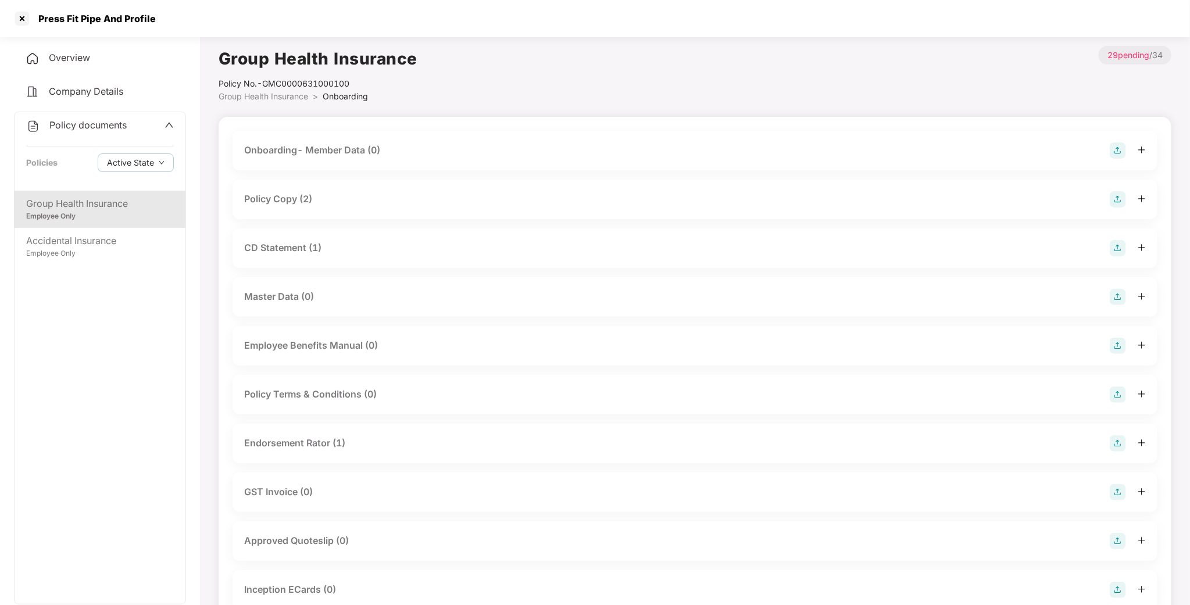
click at [309, 201] on div "Policy Copy (2)" at bounding box center [278, 199] width 68 height 15
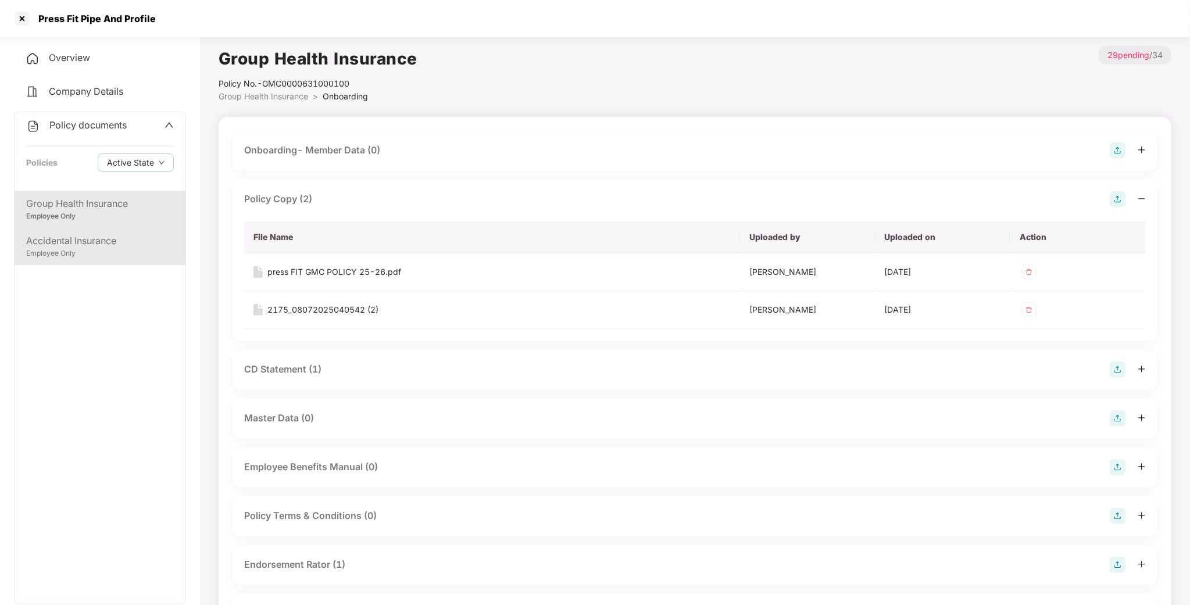
click at [106, 239] on div "Accidental Insurance" at bounding box center [100, 241] width 148 height 15
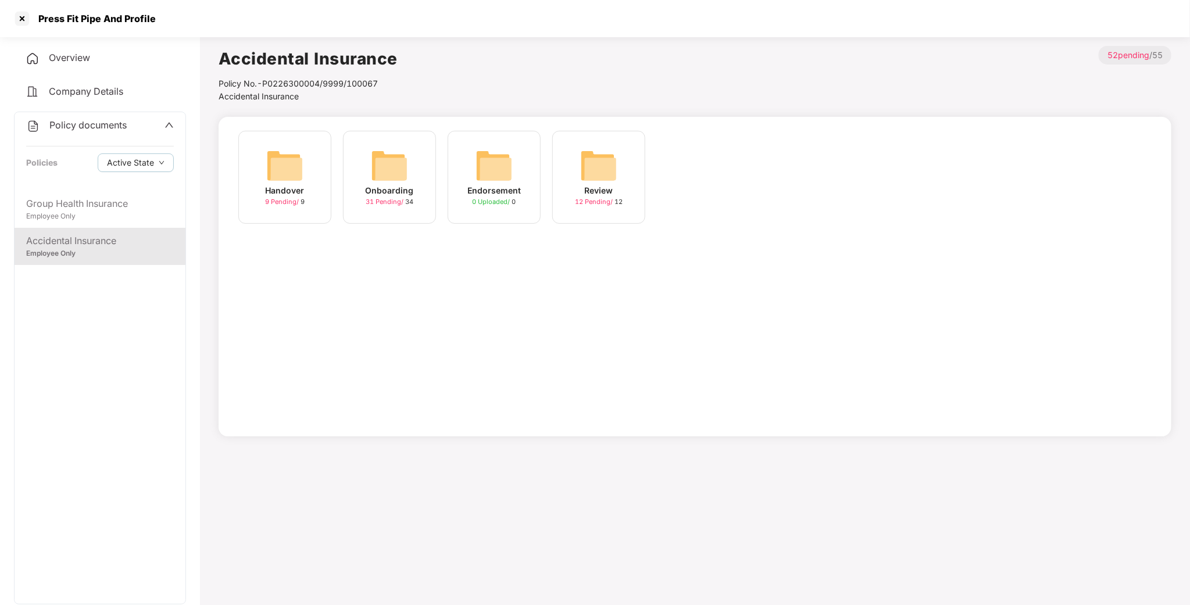
click at [402, 167] on img at bounding box center [389, 165] width 37 height 37
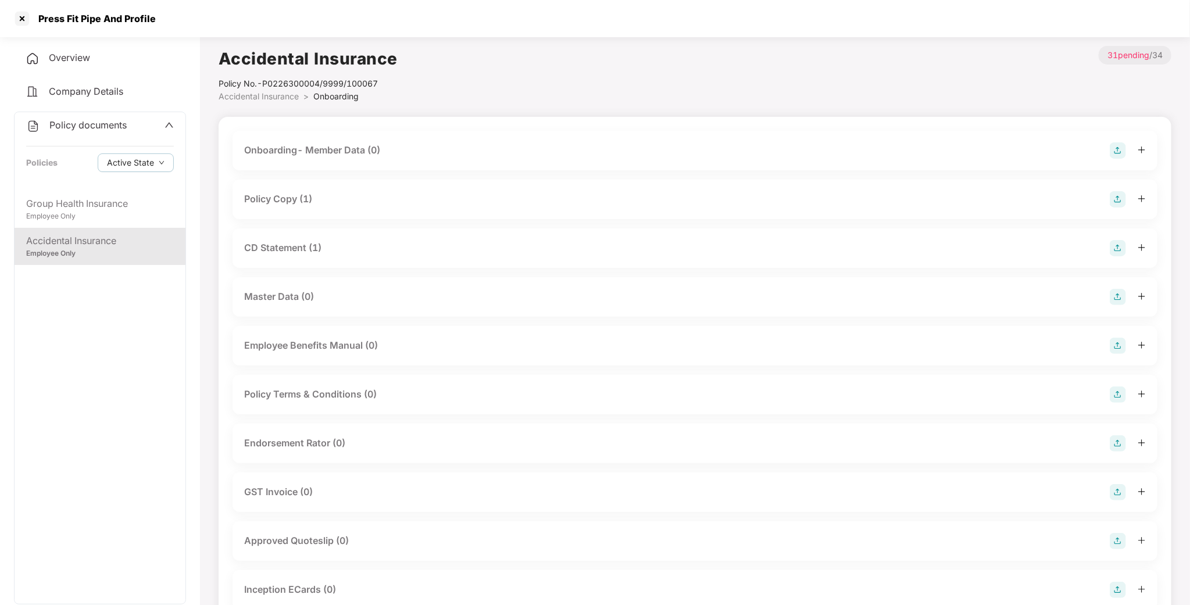
click at [304, 202] on div "Policy Copy (1)" at bounding box center [278, 199] width 68 height 15
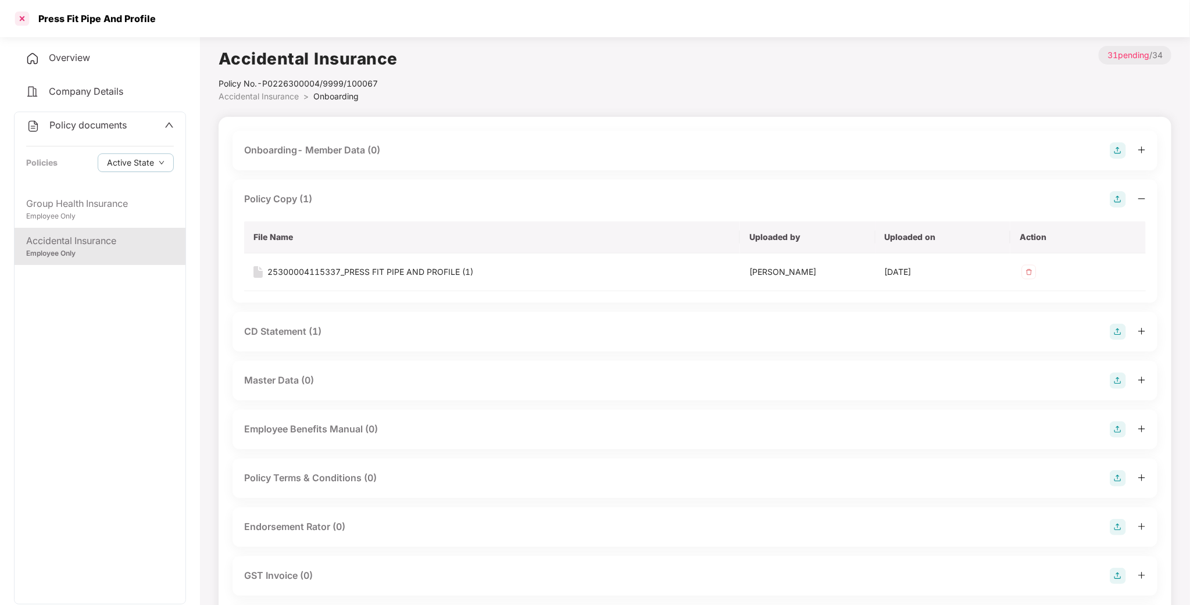
click at [20, 21] on div at bounding box center [22, 18] width 19 height 19
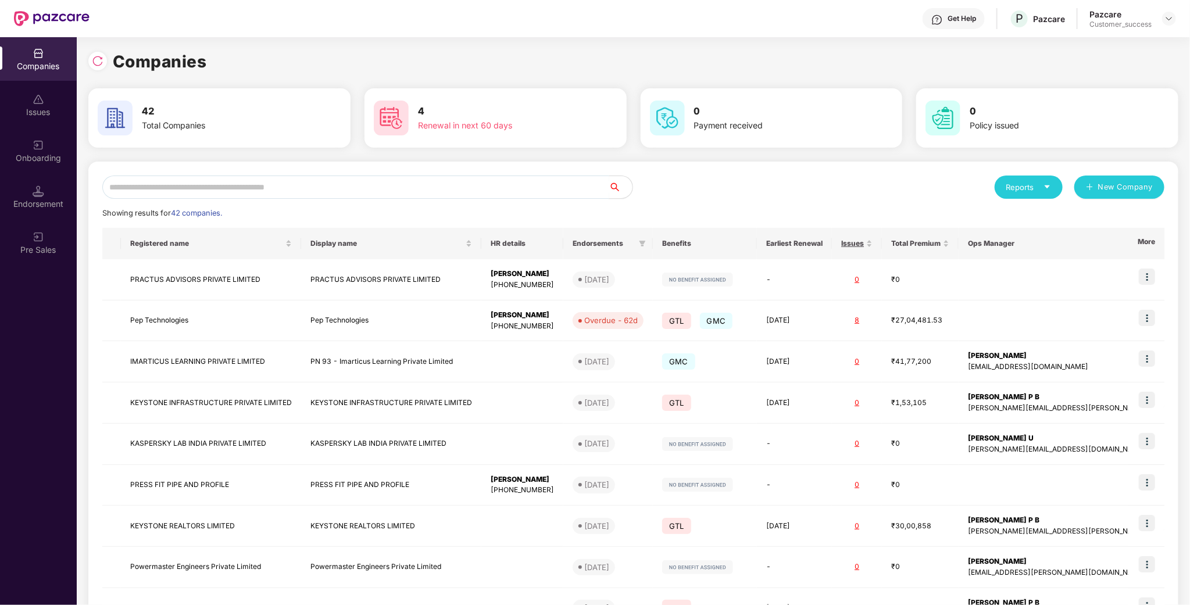
click at [189, 194] on input "text" at bounding box center [355, 187] width 507 height 23
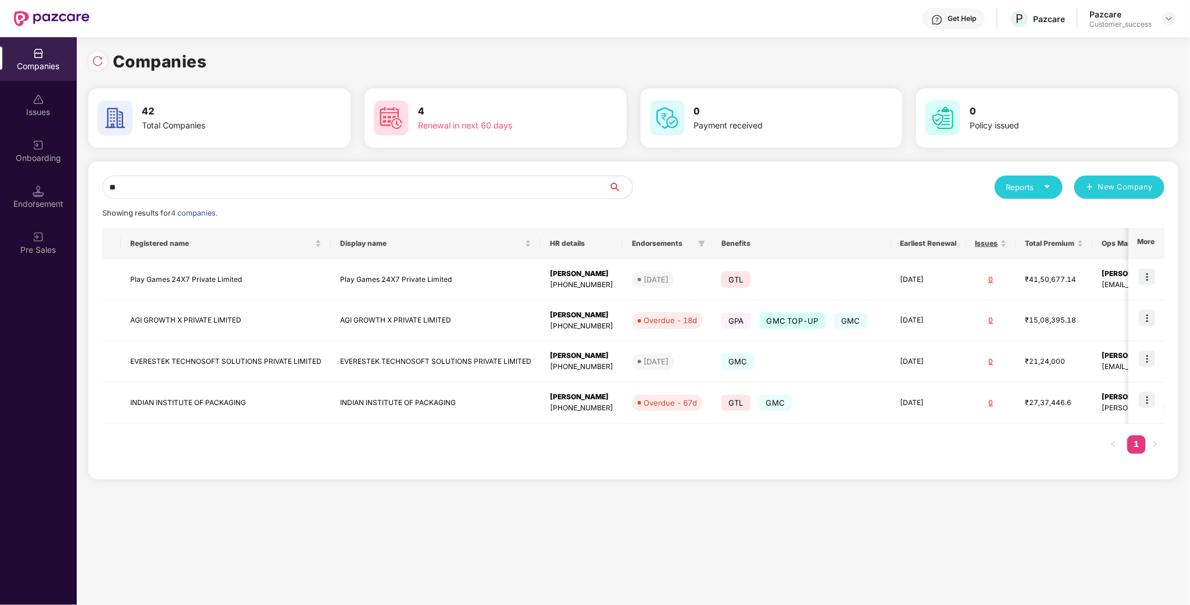
type input "***"
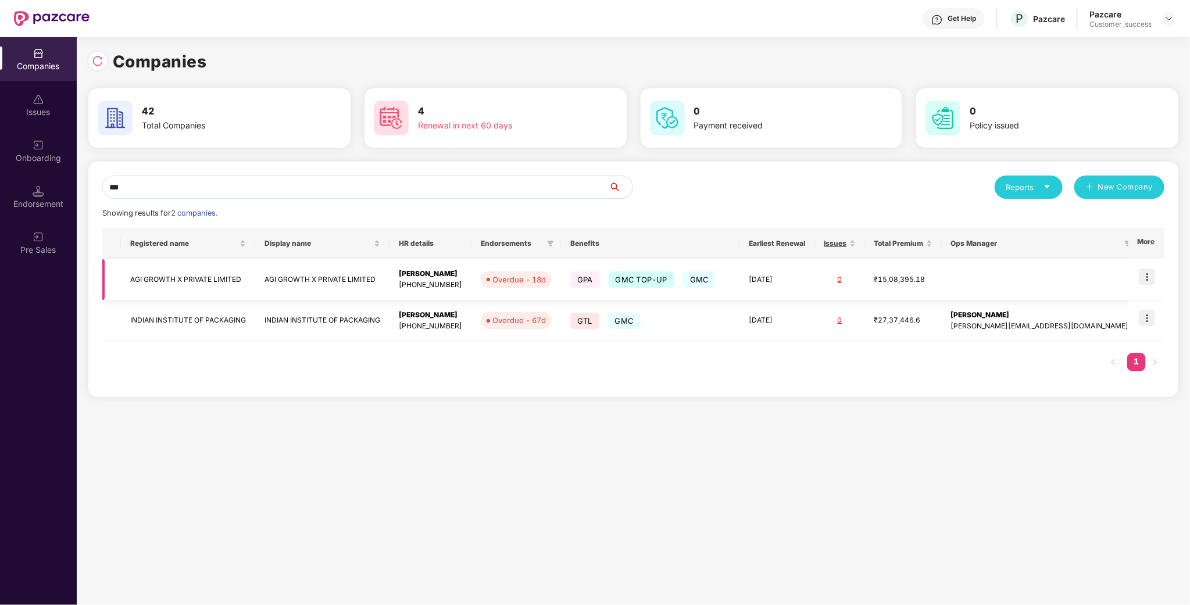
click at [178, 284] on td "AGI GROWTH X PRIVATE LIMITED" at bounding box center [188, 279] width 134 height 41
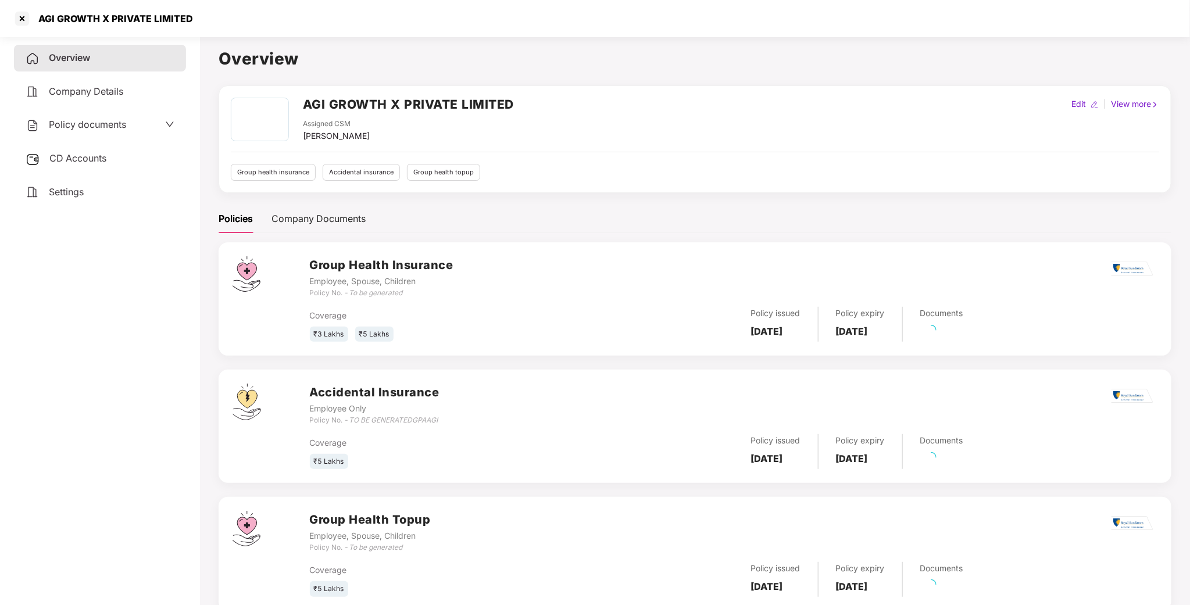
click at [65, 127] on span "Policy documents" at bounding box center [87, 125] width 77 height 12
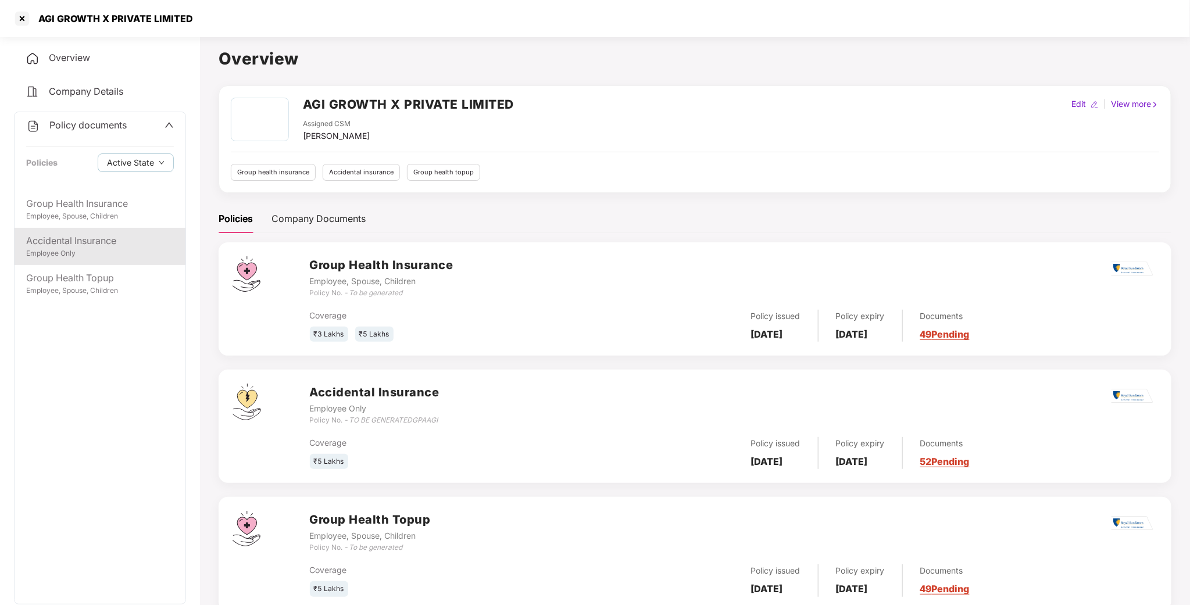
click at [75, 239] on div "Accidental Insurance" at bounding box center [100, 241] width 148 height 15
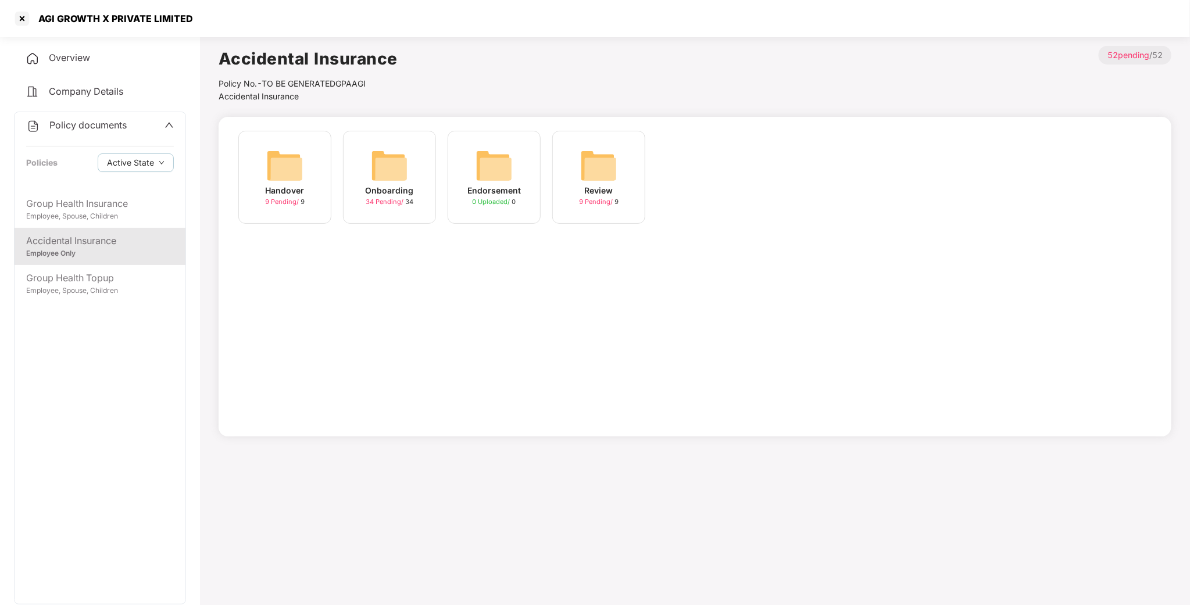
click at [367, 169] on div "Onboarding 34 Pending / 34" at bounding box center [389, 177] width 93 height 93
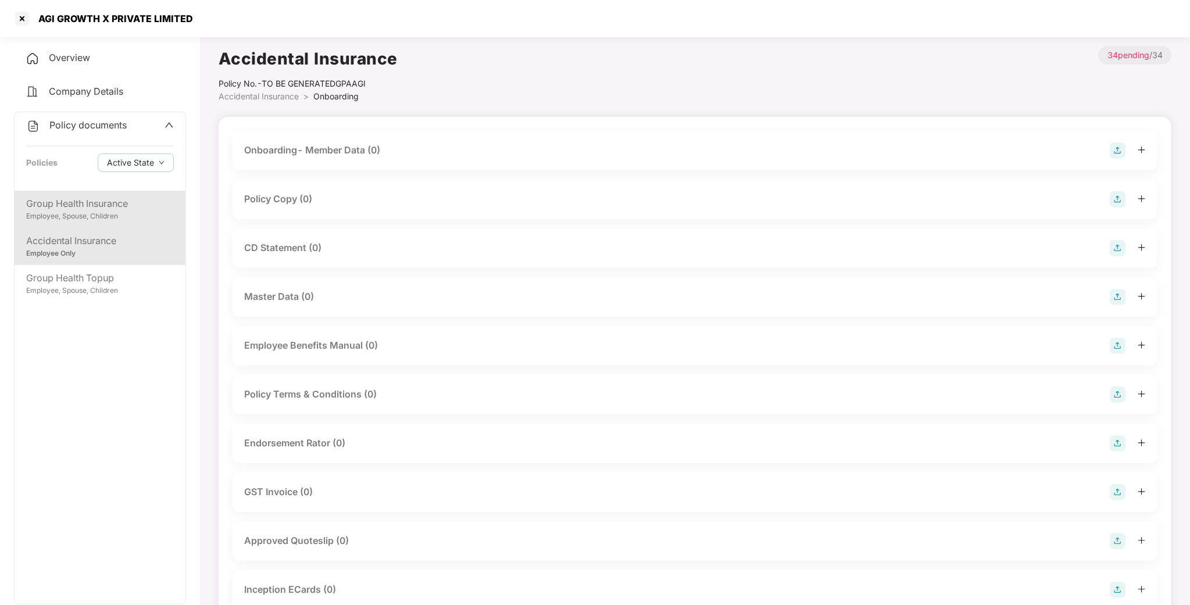
click at [166, 218] on div "Employee, Spouse, Children" at bounding box center [100, 216] width 148 height 11
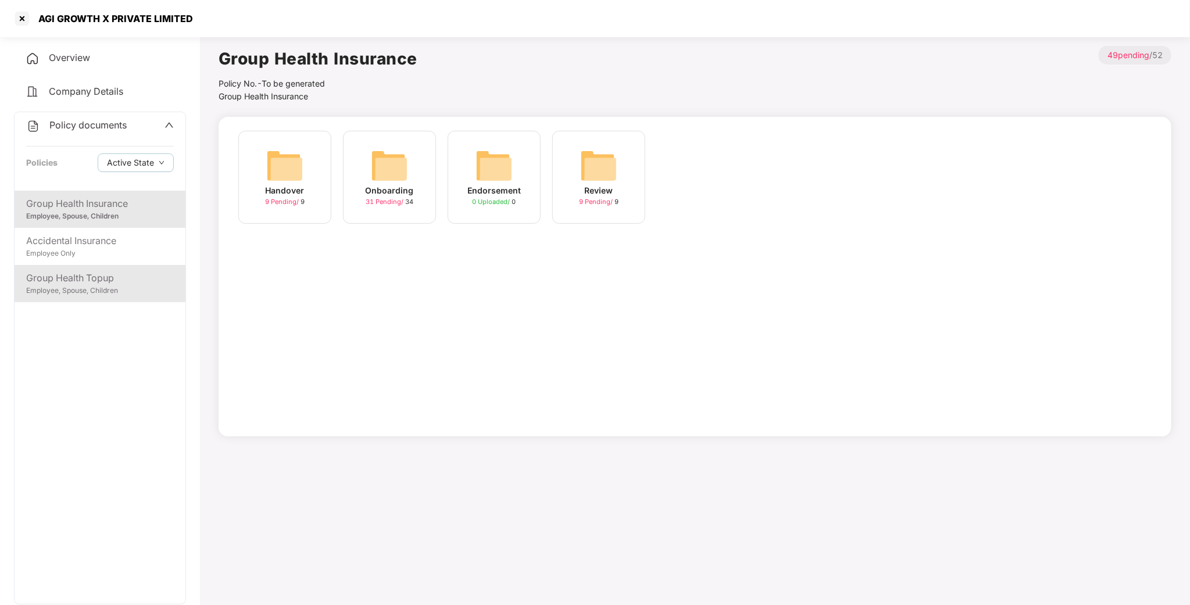
click at [99, 277] on div "Group Health Topup" at bounding box center [100, 278] width 148 height 15
click at [368, 176] on div "Onboarding 31 Pending / 34" at bounding box center [389, 177] width 93 height 93
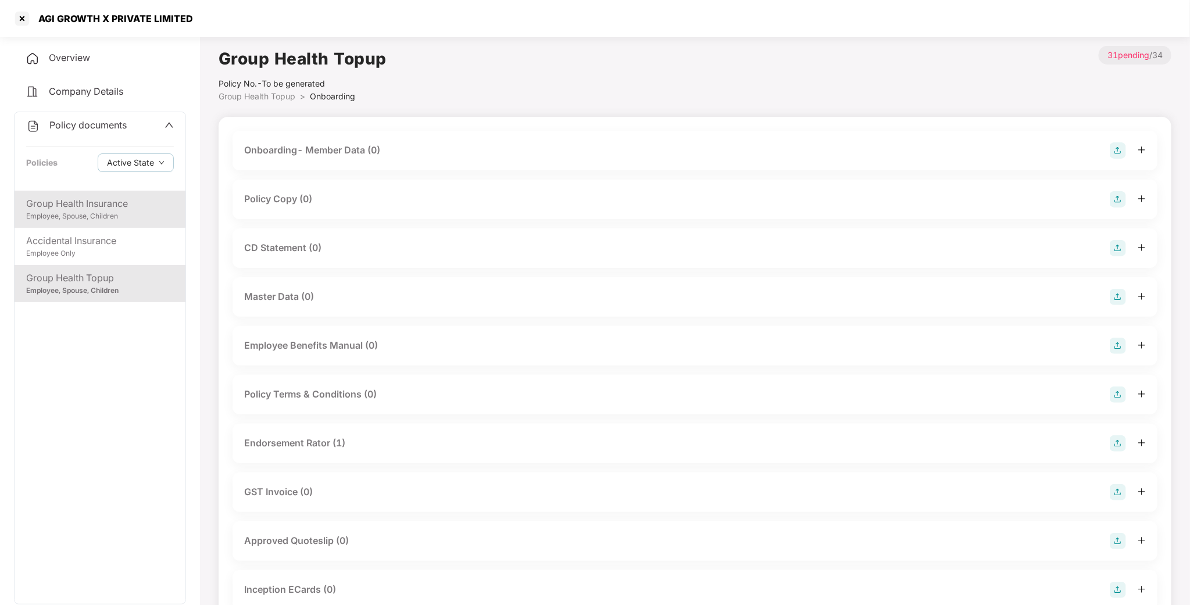
click at [131, 211] on div "Employee, Spouse, Children" at bounding box center [100, 216] width 148 height 11
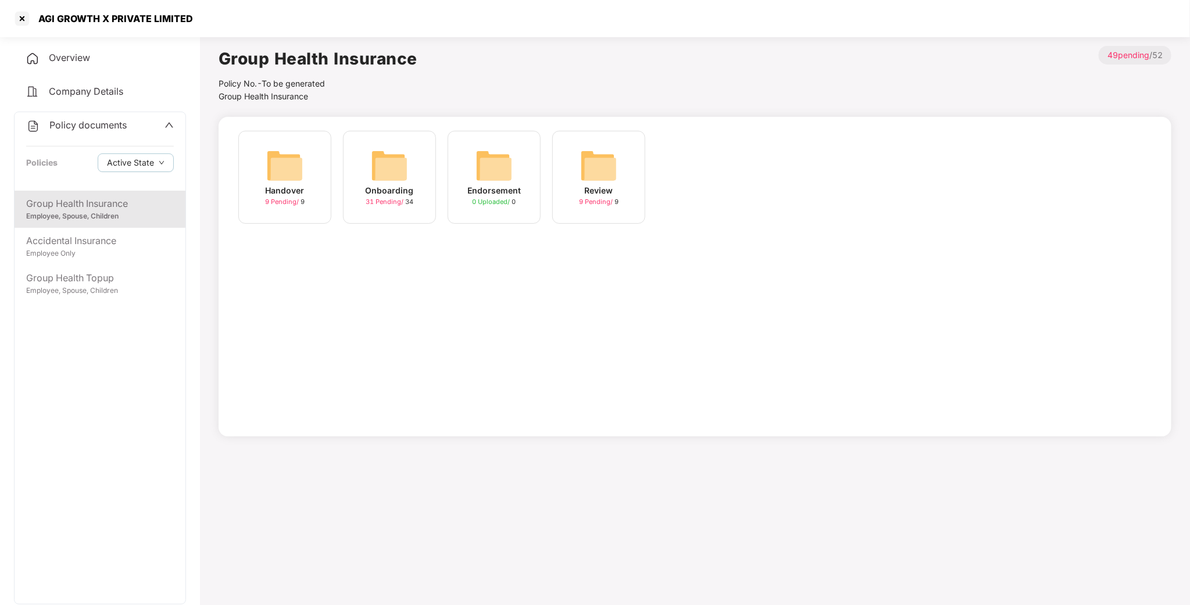
click at [352, 161] on div "Onboarding 31 Pending / 34" at bounding box center [389, 177] width 93 height 93
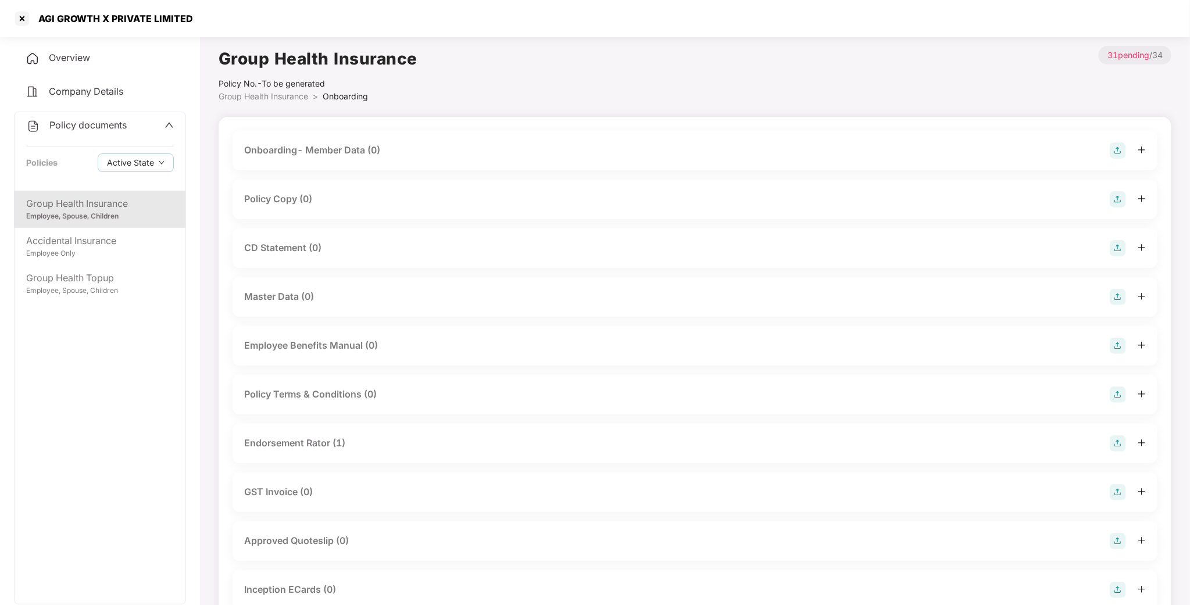
click at [121, 213] on div "Employee, Spouse, Children" at bounding box center [100, 216] width 148 height 11
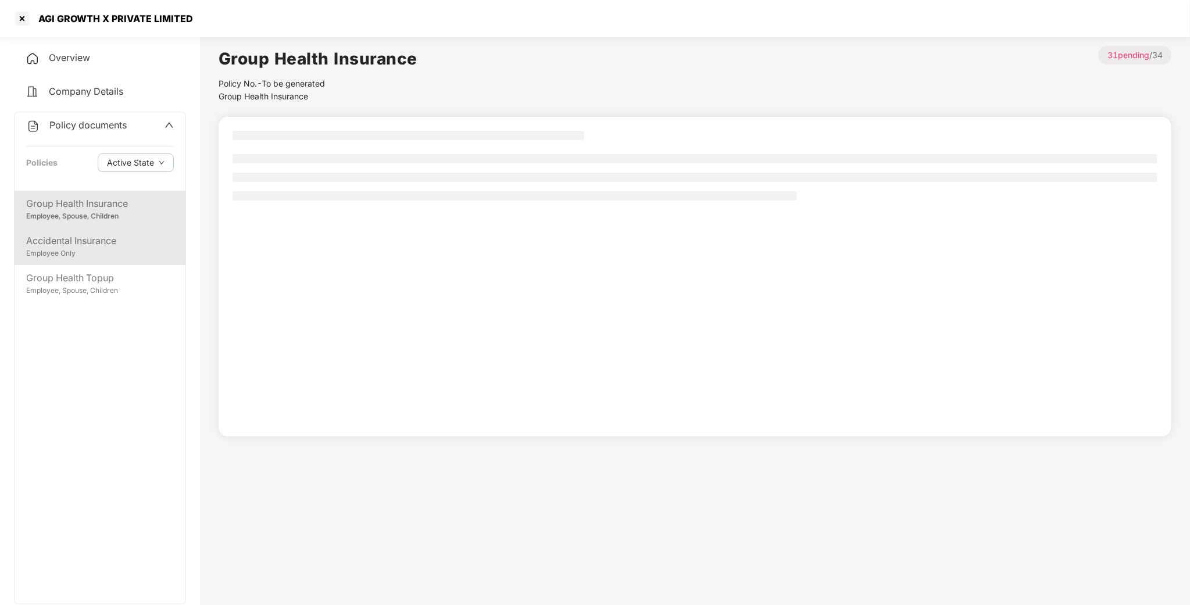
click at [87, 259] on div "Accidental Insurance Employee Only" at bounding box center [100, 246] width 171 height 37
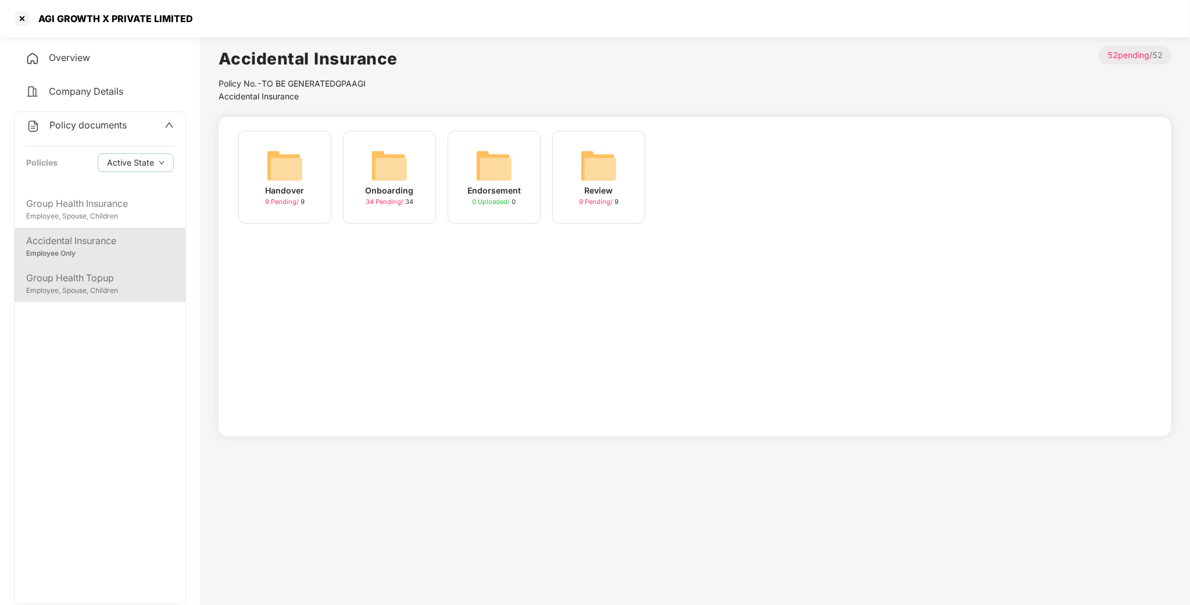
click at [87, 281] on div "Group Health Topup" at bounding box center [100, 278] width 148 height 15
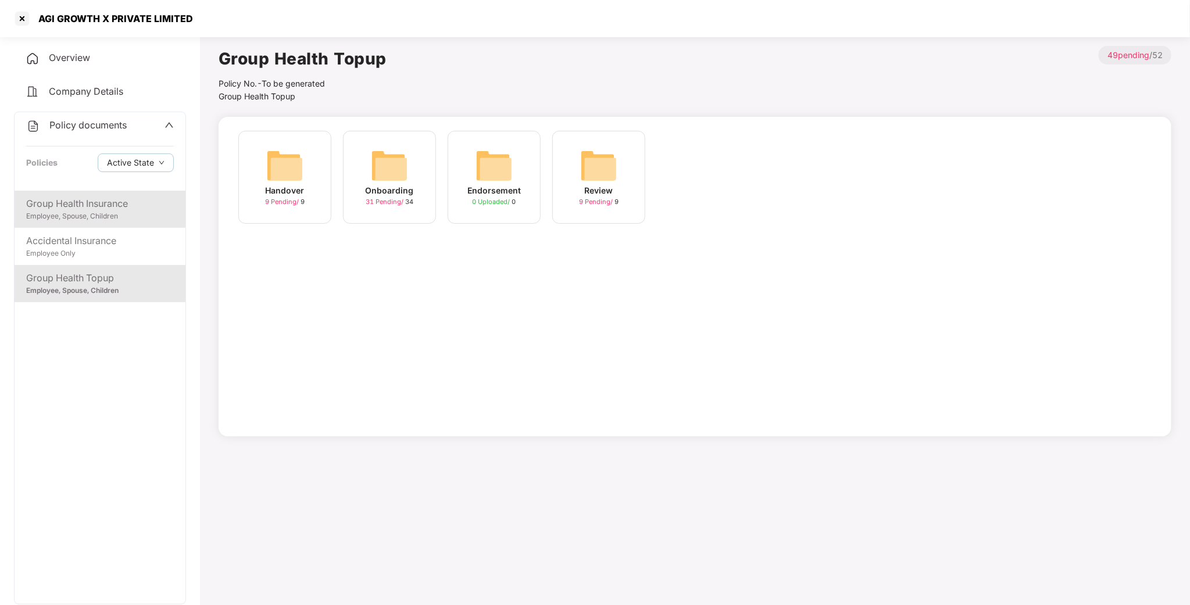
click at [98, 203] on div "Group Health Insurance" at bounding box center [100, 203] width 148 height 15
click at [28, 25] on div at bounding box center [22, 18] width 19 height 19
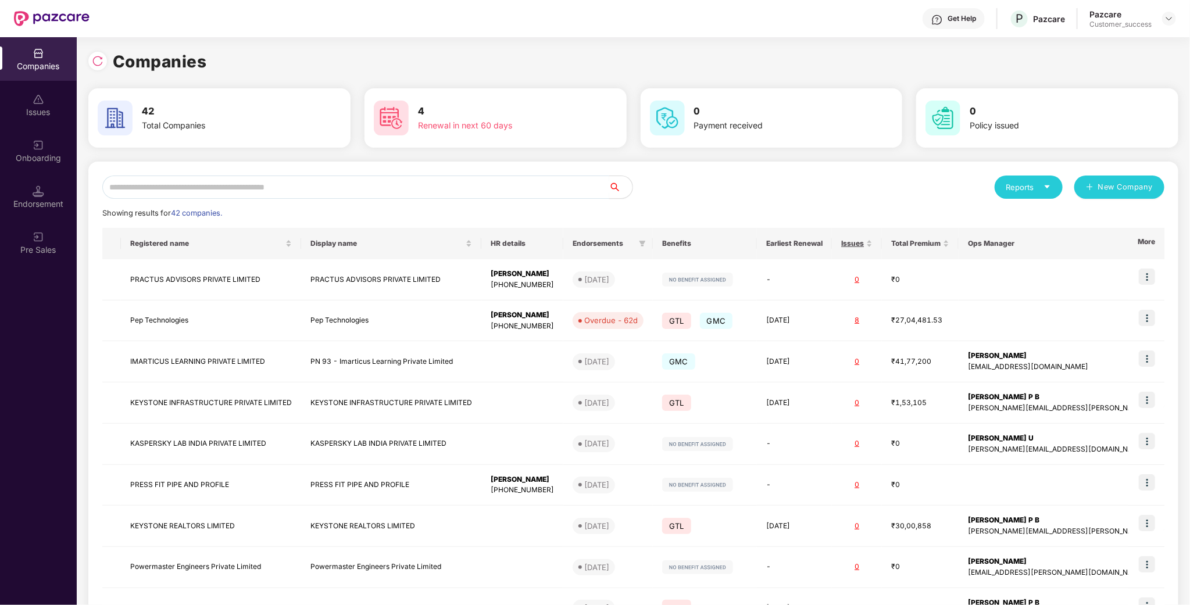
click at [220, 194] on input "text" at bounding box center [355, 187] width 507 height 23
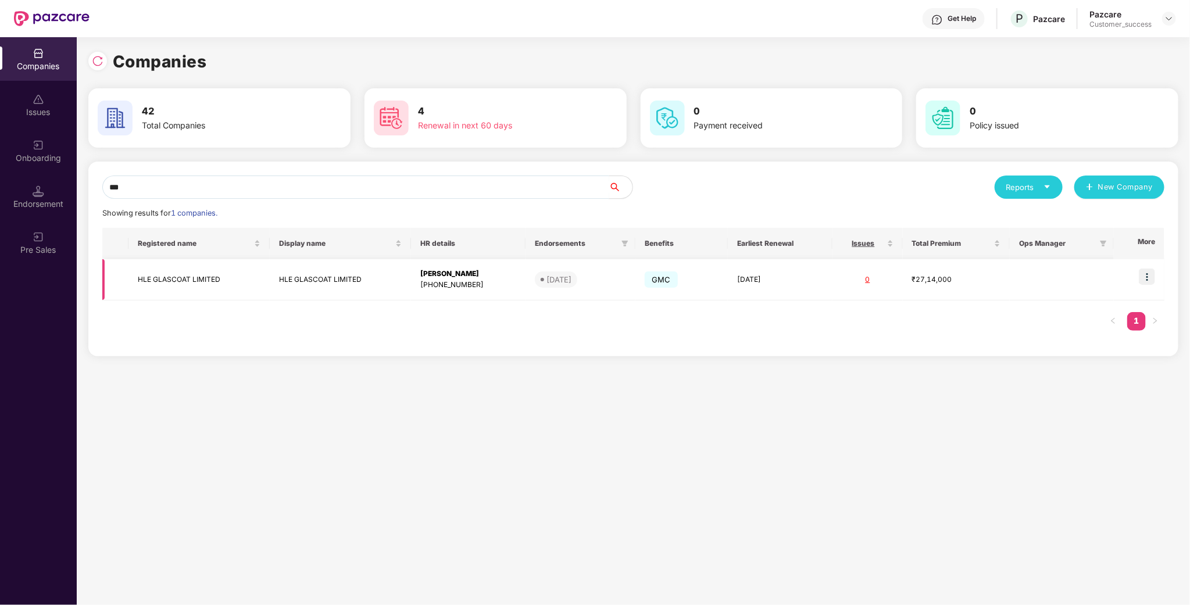
type input "***"
click at [211, 278] on td "HLE GLASCOAT LIMITED" at bounding box center [198, 279] width 141 height 41
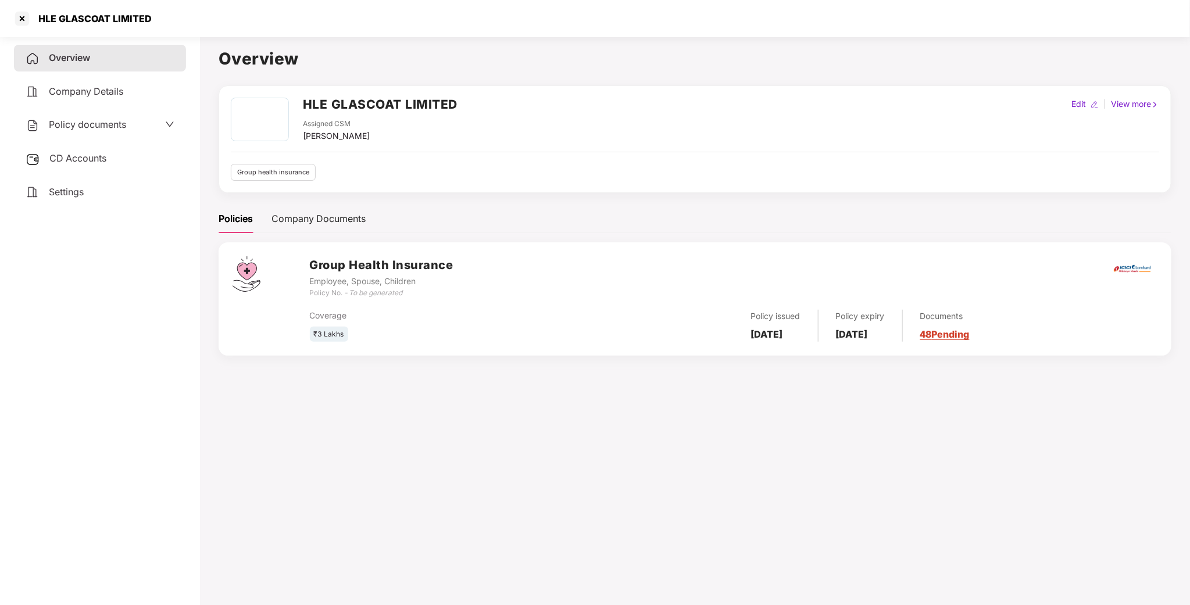
click at [84, 119] on span "Policy documents" at bounding box center [87, 125] width 77 height 12
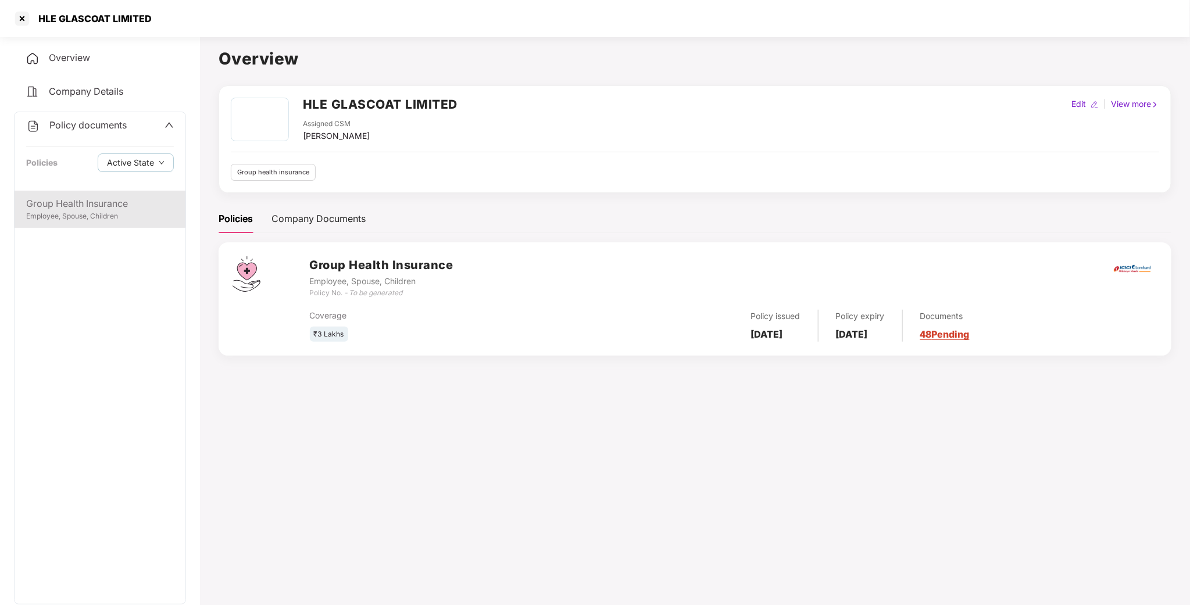
click at [105, 203] on div "Group Health Insurance" at bounding box center [100, 203] width 148 height 15
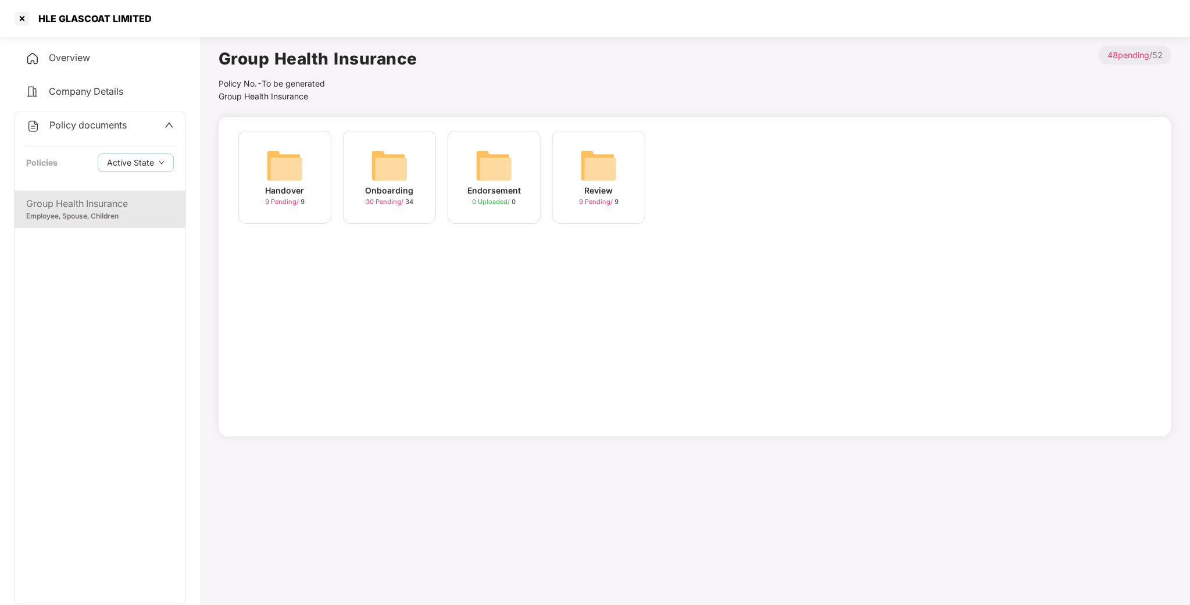
click at [377, 178] on img at bounding box center [389, 165] width 37 height 37
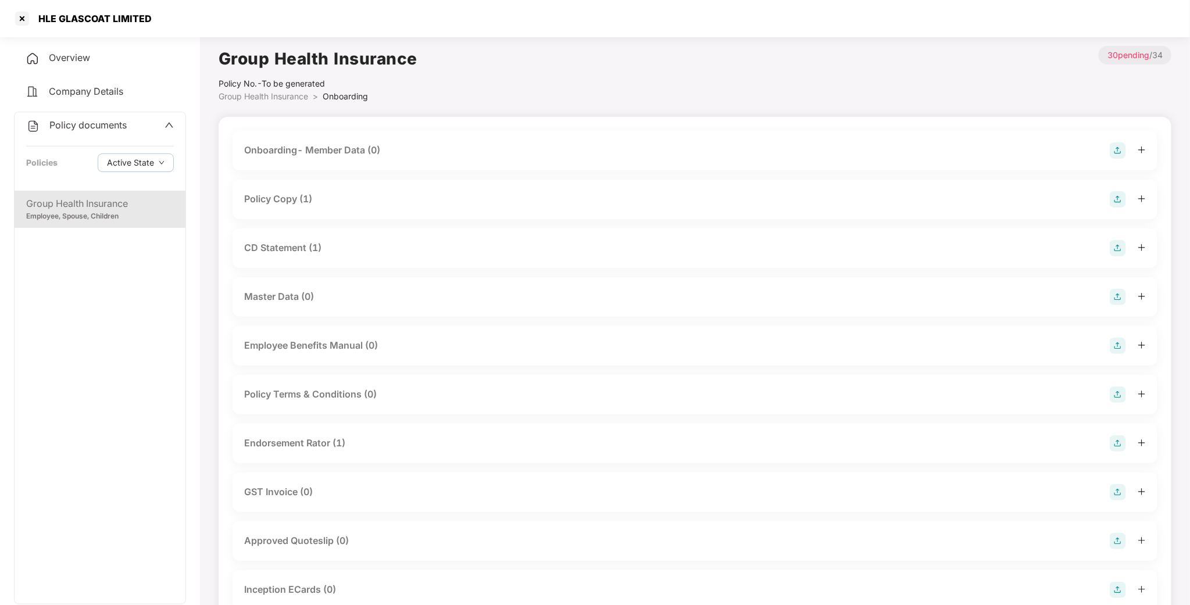
click at [288, 192] on div "Policy Copy (1)" at bounding box center [278, 199] width 68 height 15
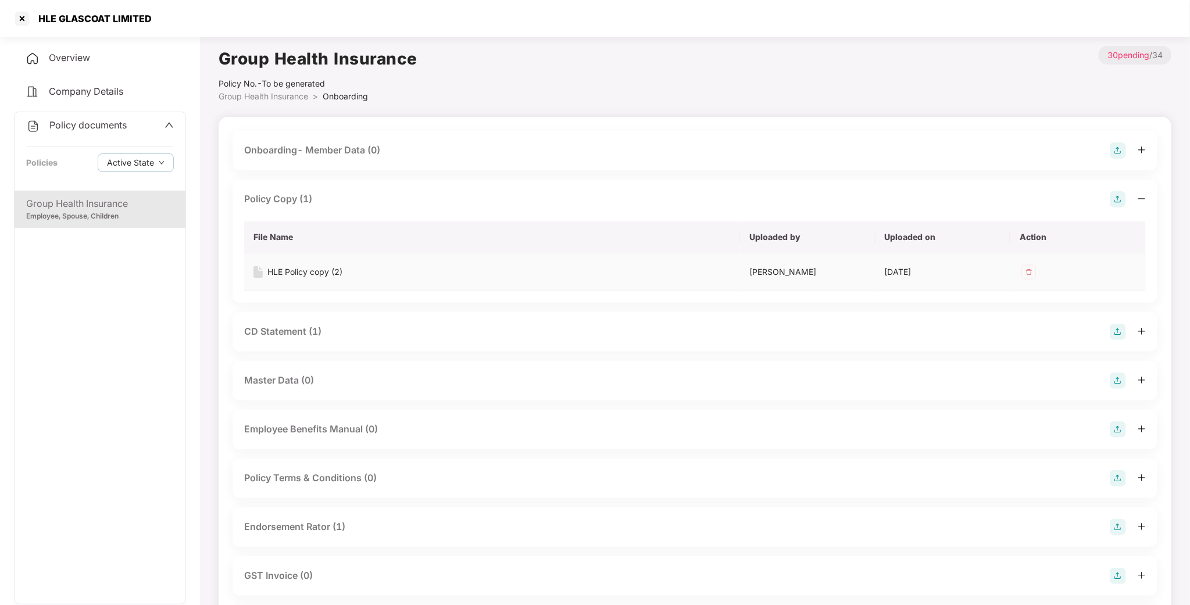
click at [1030, 271] on img at bounding box center [1028, 272] width 19 height 19
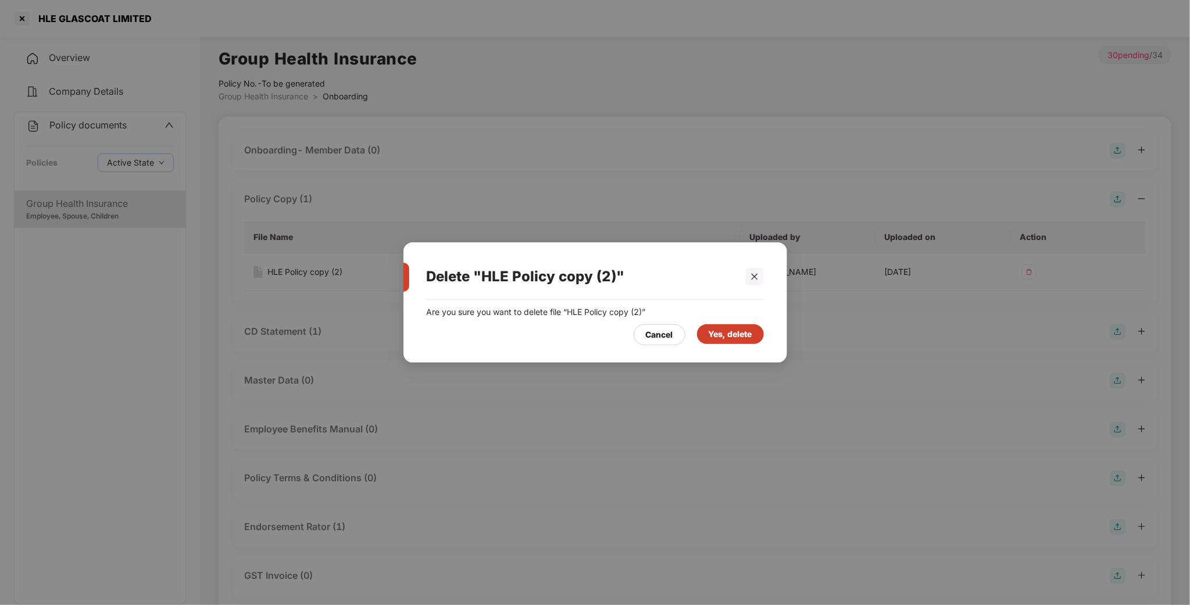
click at [739, 319] on div "Cancel Yes, delete" at bounding box center [595, 331] width 337 height 27
click at [740, 342] on div "Yes, delete" at bounding box center [730, 334] width 67 height 20
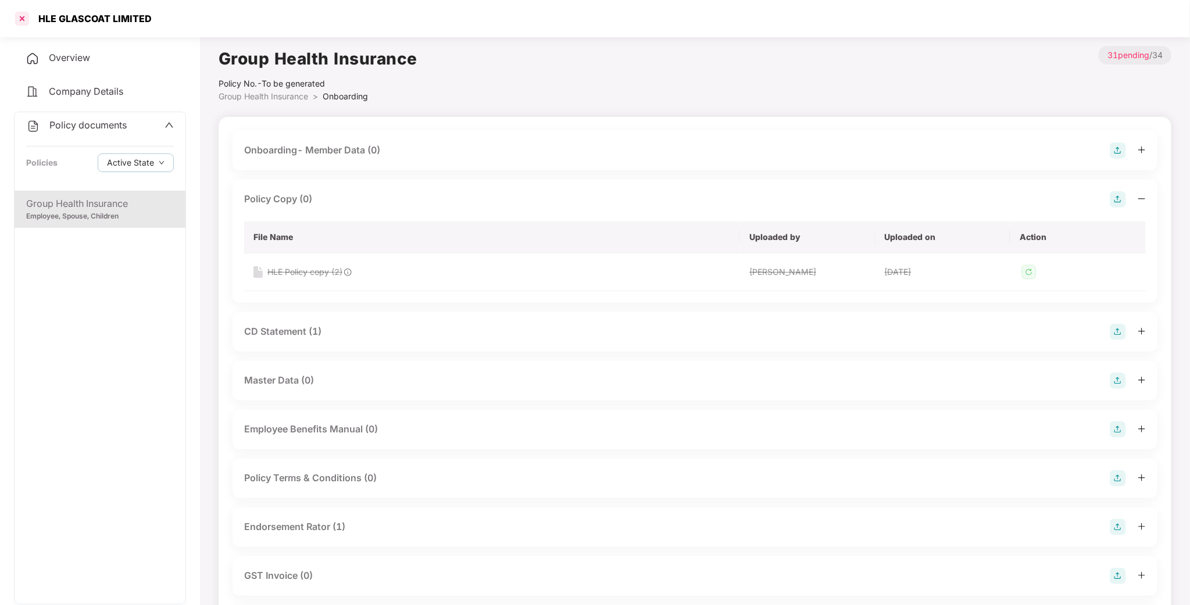
click at [22, 18] on div at bounding box center [22, 18] width 19 height 19
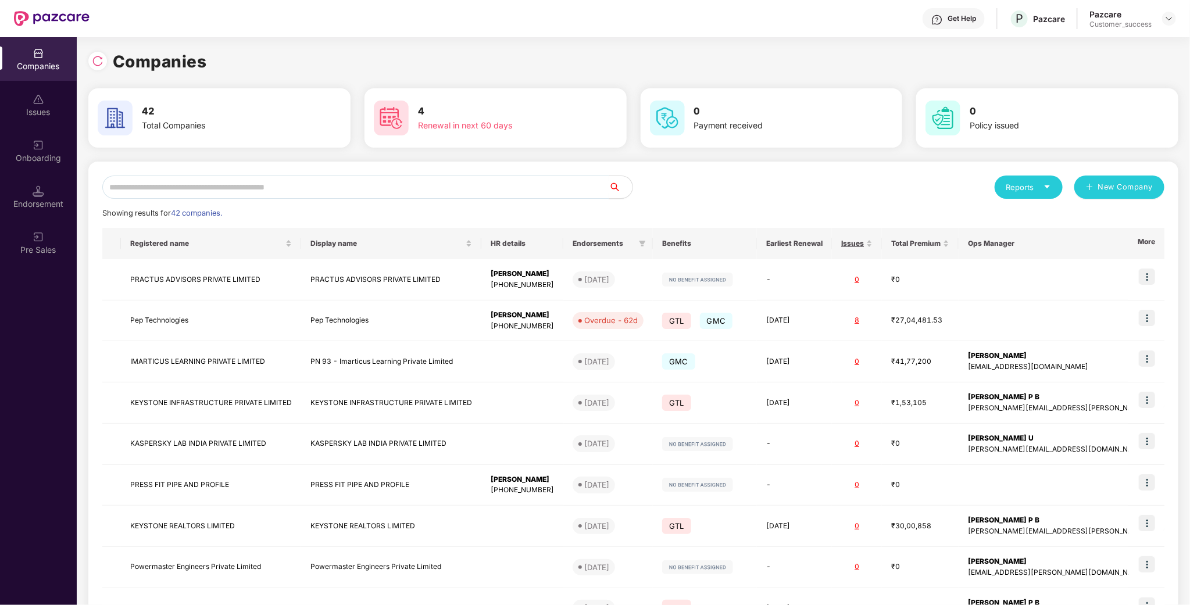
click at [289, 183] on input "text" at bounding box center [355, 187] width 507 height 23
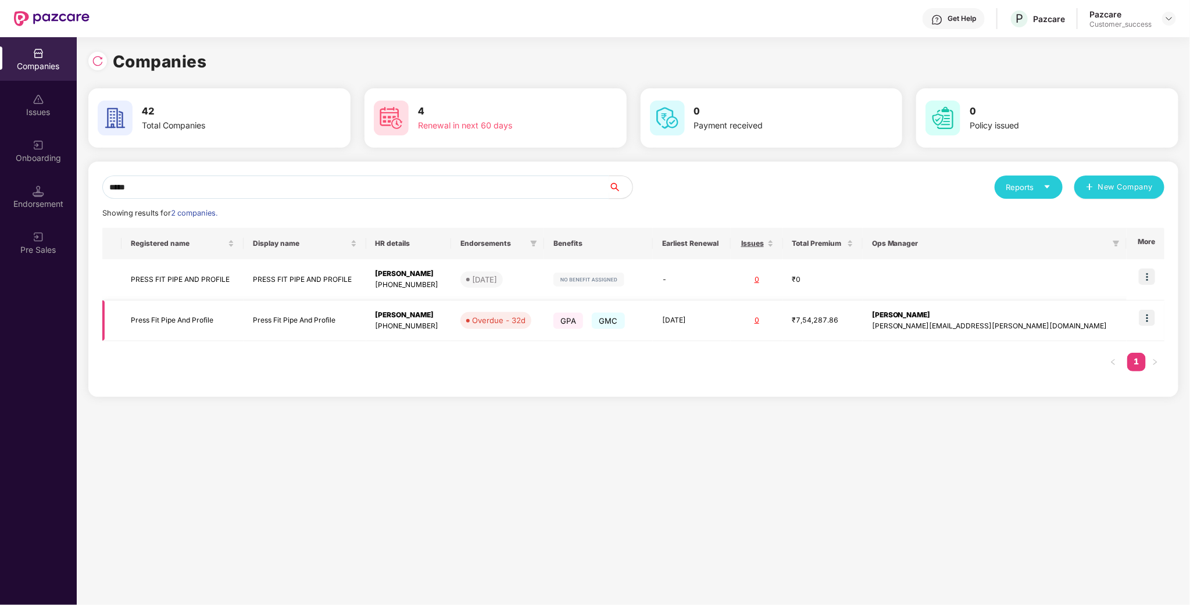
type input "*****"
click at [195, 319] on td "Press Fit Pipe And Profile" at bounding box center [182, 320] width 122 height 41
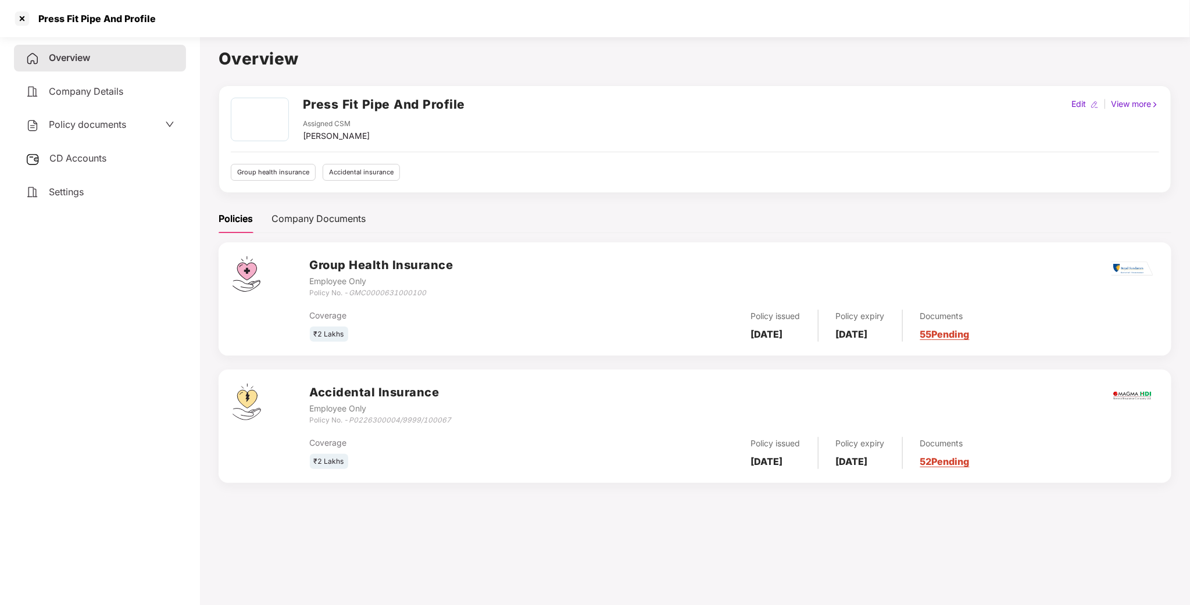
click at [98, 131] on div "Policy documents" at bounding box center [100, 125] width 172 height 27
click at [109, 116] on div "Policy documents" at bounding box center [100, 125] width 172 height 27
click at [114, 120] on span "Policy documents" at bounding box center [87, 125] width 77 height 12
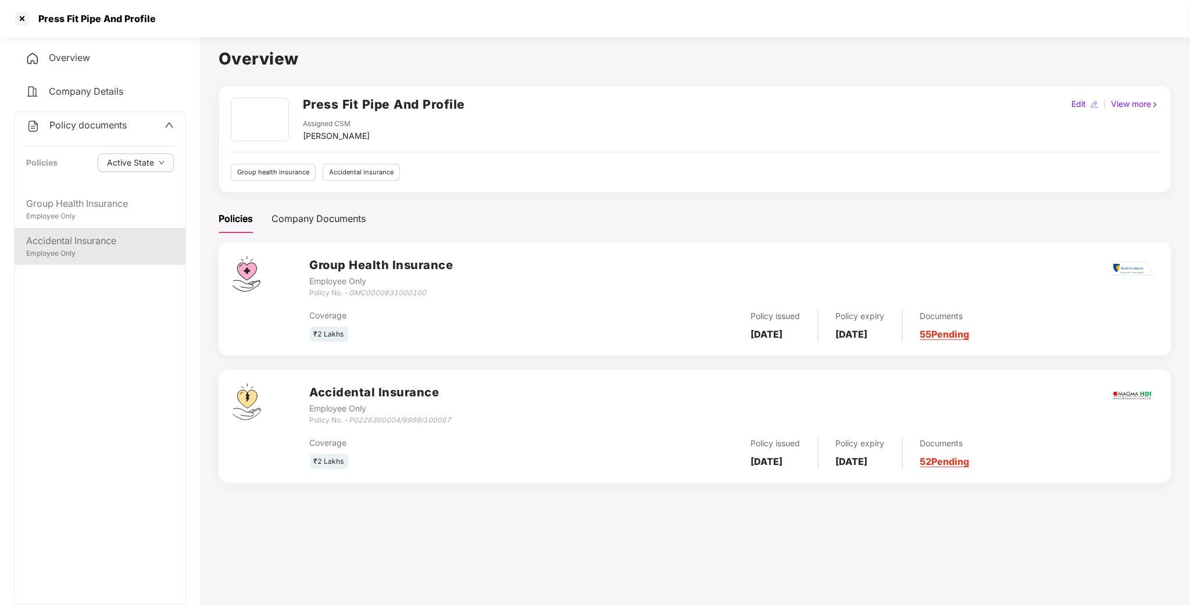
click at [83, 234] on div "Accidental Insurance" at bounding box center [100, 241] width 148 height 15
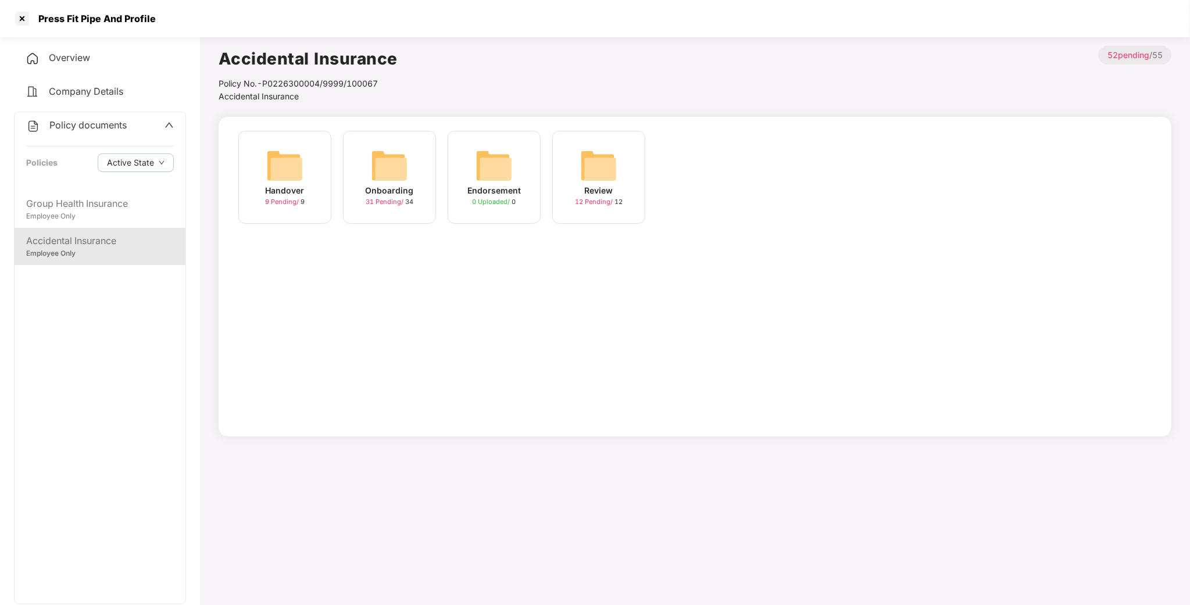
click at [385, 157] on img at bounding box center [389, 165] width 37 height 37
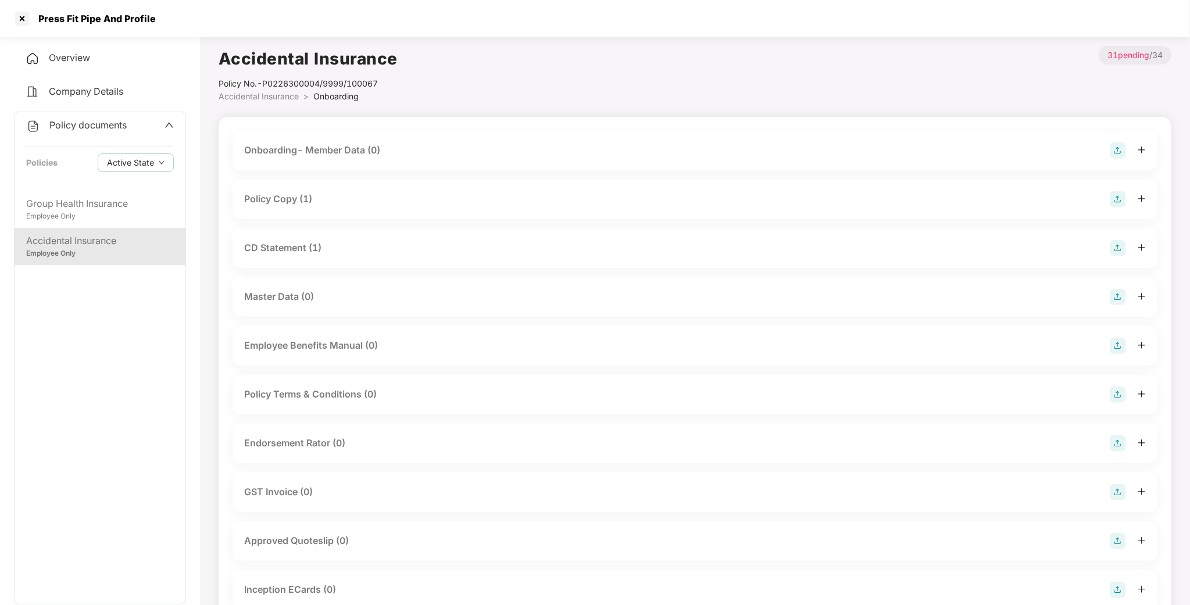
click at [289, 195] on div "Policy Copy (1)" at bounding box center [278, 199] width 68 height 15
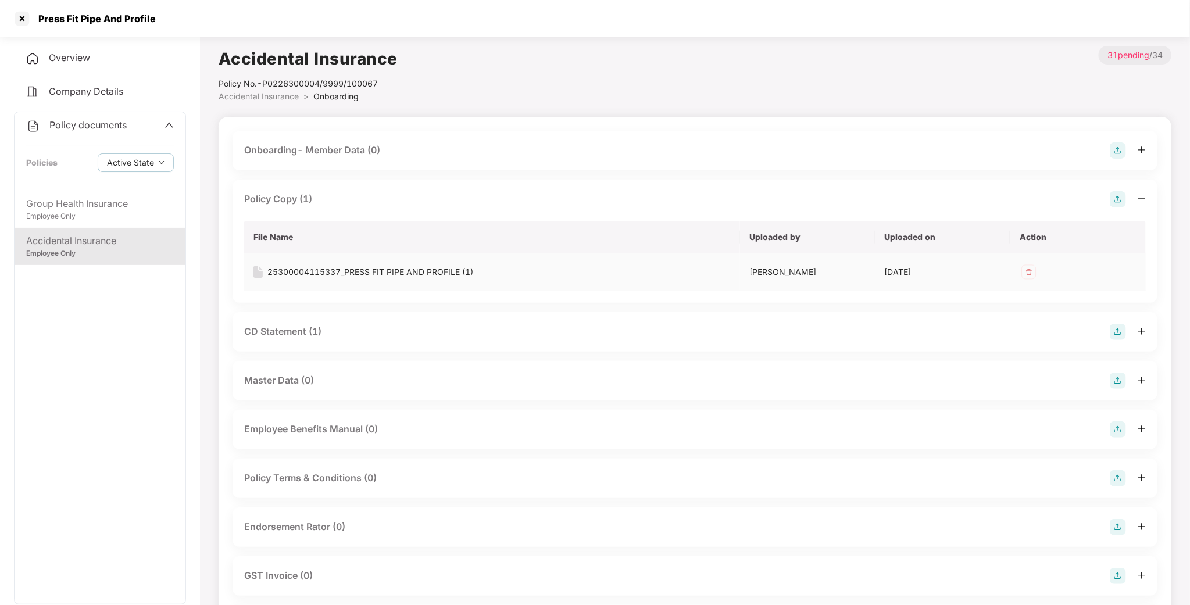
click at [1030, 273] on img at bounding box center [1028, 272] width 19 height 19
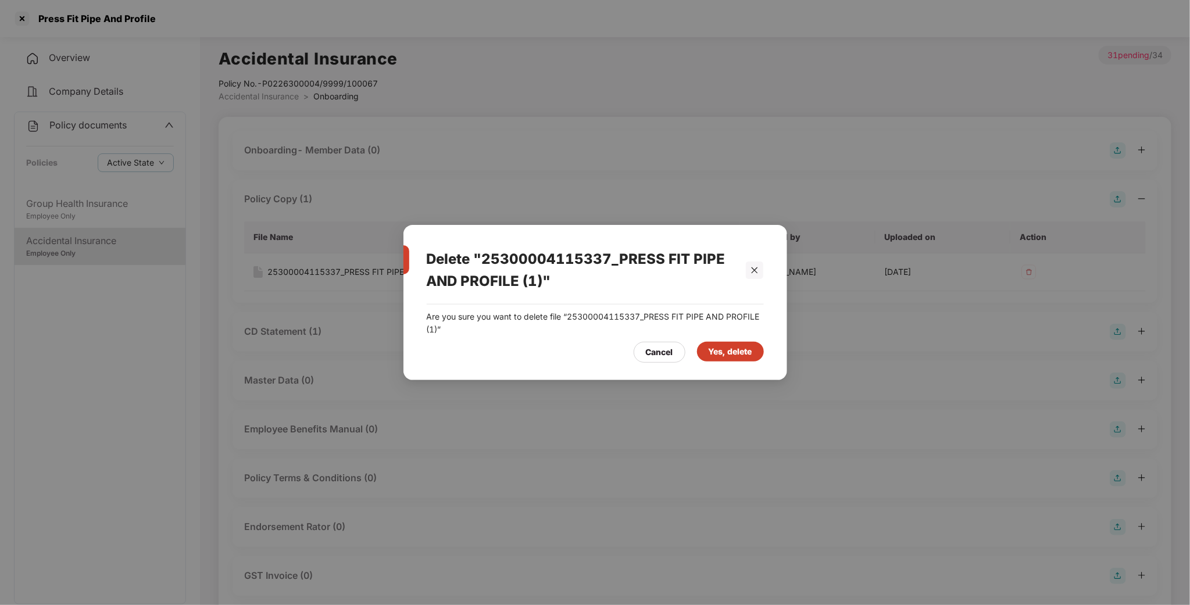
click at [743, 349] on div "Yes, delete" at bounding box center [730, 351] width 44 height 13
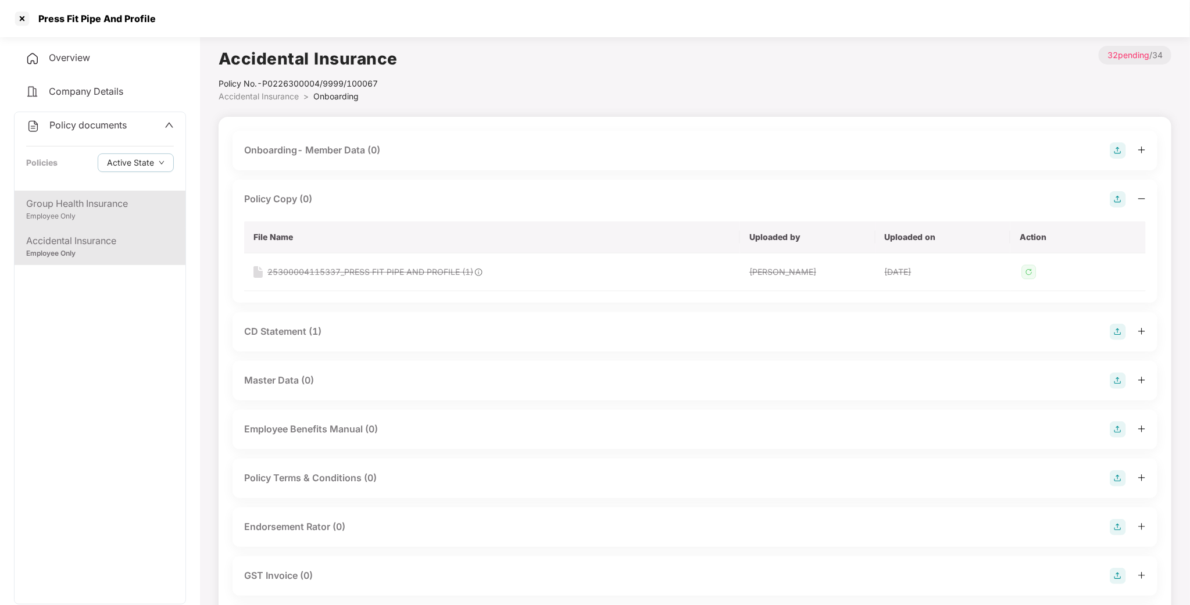
click at [119, 210] on div "Group Health Insurance" at bounding box center [100, 203] width 148 height 15
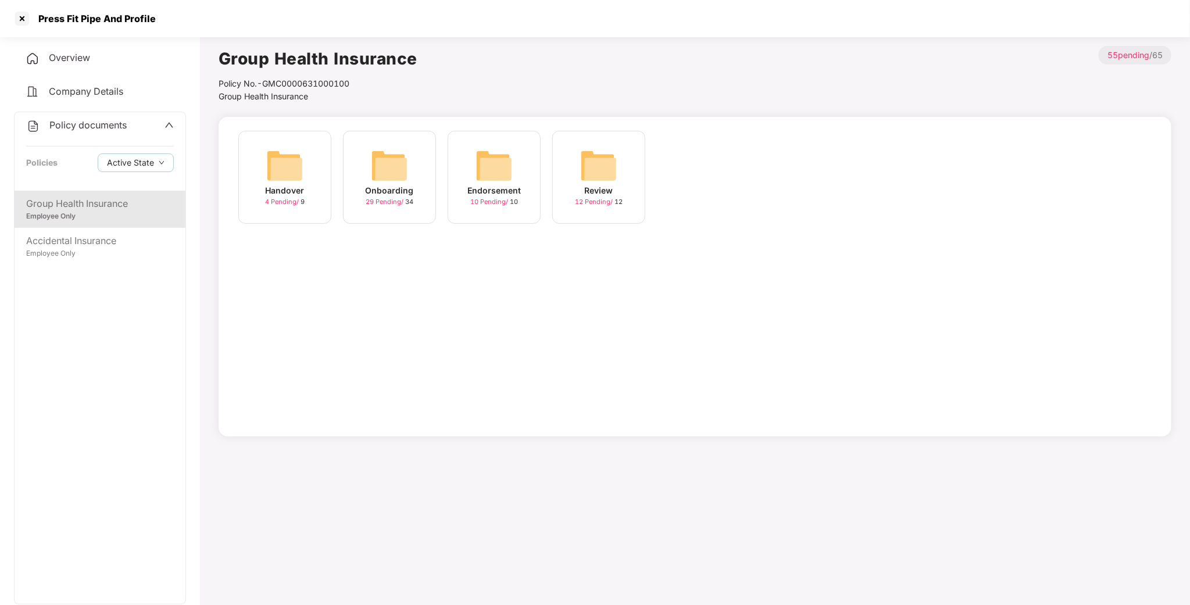
click at [410, 166] on div "Onboarding 29 Pending / 34" at bounding box center [389, 177] width 93 height 93
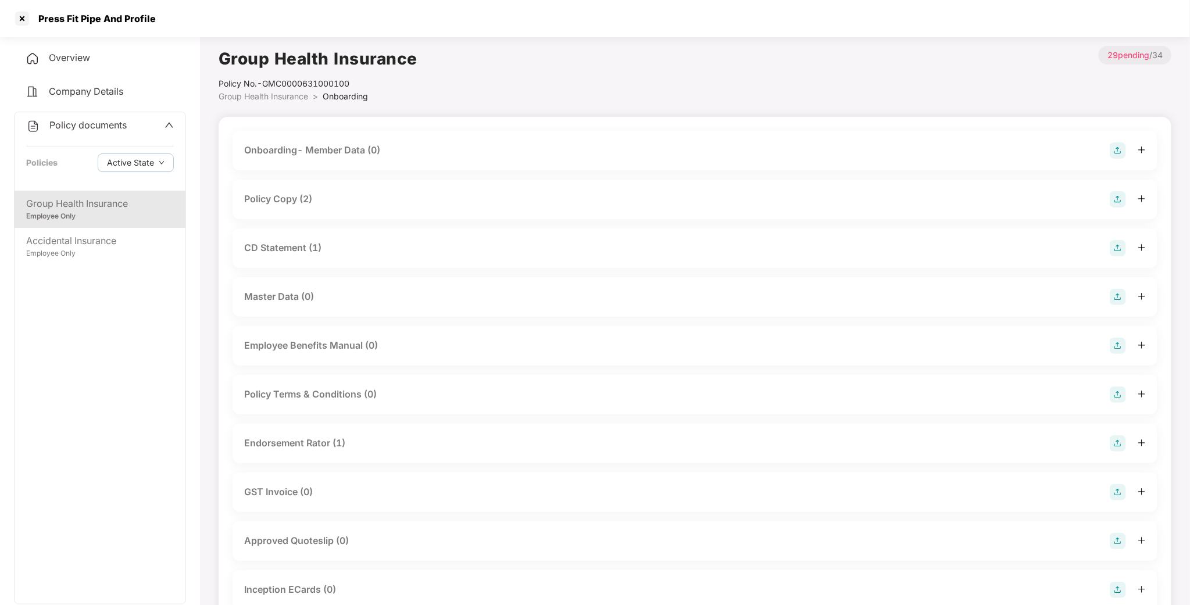
click at [300, 199] on div "Policy Copy (2)" at bounding box center [278, 199] width 68 height 15
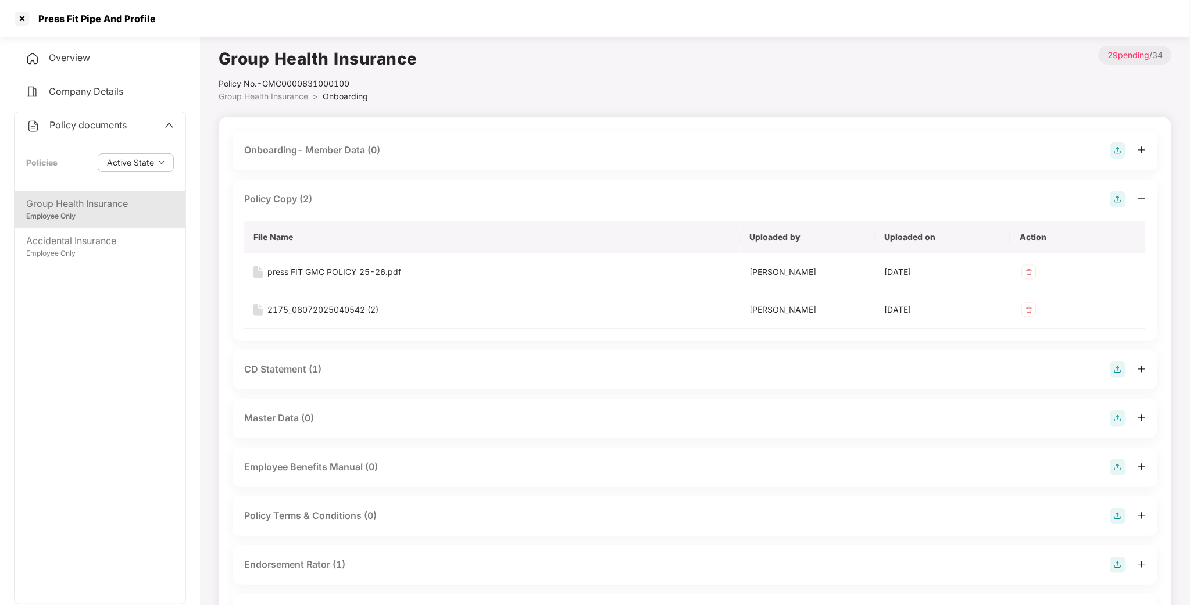
click at [11, 26] on div "Press Fit Pipe And Profile" at bounding box center [595, 18] width 1190 height 37
drag, startPoint x: 141, startPoint y: 20, endPoint x: 37, endPoint y: 10, distance: 104.4
click at [37, 10] on div "Press Fit Pipe And Profile" at bounding box center [595, 18] width 1190 height 37
copy div "Press Fit Pipe And Profile"
click at [19, 25] on div at bounding box center [22, 18] width 19 height 19
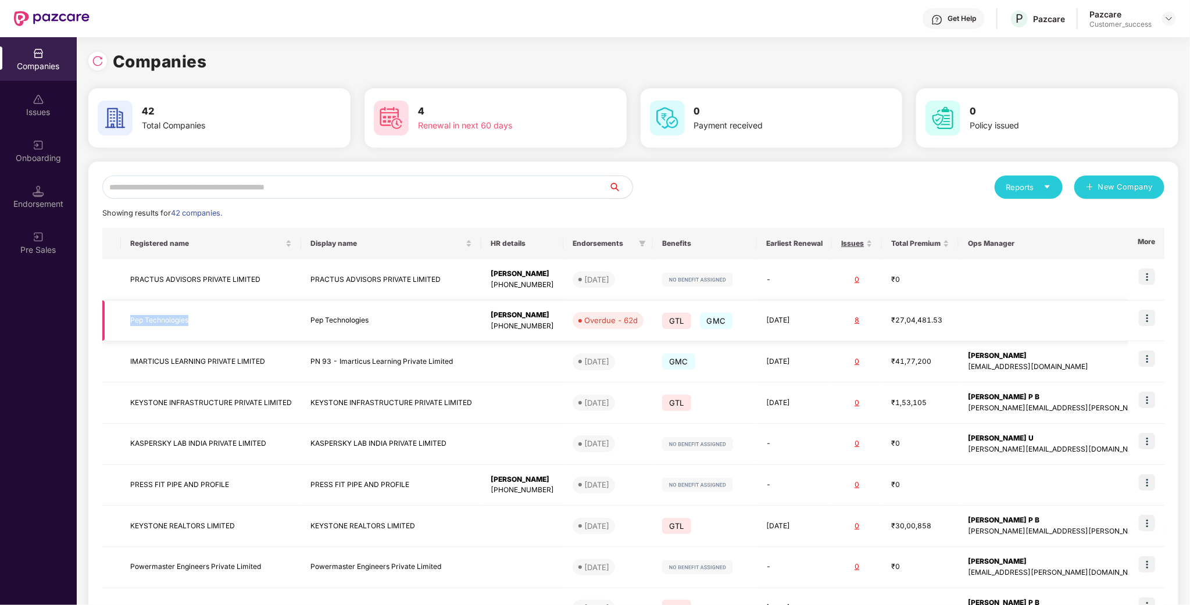
drag, startPoint x: 208, startPoint y: 323, endPoint x: 114, endPoint y: 327, distance: 94.2
click at [114, 327] on tr "Pep Technologies Pep Technologies [PERSON_NAME] [PHONE_NUMBER] Overdue - 62d GT…" at bounding box center [675, 320] width 1146 height 41
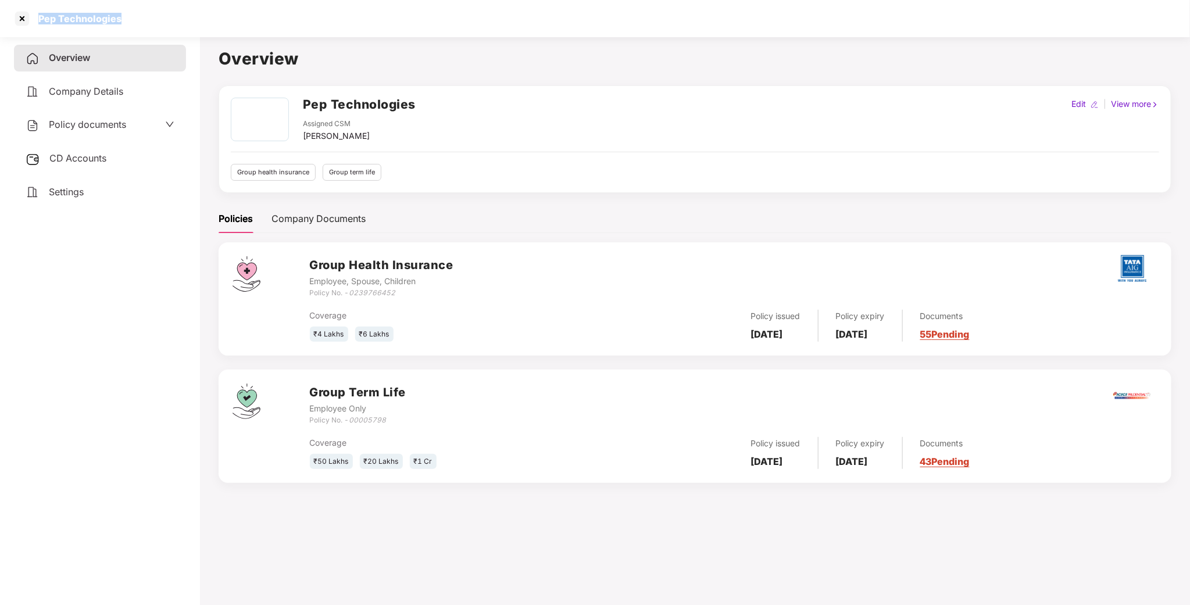
drag, startPoint x: 141, startPoint y: 18, endPoint x: 0, endPoint y: 21, distance: 141.3
click at [0, 21] on div "Pep Technologies" at bounding box center [595, 18] width 1190 height 37
copy div "Pep Technologies"
click at [17, 18] on div at bounding box center [22, 18] width 19 height 19
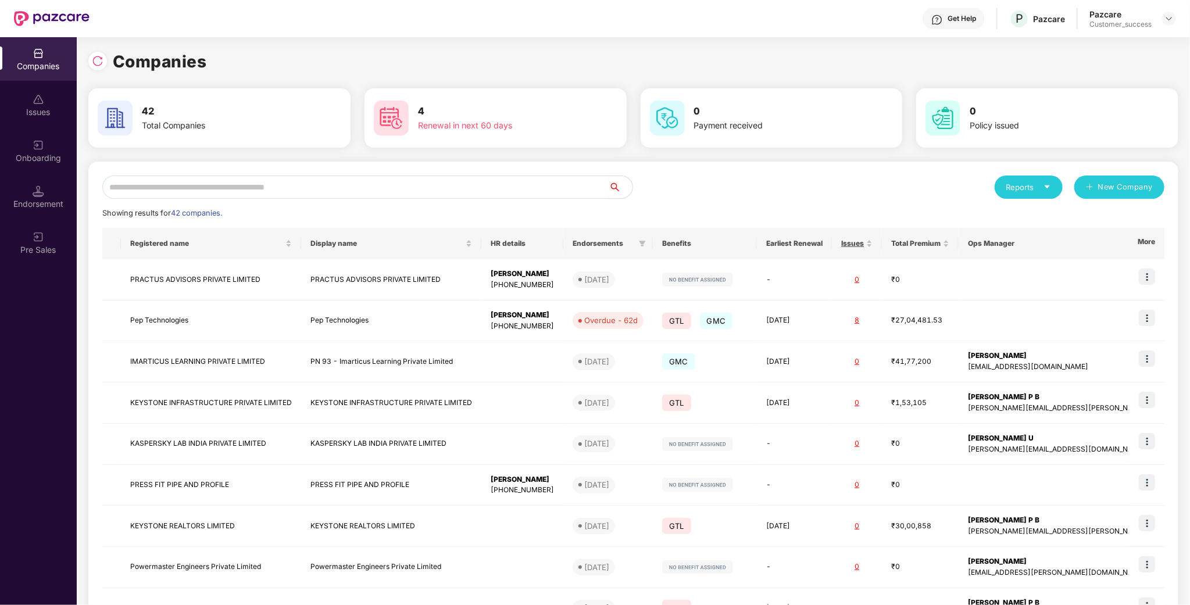
click at [214, 178] on input "text" at bounding box center [355, 187] width 507 height 23
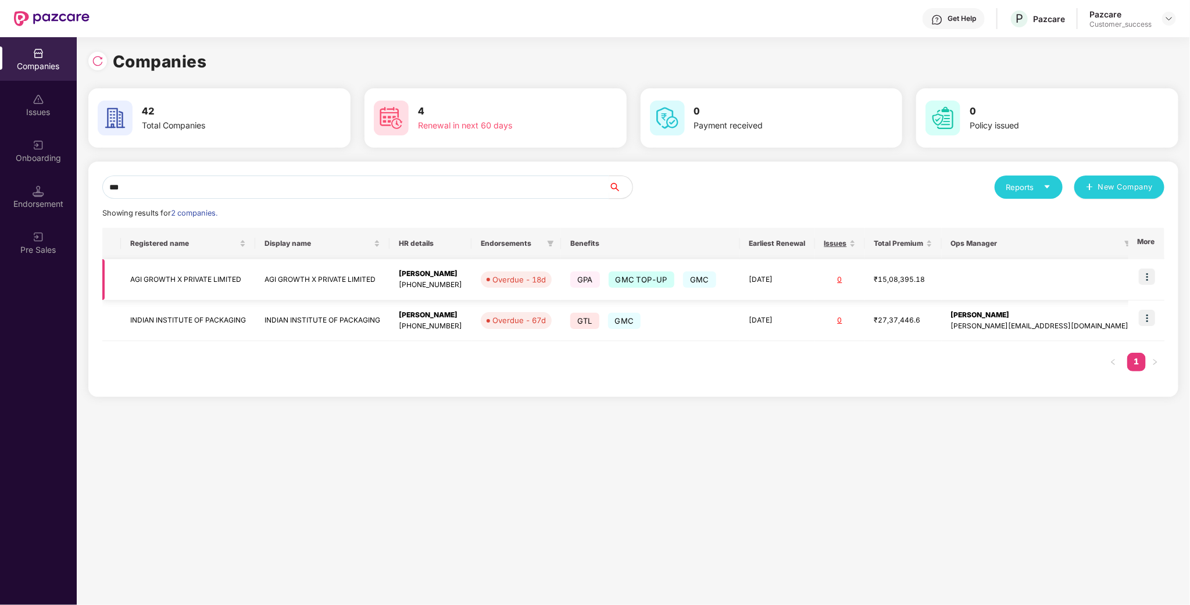
type input "***"
click at [239, 277] on td "AGI GROWTH X PRIVATE LIMITED" at bounding box center [188, 279] width 134 height 41
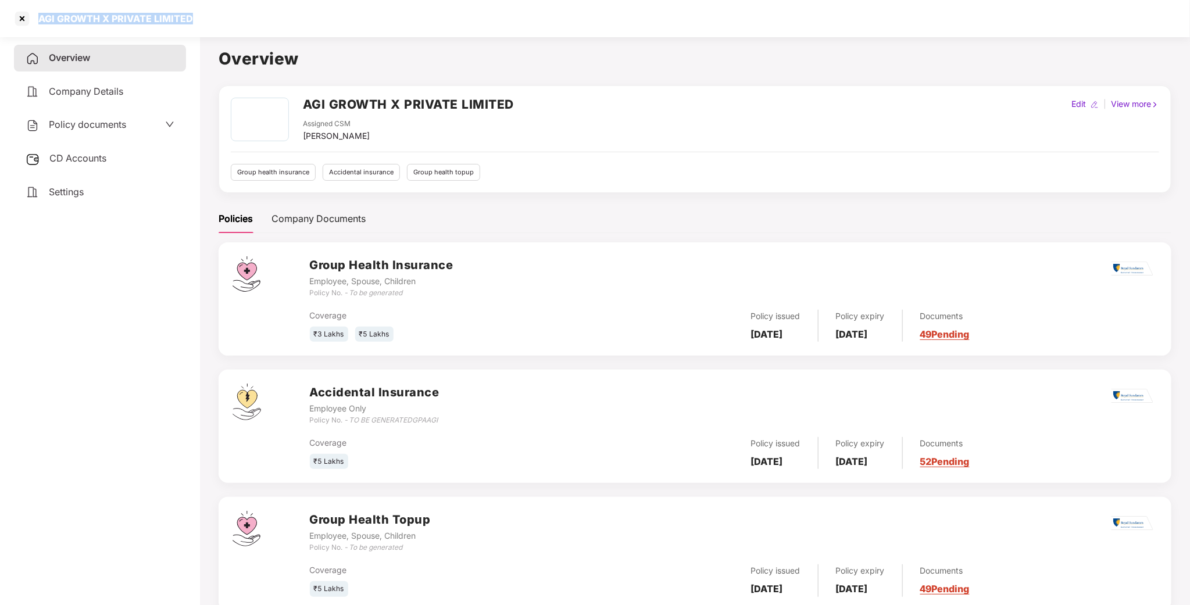
drag, startPoint x: 207, startPoint y: 21, endPoint x: 39, endPoint y: 22, distance: 168.5
click at [39, 22] on div "AGI GROWTH X PRIVATE LIMITED" at bounding box center [595, 18] width 1190 height 37
copy div "AGI GROWTH X PRIVATE LIMITED"
click at [24, 23] on div at bounding box center [22, 18] width 19 height 19
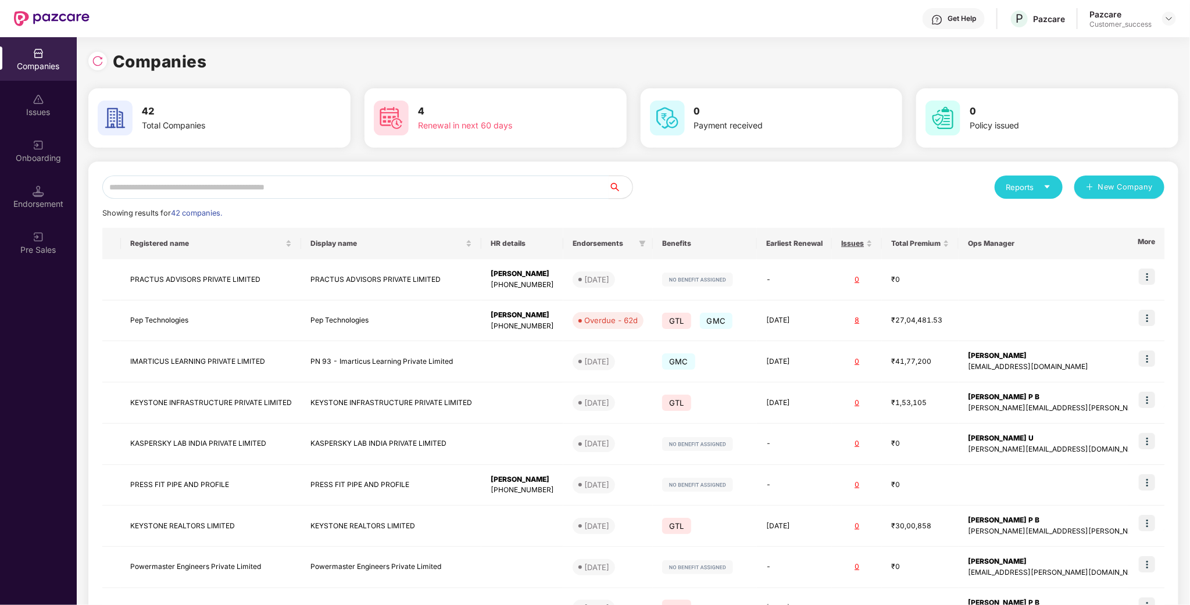
click at [223, 171] on div "Reports New Company Showing results for 42 companies. Registered name Display n…" at bounding box center [633, 444] width 1090 height 564
click at [221, 185] on input "text" at bounding box center [355, 187] width 507 height 23
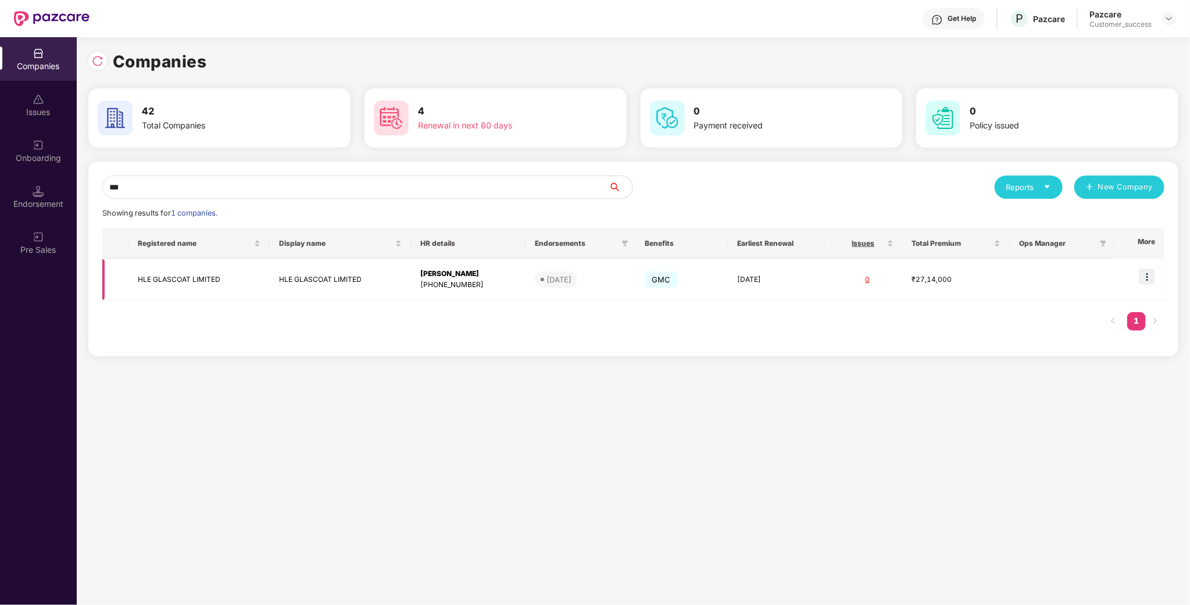
type input "***"
click at [178, 280] on td "HLE GLASCOAT LIMITED" at bounding box center [198, 279] width 141 height 41
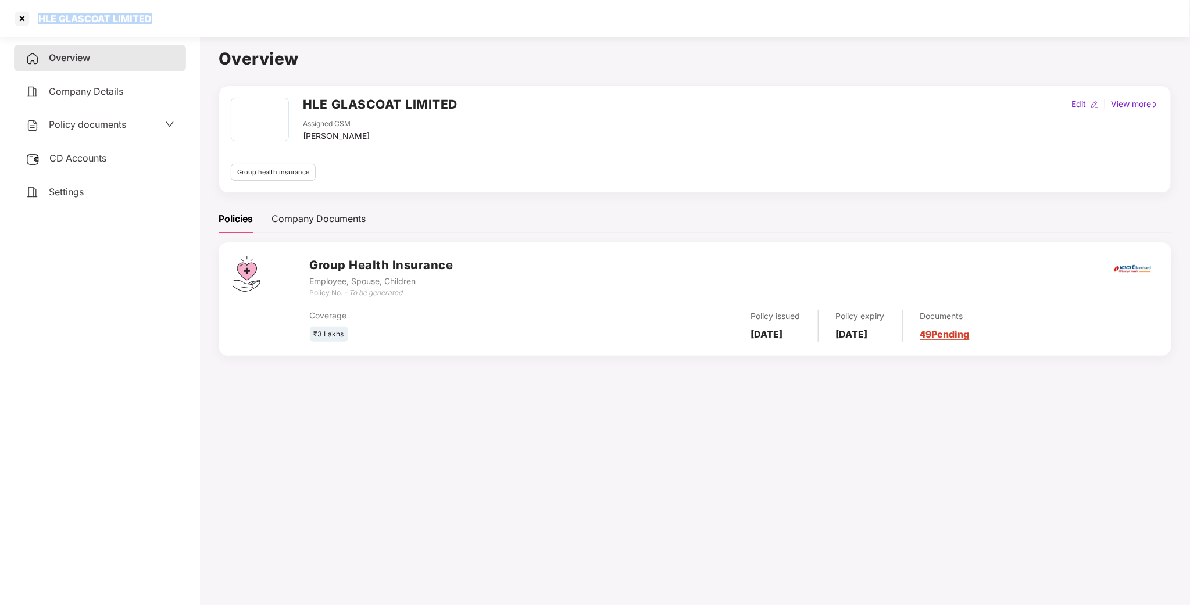
drag, startPoint x: 159, startPoint y: 19, endPoint x: 35, endPoint y: 19, distance: 123.8
click at [35, 19] on div "HLE GLASCOAT LIMITED" at bounding box center [595, 18] width 1190 height 37
copy div "HLE GLASCOAT LIMITED"
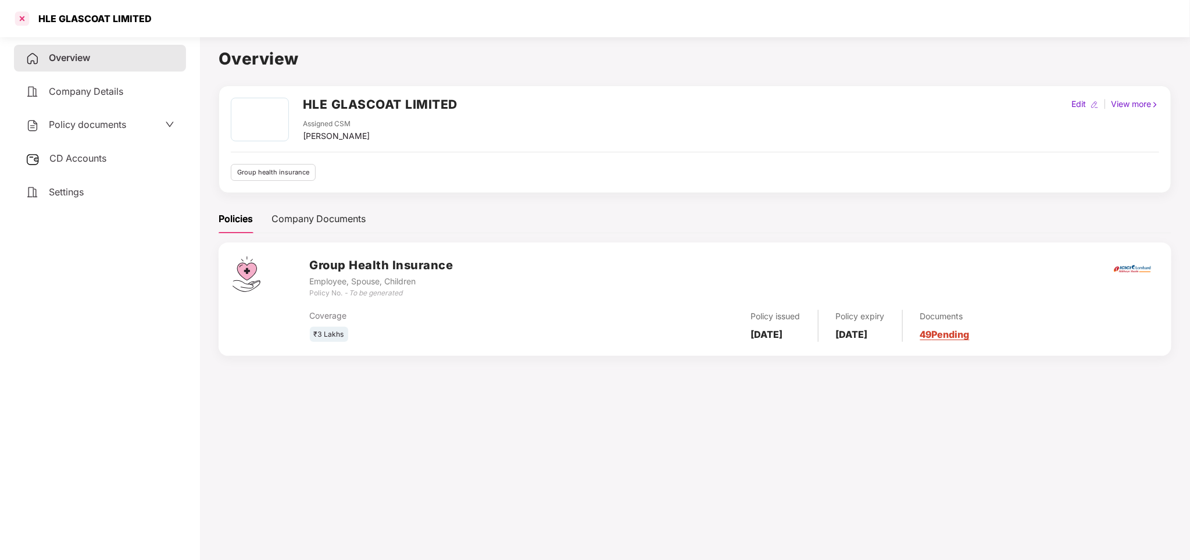
click at [23, 14] on div at bounding box center [22, 18] width 19 height 19
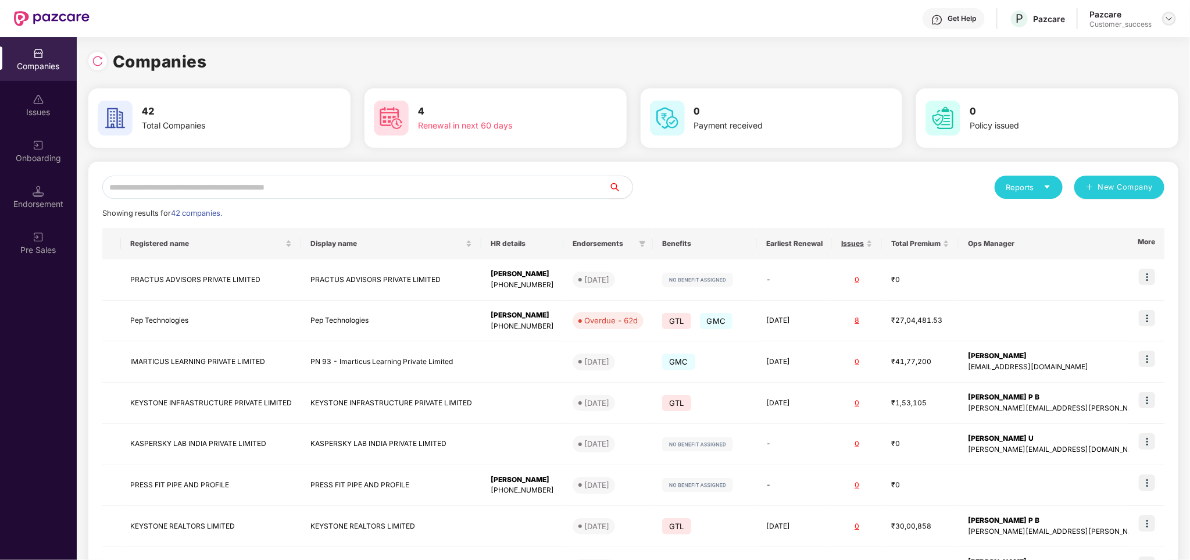
click at [1169, 16] on img at bounding box center [1168, 18] width 9 height 9
click at [418, 195] on input "text" at bounding box center [355, 187] width 507 height 23
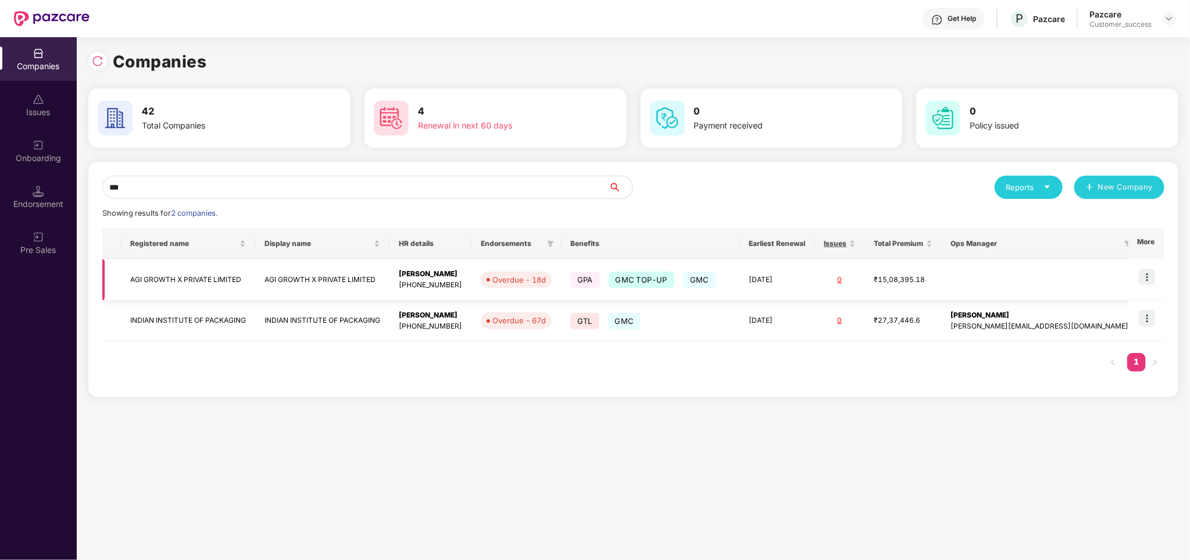
type input "***"
click at [1150, 285] on td at bounding box center [1146, 279] width 36 height 41
click at [1143, 275] on img at bounding box center [1147, 277] width 16 height 16
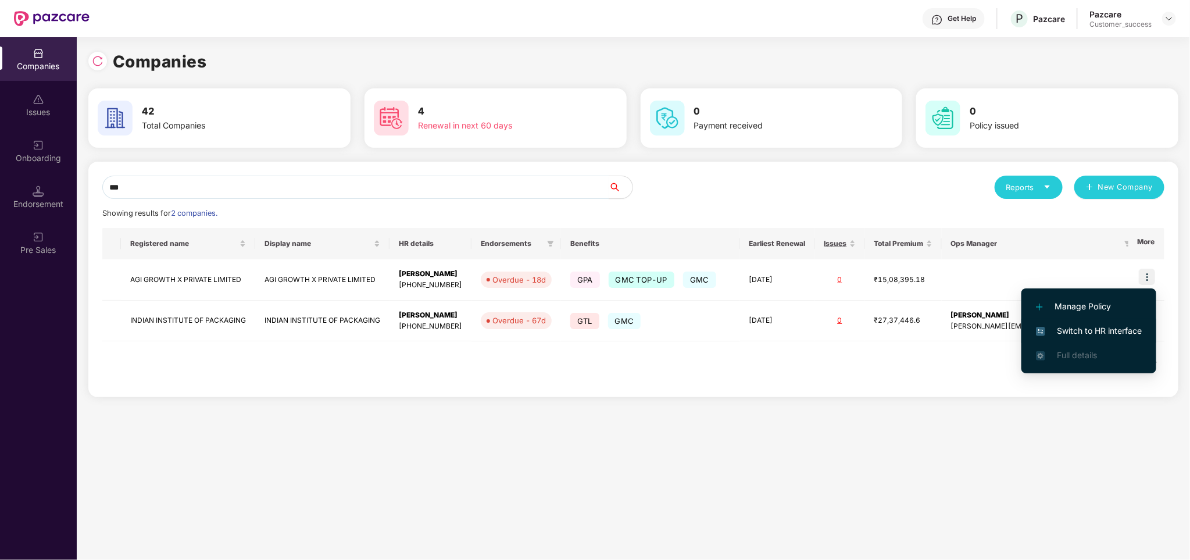
click at [1111, 324] on span "Switch to HR interface" at bounding box center [1089, 330] width 106 height 13
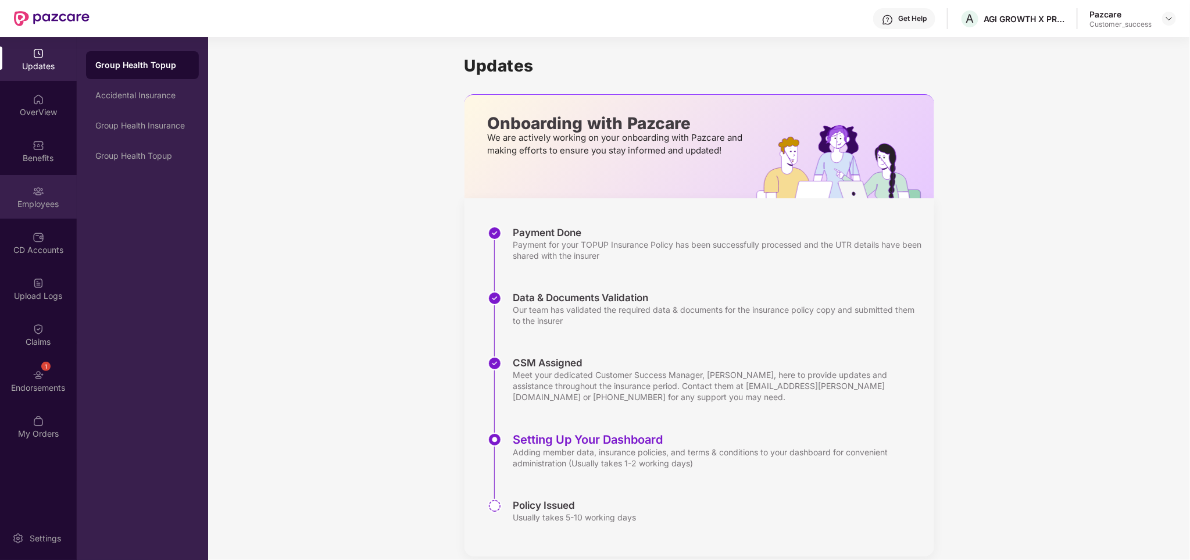
click at [38, 205] on div "Employees" at bounding box center [38, 204] width 77 height 12
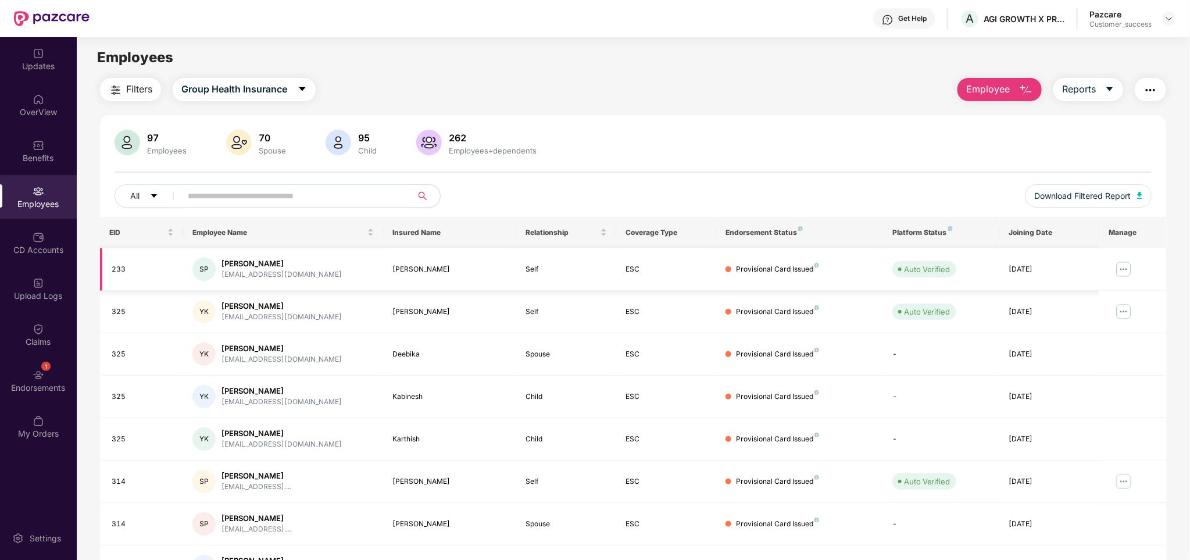
click at [1129, 267] on img at bounding box center [1123, 269] width 19 height 19
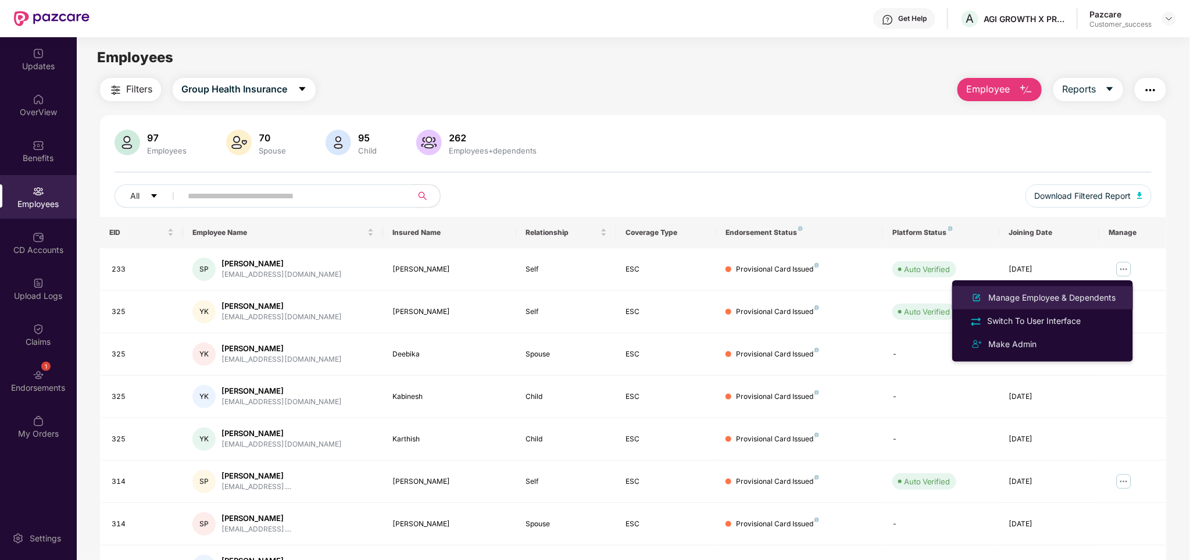
click at [1062, 295] on div "Manage Employee & Dependents" at bounding box center [1052, 297] width 132 height 13
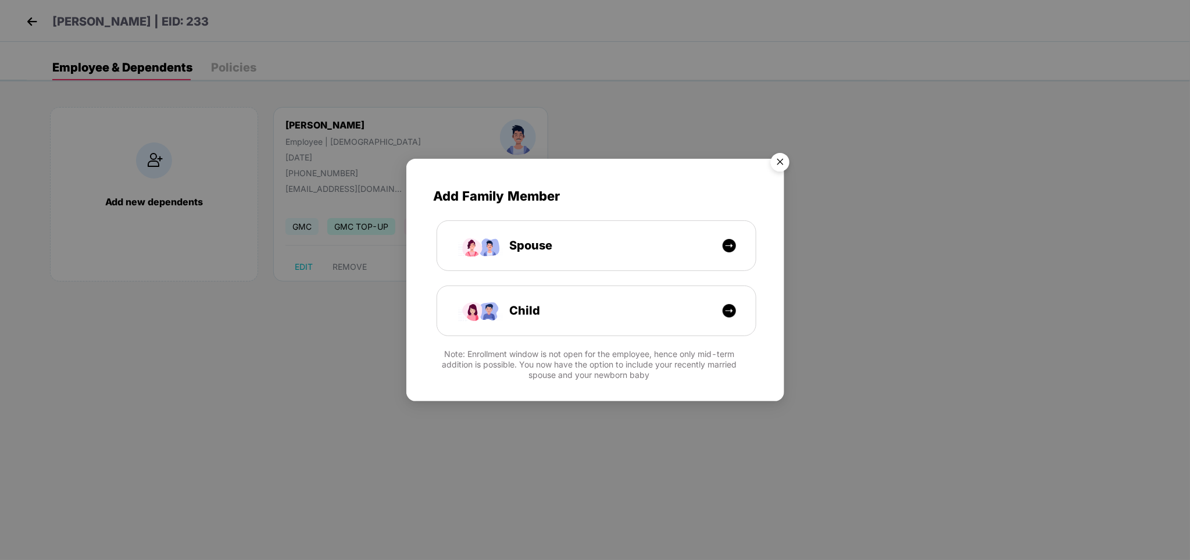
click at [783, 163] on img "Close" at bounding box center [780, 164] width 33 height 33
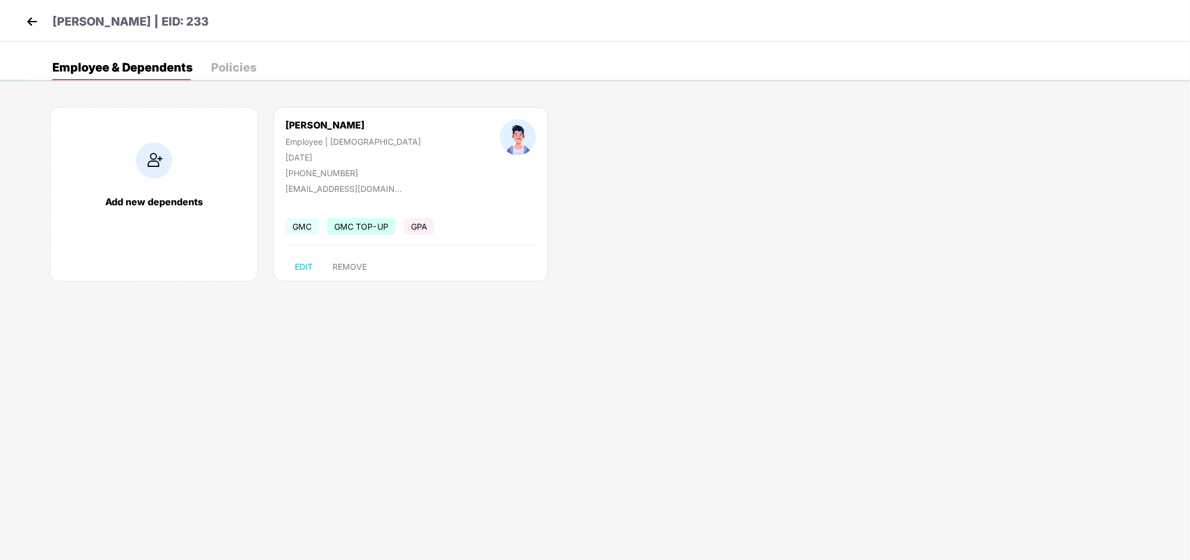
click at [41, 27] on header "[PERSON_NAME] | EID: 233" at bounding box center [115, 23] width 185 height 21
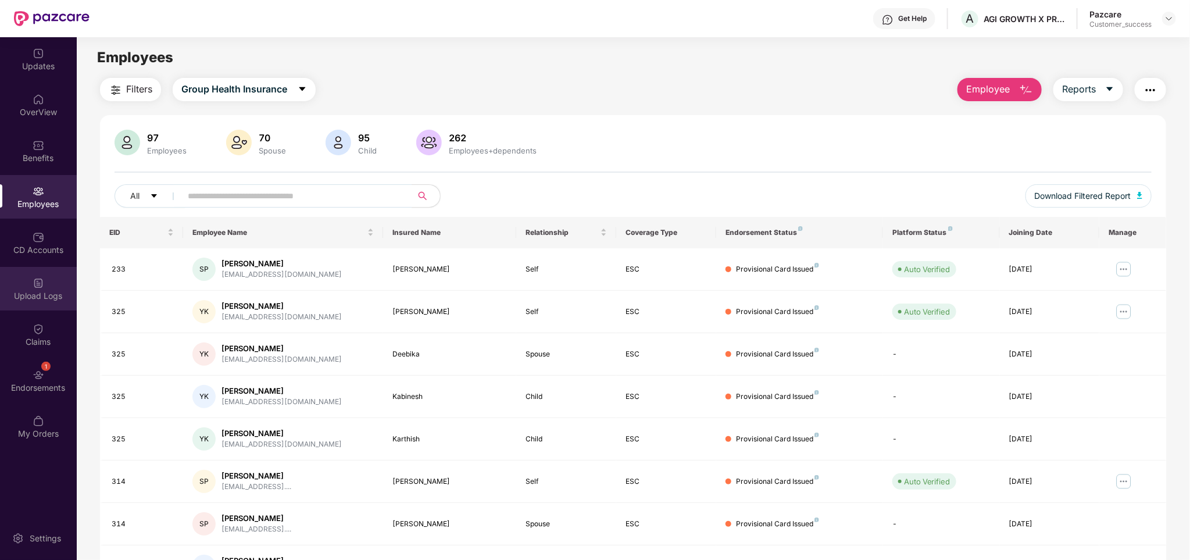
click at [38, 276] on div at bounding box center [39, 282] width 12 height 12
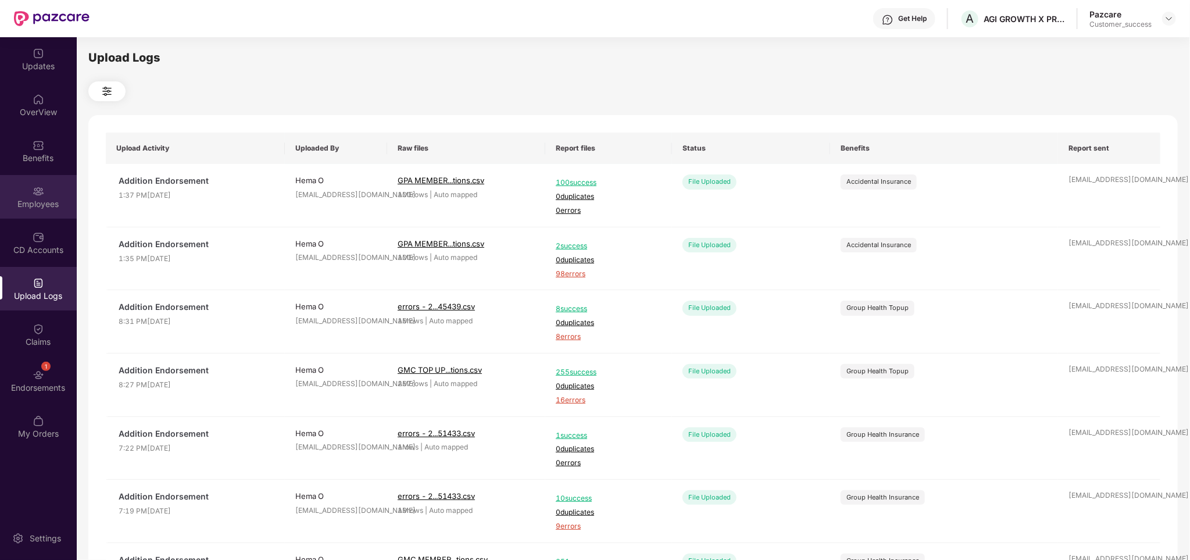
click at [42, 181] on div "Employees" at bounding box center [38, 197] width 77 height 44
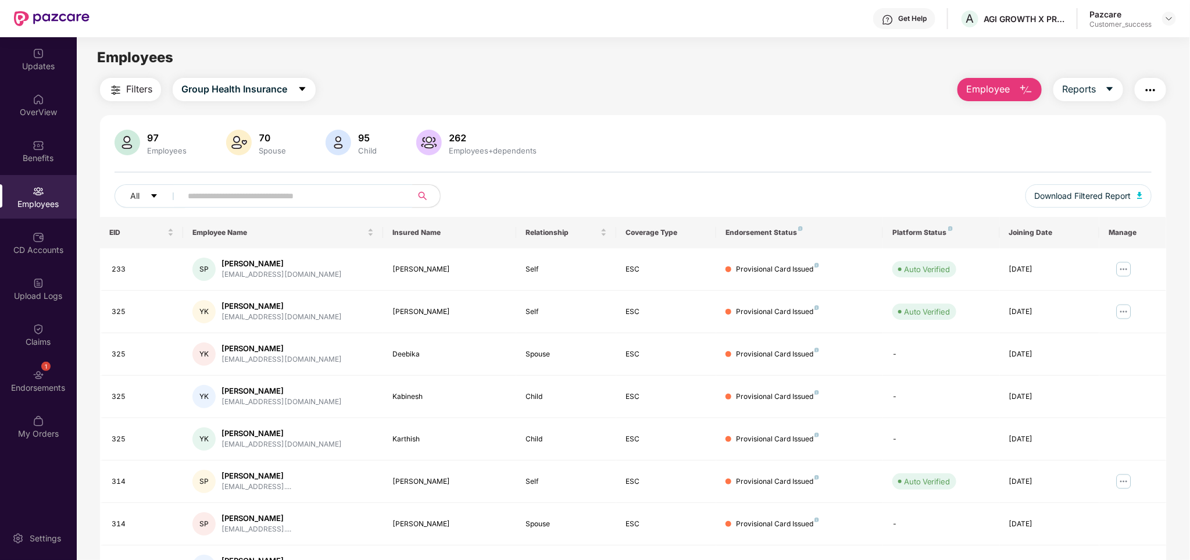
click at [281, 199] on input "text" at bounding box center [292, 195] width 209 height 17
click at [40, 149] on img at bounding box center [39, 145] width 12 height 12
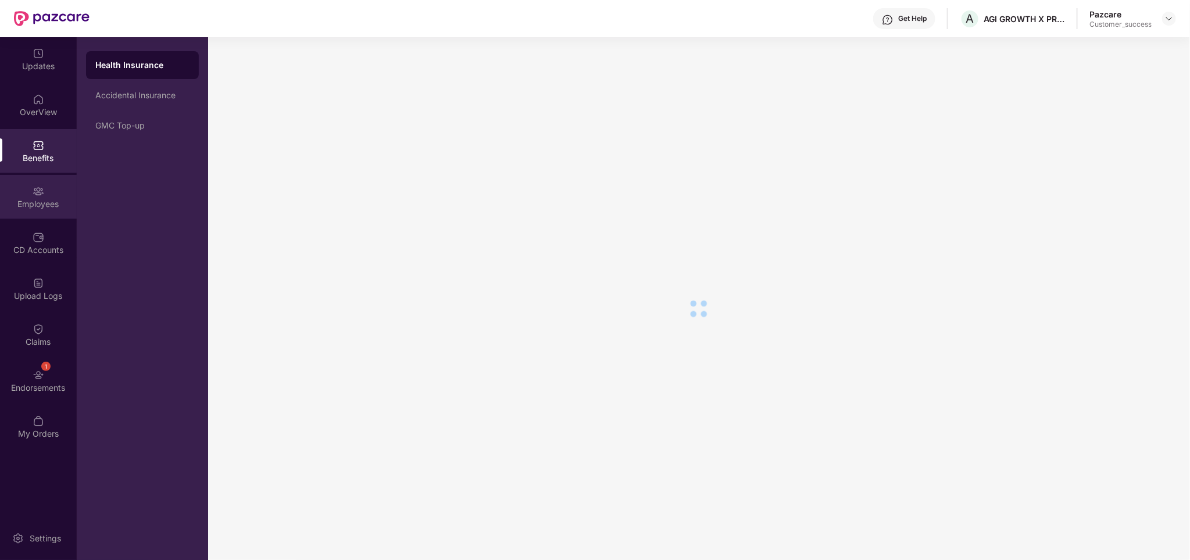
click at [44, 198] on div "Employees" at bounding box center [38, 204] width 77 height 12
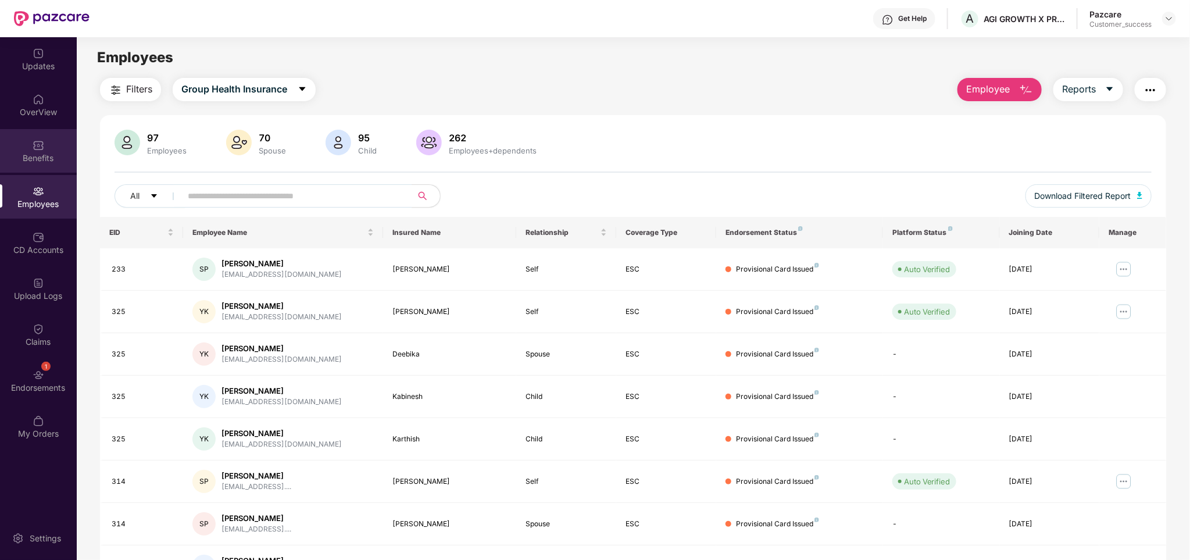
click at [35, 166] on div "Benefits" at bounding box center [38, 151] width 77 height 44
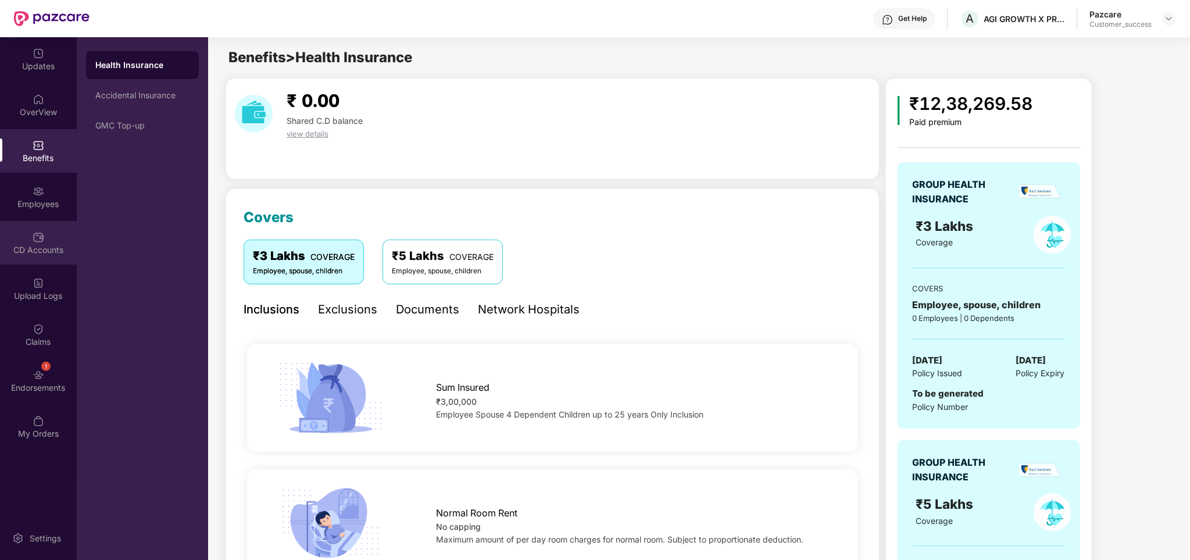
click at [42, 237] on img at bounding box center [39, 237] width 12 height 12
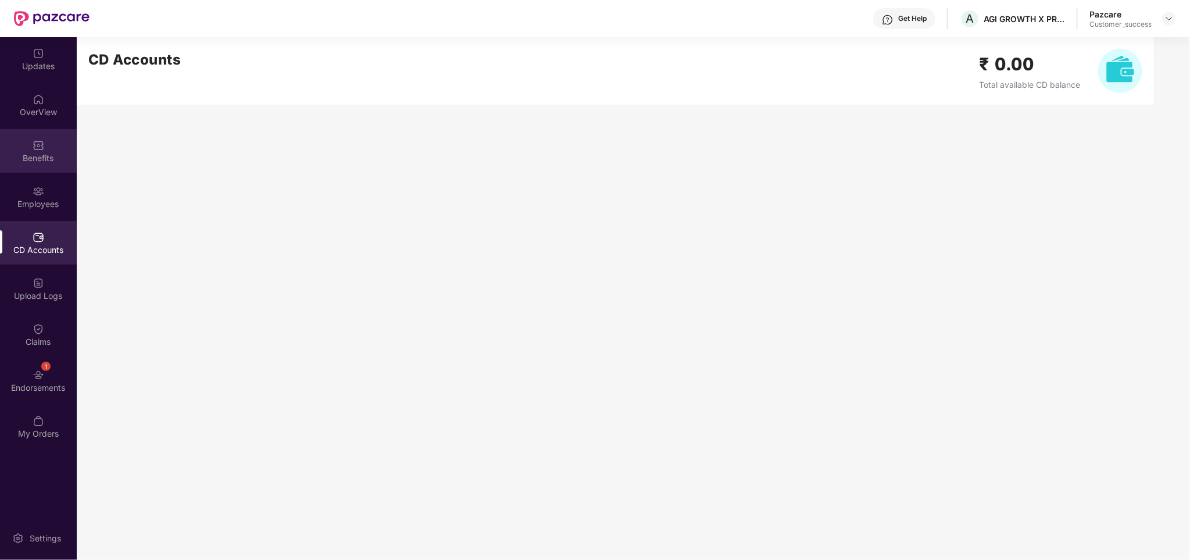
click at [44, 146] on div "Benefits" at bounding box center [38, 151] width 77 height 44
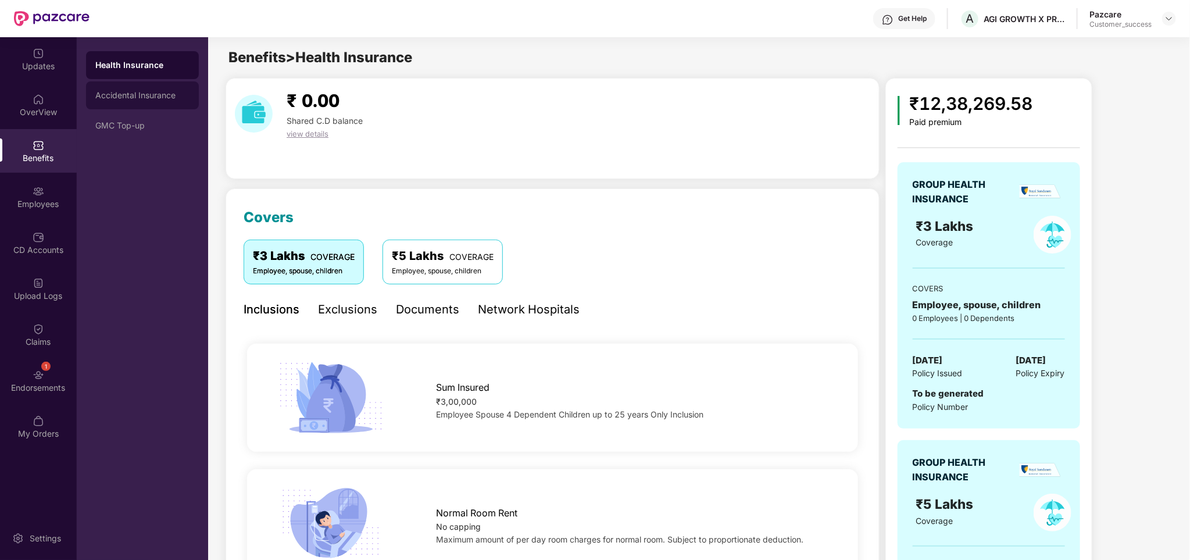
click at [145, 81] on div "Accidental Insurance" at bounding box center [142, 95] width 113 height 28
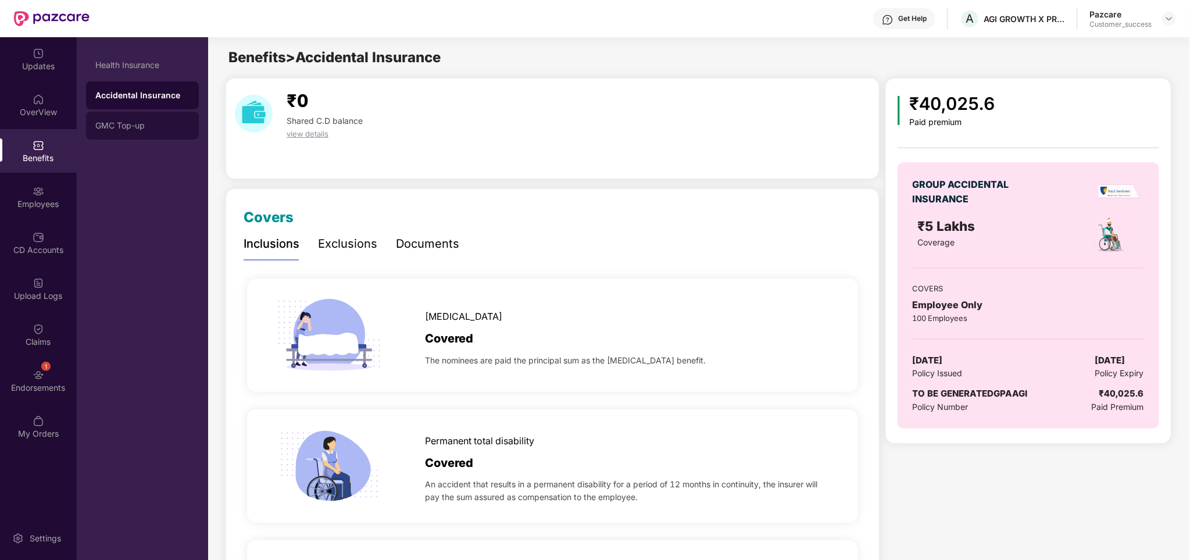
click at [133, 131] on div "GMC Top-up" at bounding box center [142, 126] width 113 height 28
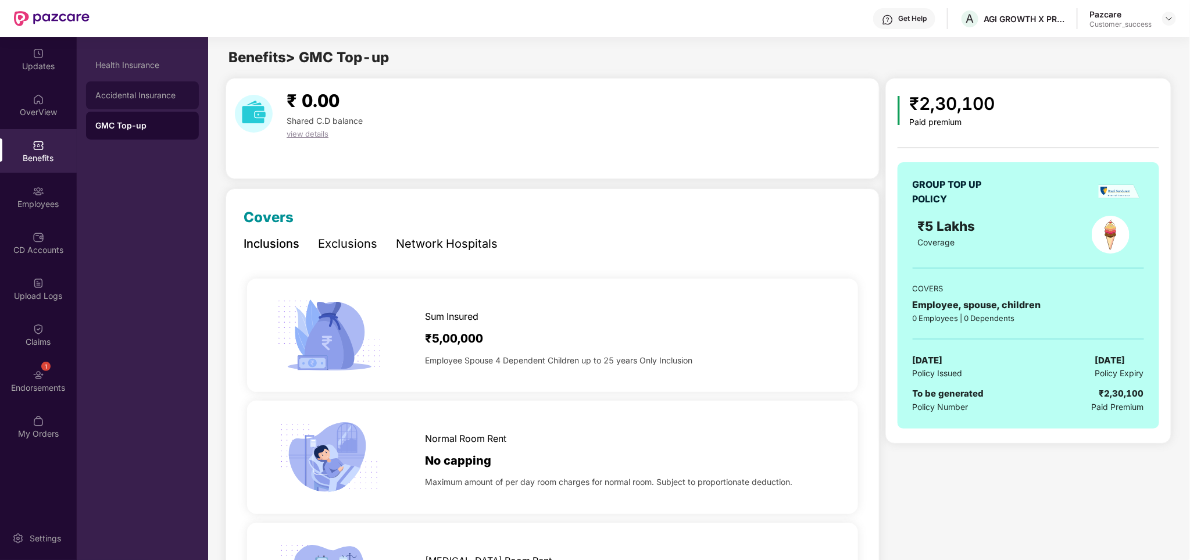
click at [137, 96] on div "Accidental Insurance" at bounding box center [142, 95] width 94 height 9
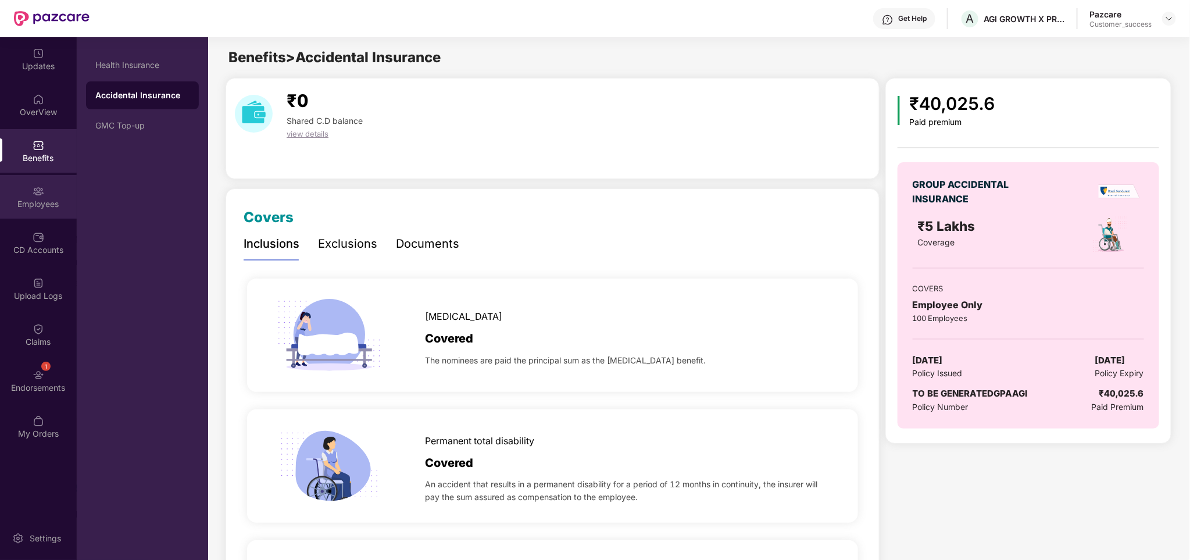
click at [51, 205] on div "Employees" at bounding box center [38, 204] width 77 height 12
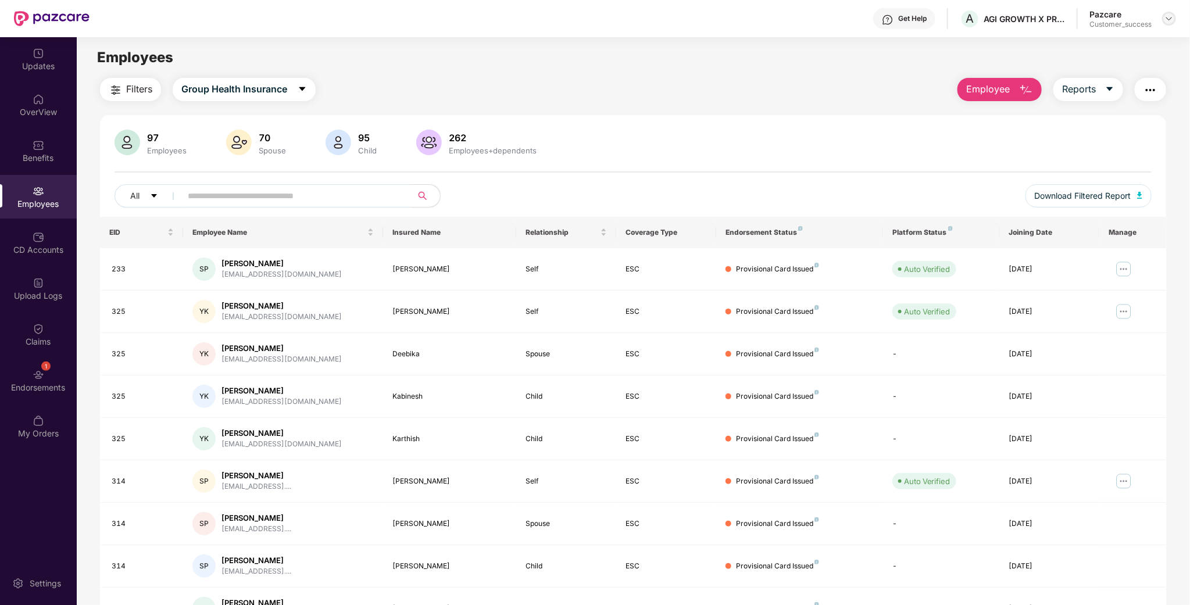
click at [1169, 21] on img at bounding box center [1168, 18] width 9 height 9
click at [1067, 46] on div "Switch to partner view" at bounding box center [1114, 45] width 151 height 23
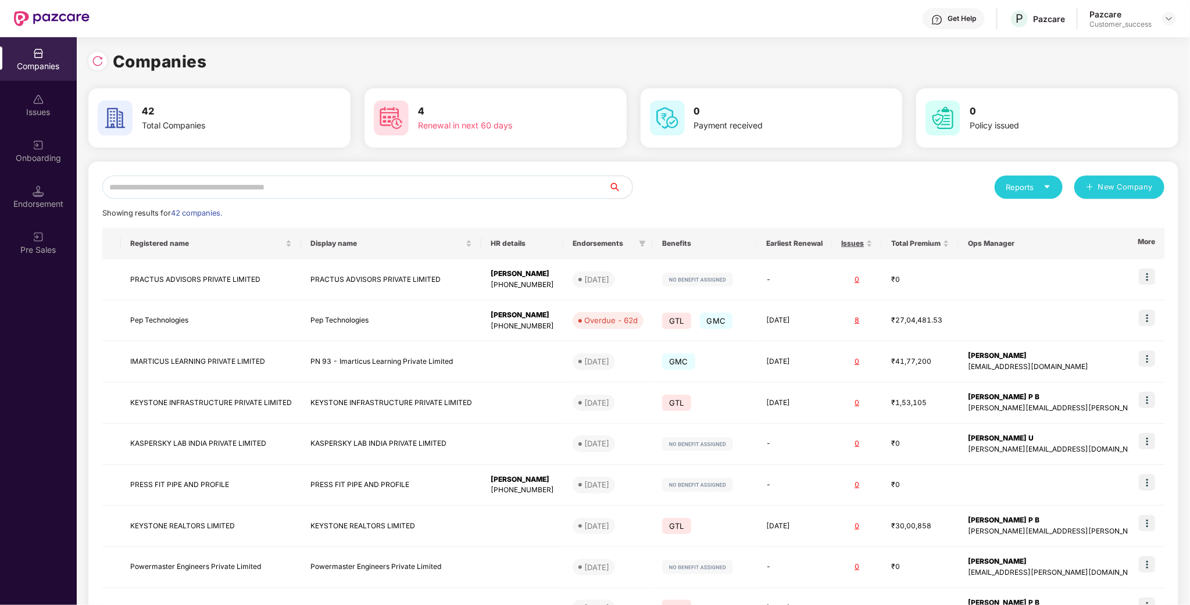
click at [170, 184] on input "text" at bounding box center [355, 187] width 507 height 23
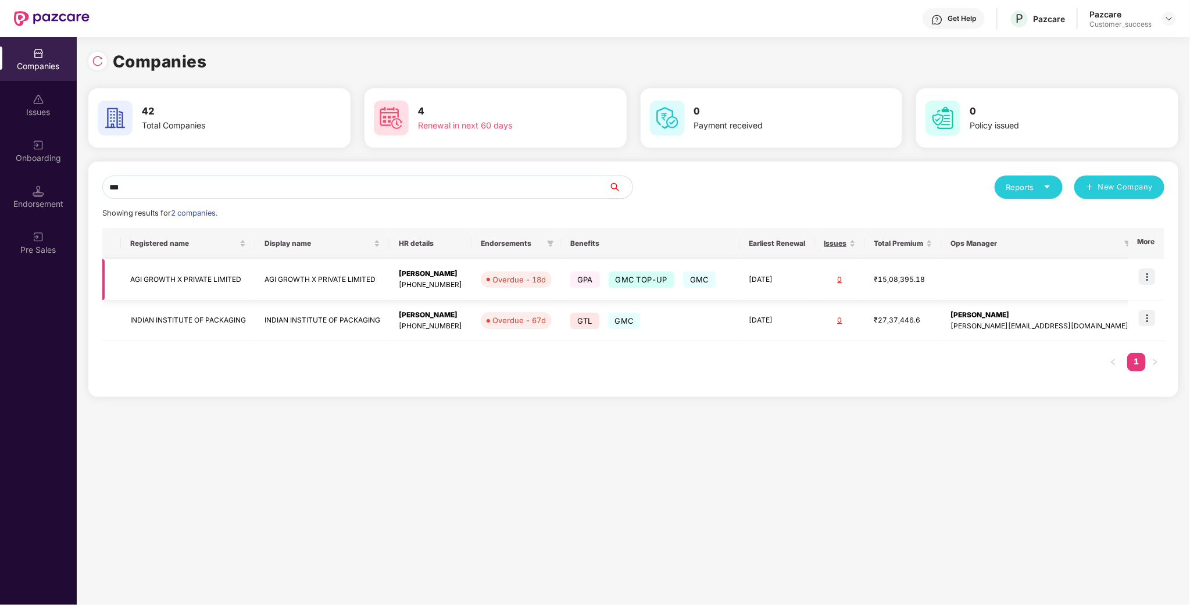
type input "***"
